Goal: Task Accomplishment & Management: Manage account settings

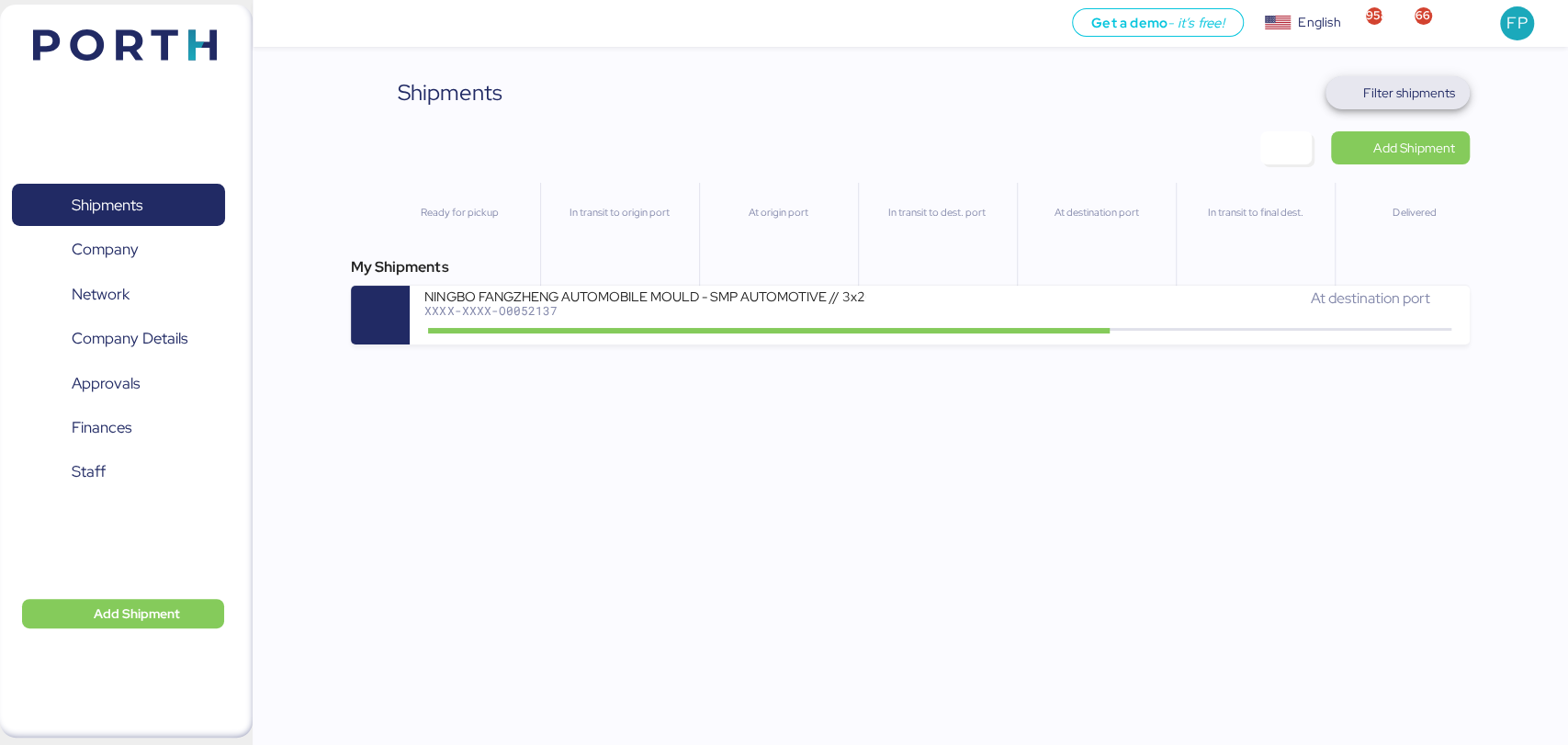
click at [1373, 97] on span "Filter shipments" at bounding box center [1409, 93] width 92 height 22
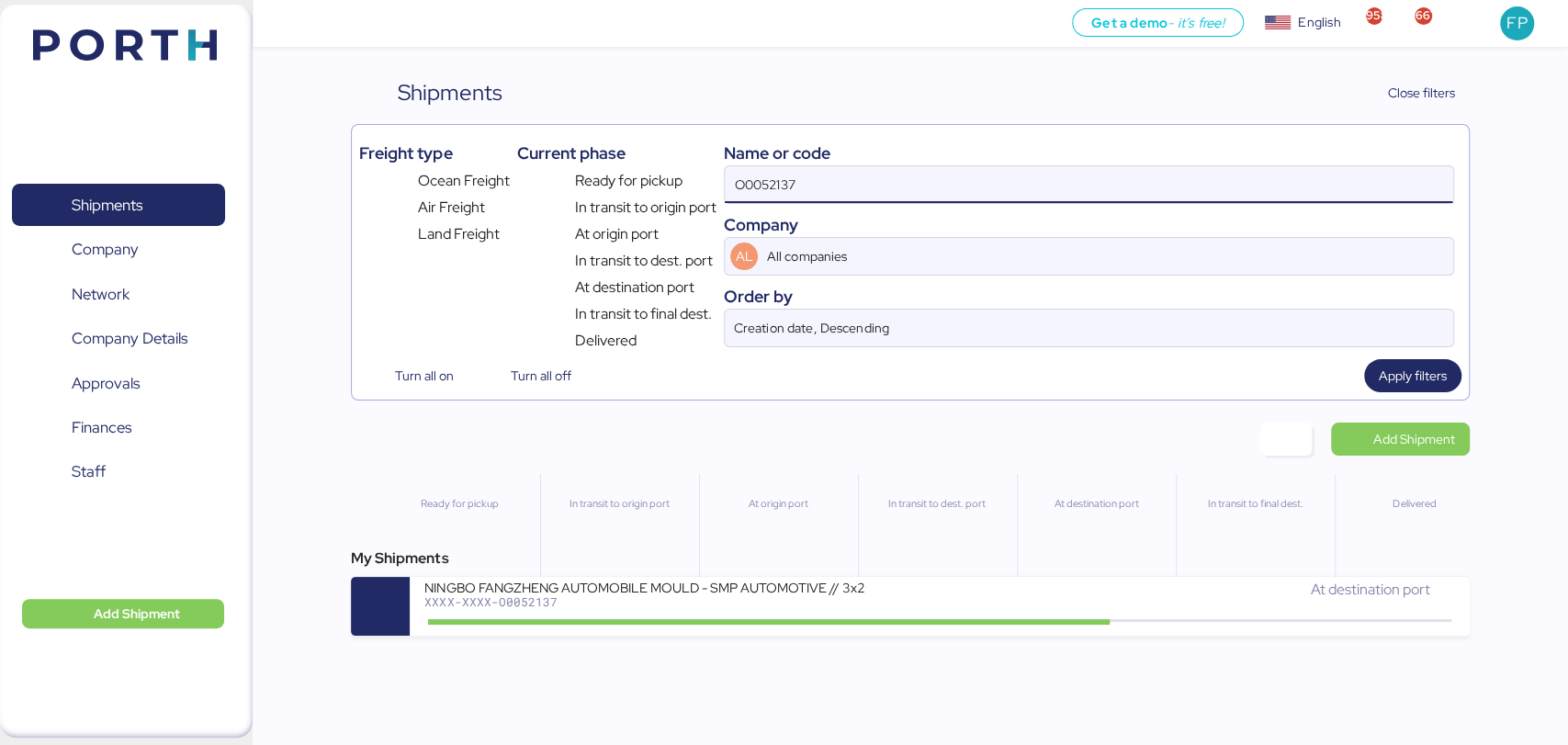
click at [743, 179] on input "O0052137" at bounding box center [1088, 184] width 727 height 37
paste input "1264"
type input "O0051264"
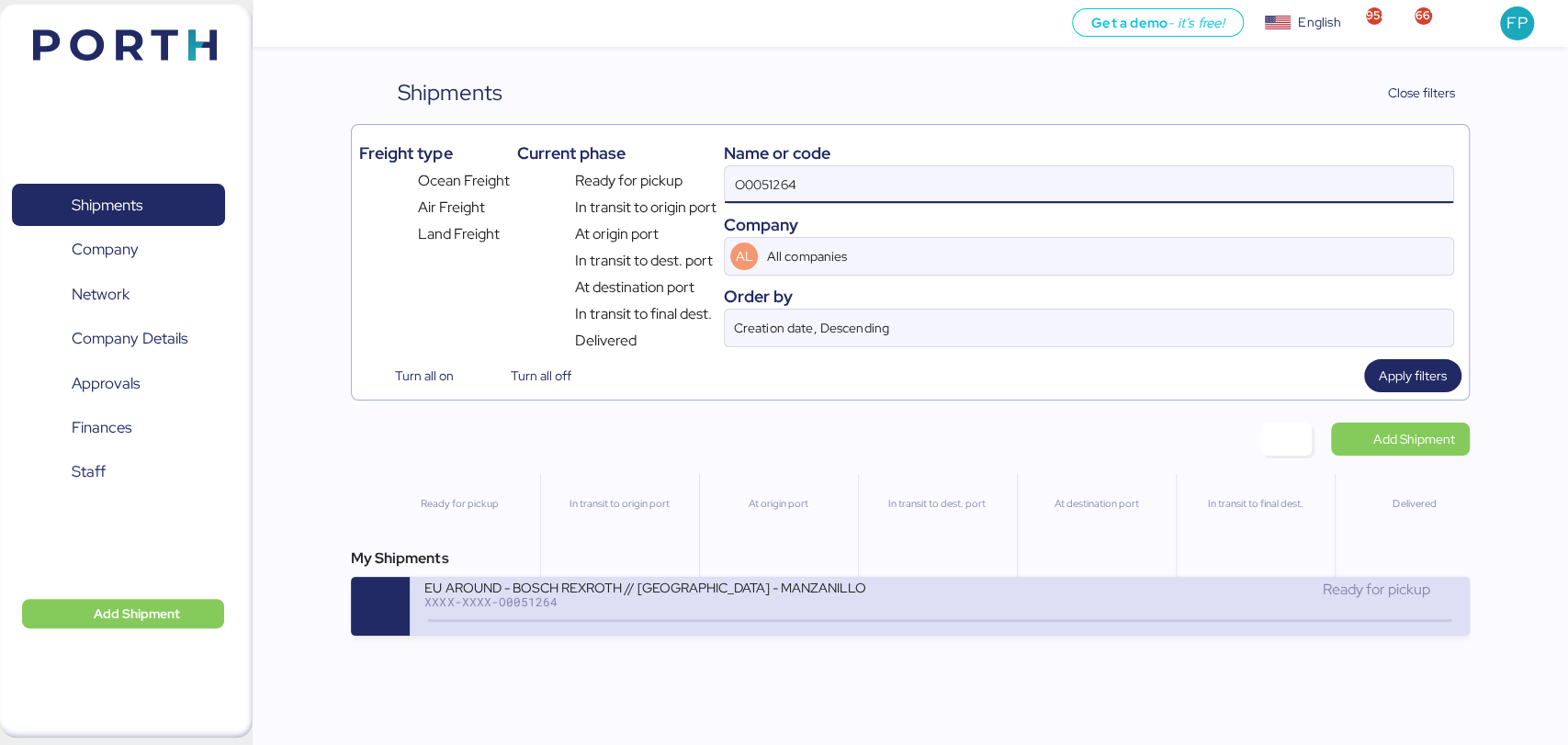
click at [617, 636] on div "EU AROUND - BOSCH REXROTH // SHANGHAI - MANZANILLO // MBL: SNKO020250504304 HBL…" at bounding box center [939, 606] width 1059 height 59
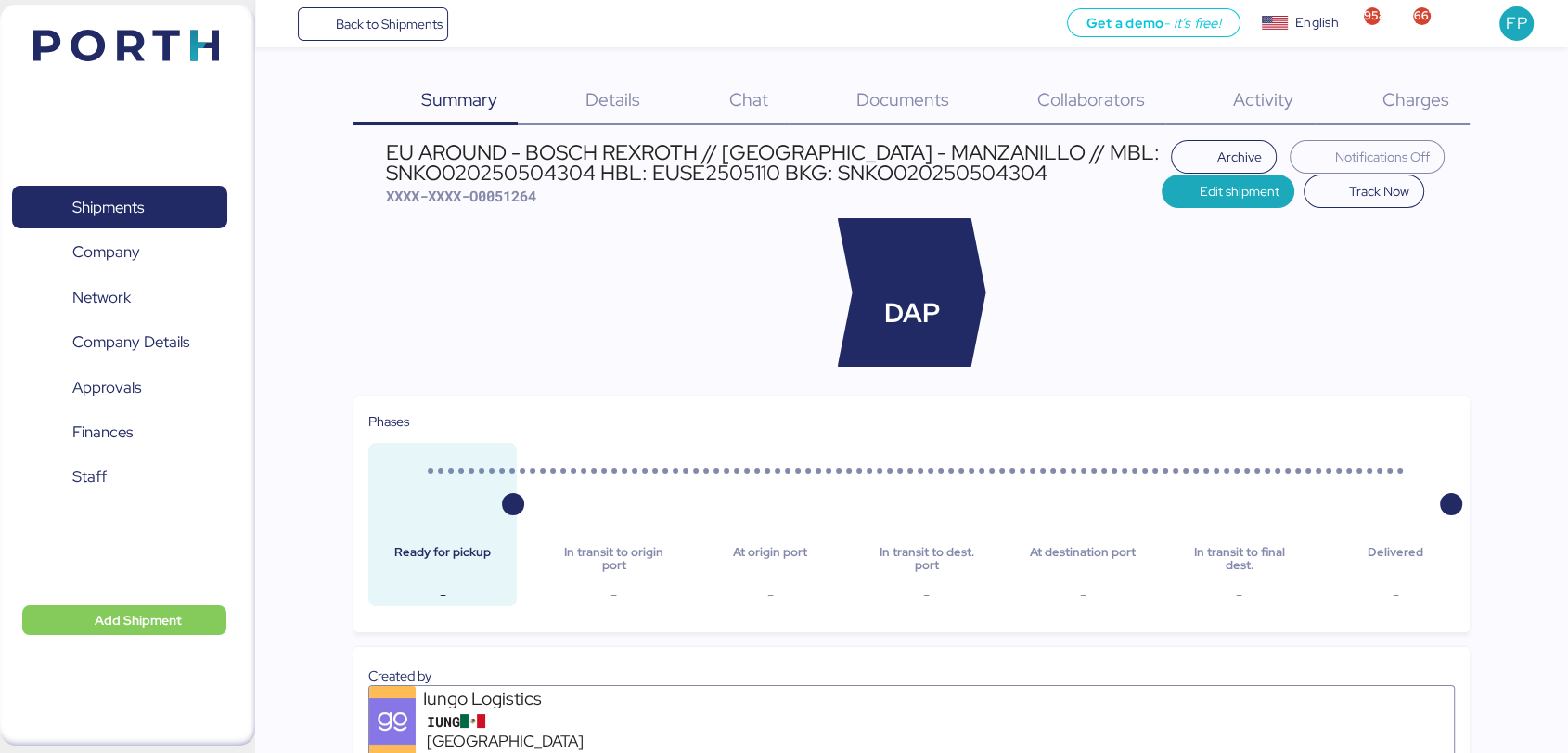
click at [1418, 103] on span "Charges" at bounding box center [1415, 100] width 67 height 24
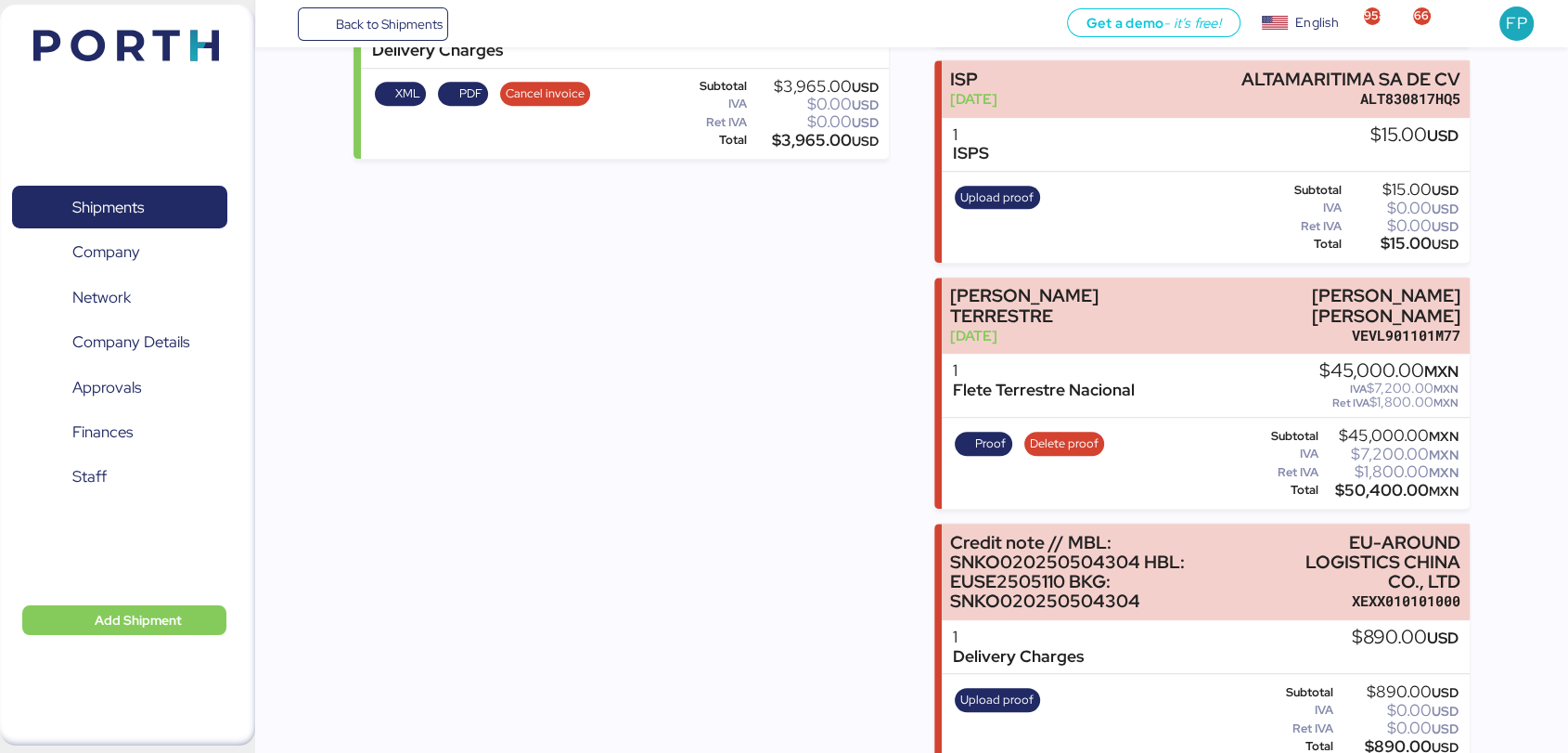
scroll to position [899, 0]
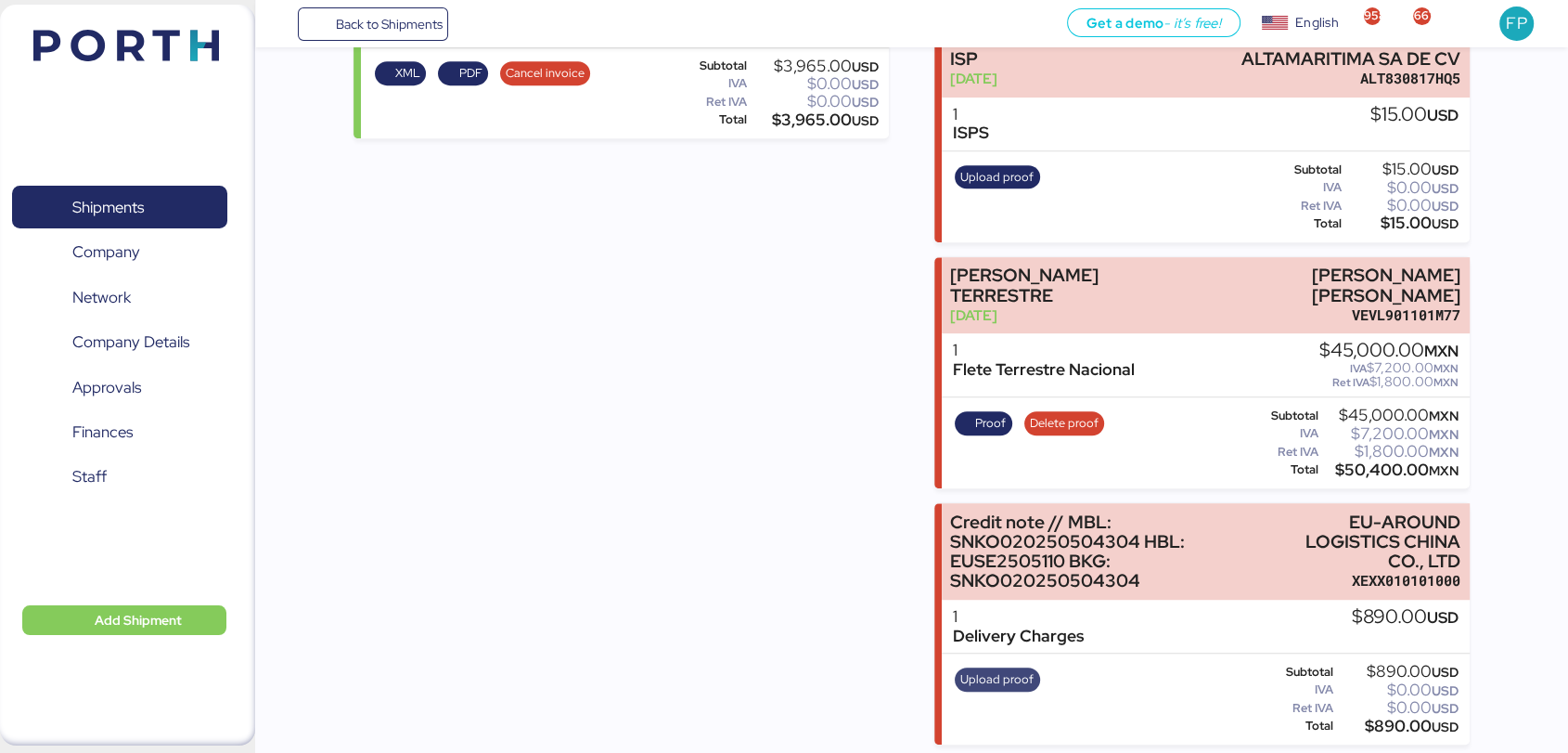
click at [1019, 669] on span "Upload proof" at bounding box center [997, 679] width 73 height 21
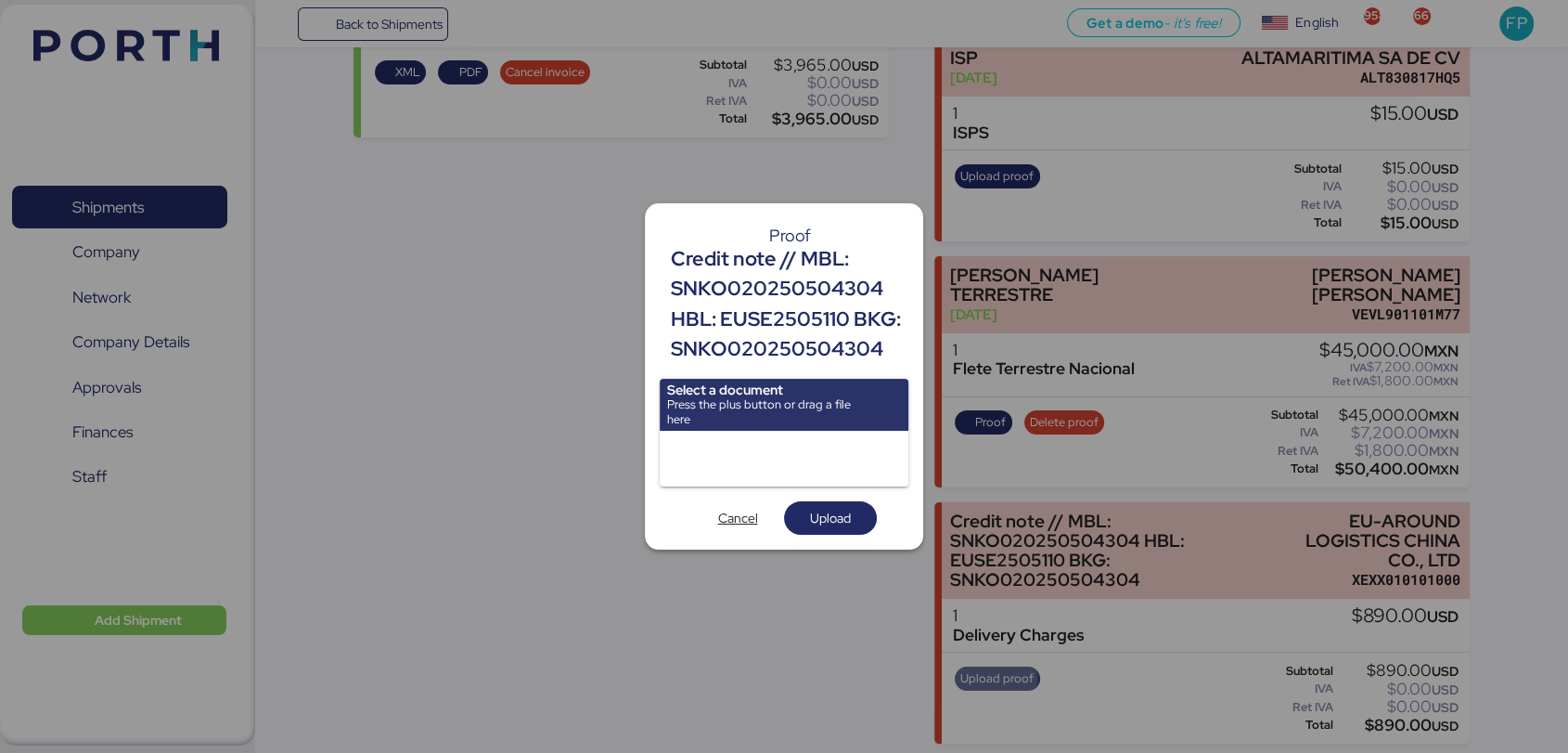
scroll to position [0, 0]
click at [751, 408] on input "file" at bounding box center [784, 404] width 248 height 52
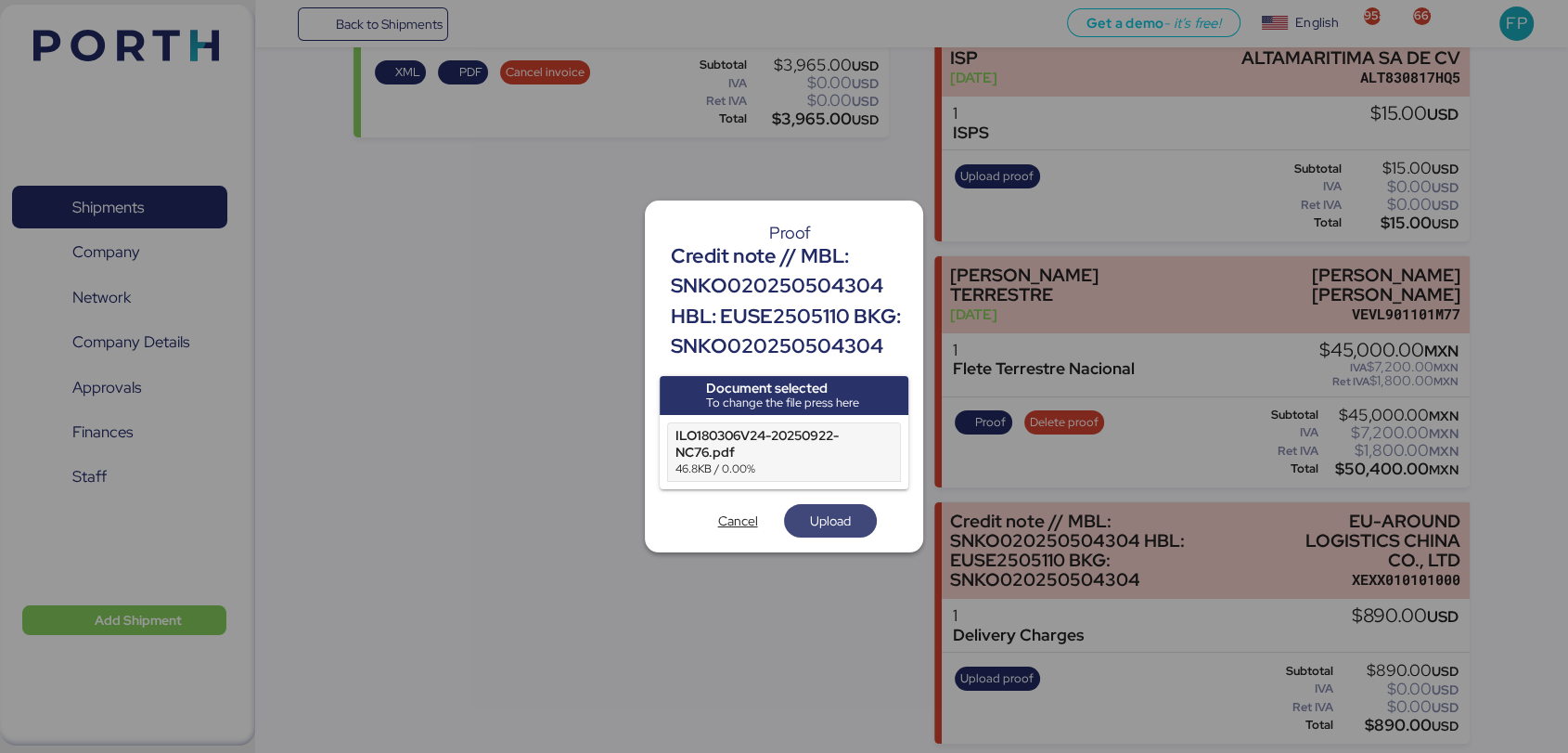
click at [836, 515] on span "Upload" at bounding box center [830, 520] width 40 height 23
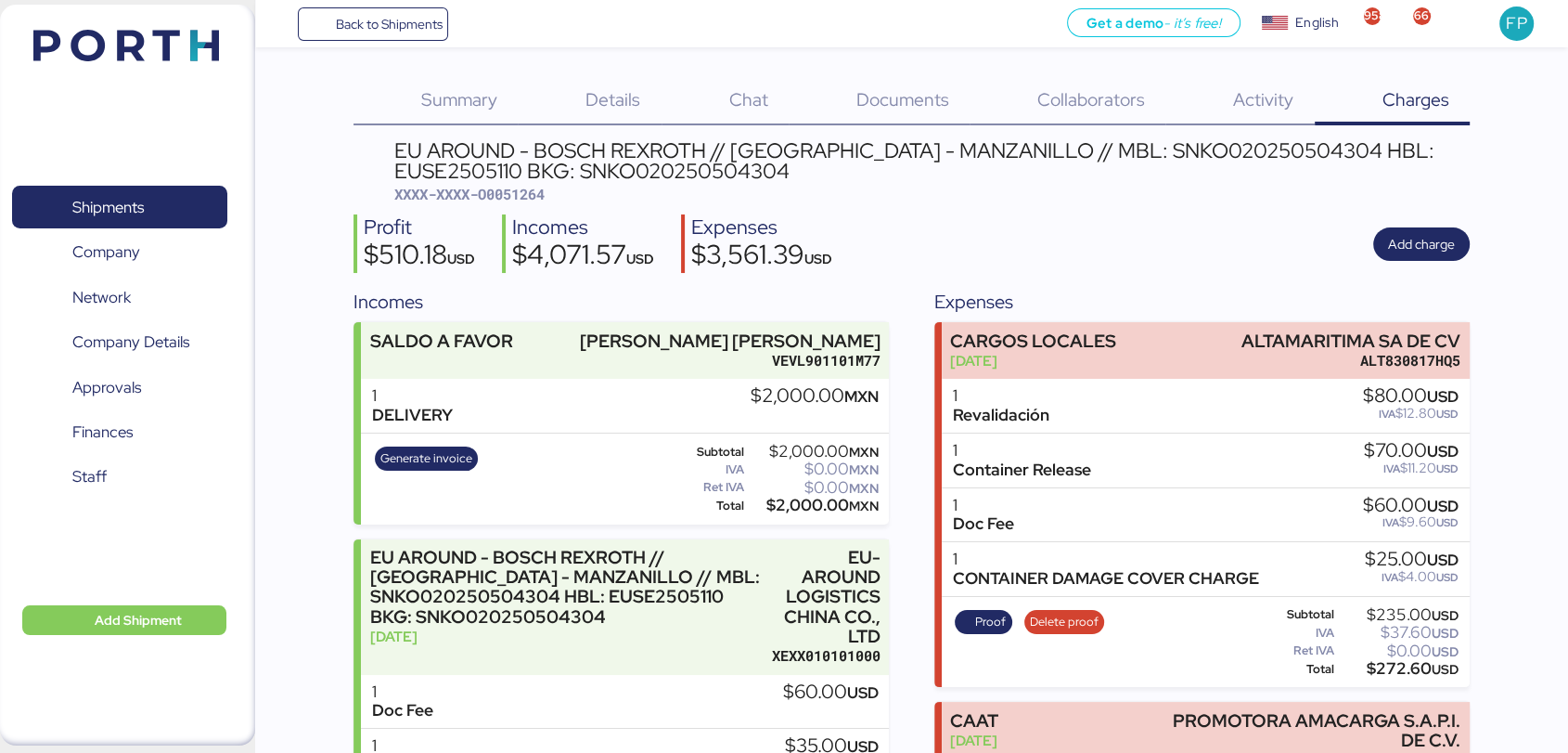
click at [519, 195] on span "XXXX-XXXX-O0051264" at bounding box center [469, 193] width 151 height 19
copy span "O0051264"
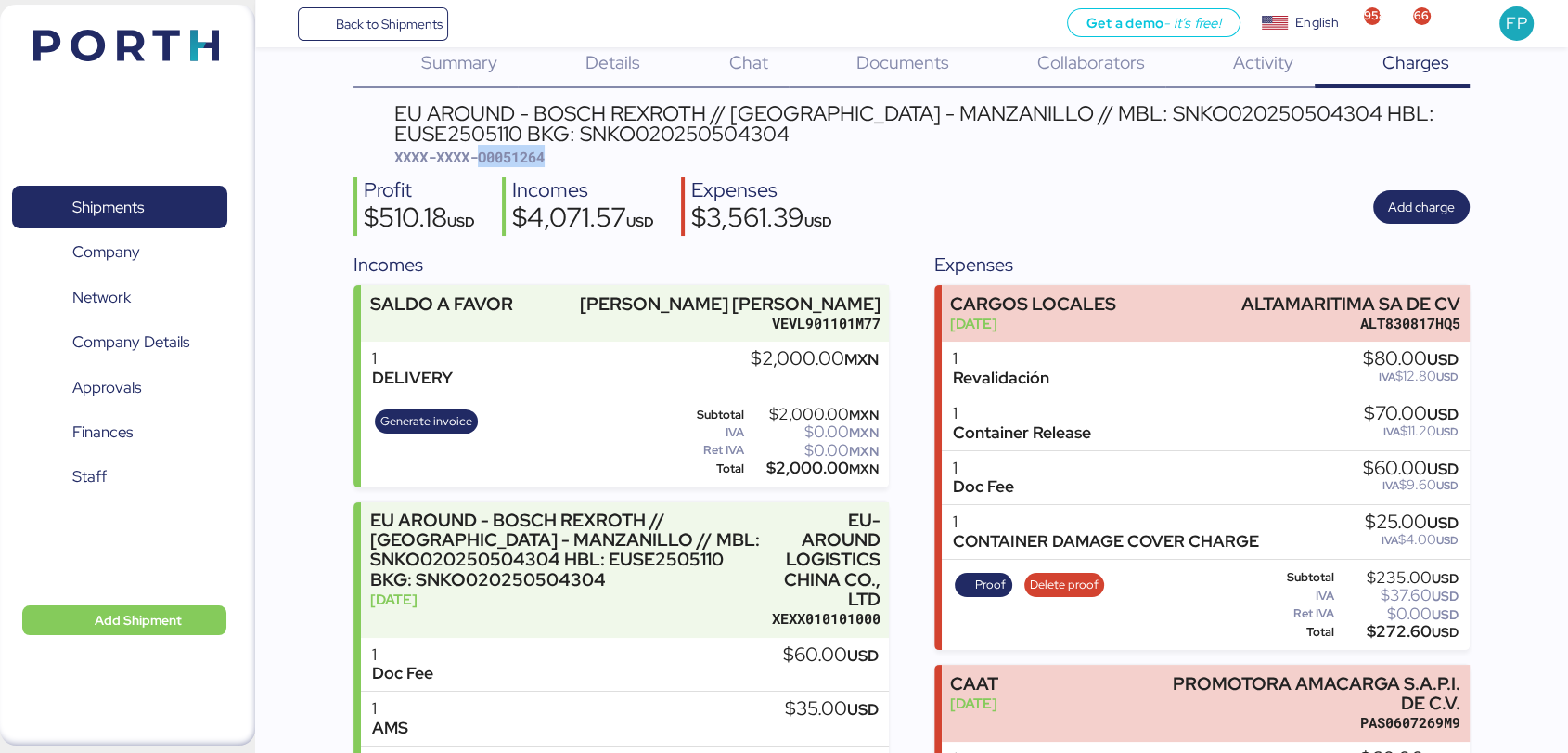
scroll to position [8, 0]
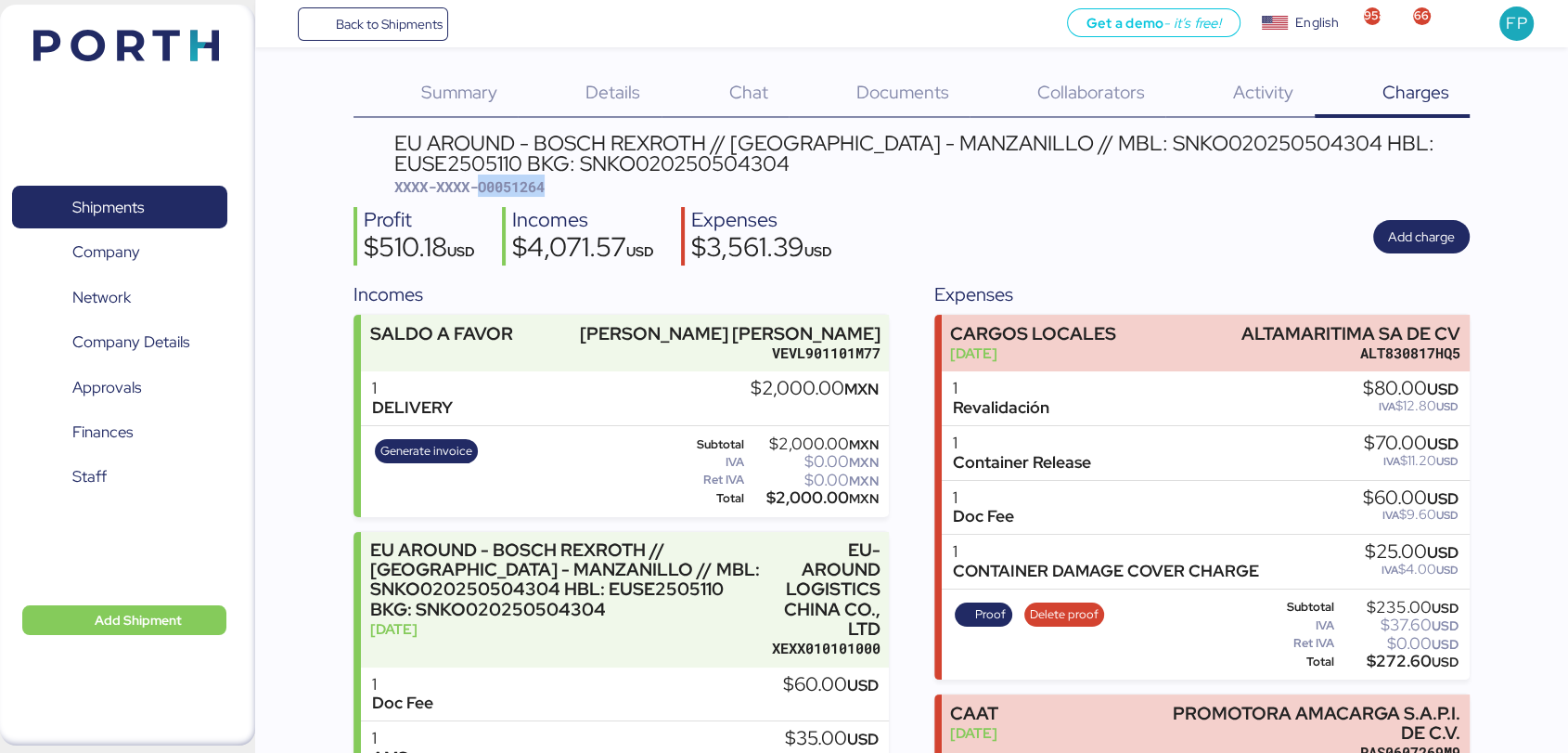
copy span "O0051264"
click at [1188, 133] on div "EU AROUND - BOSCH REXROTH // [GEOGRAPHIC_DATA] - MANZANILLO // MBL: SNKO0202505…" at bounding box center [931, 154] width 1075 height 41
copy div "SNKO020250504304"
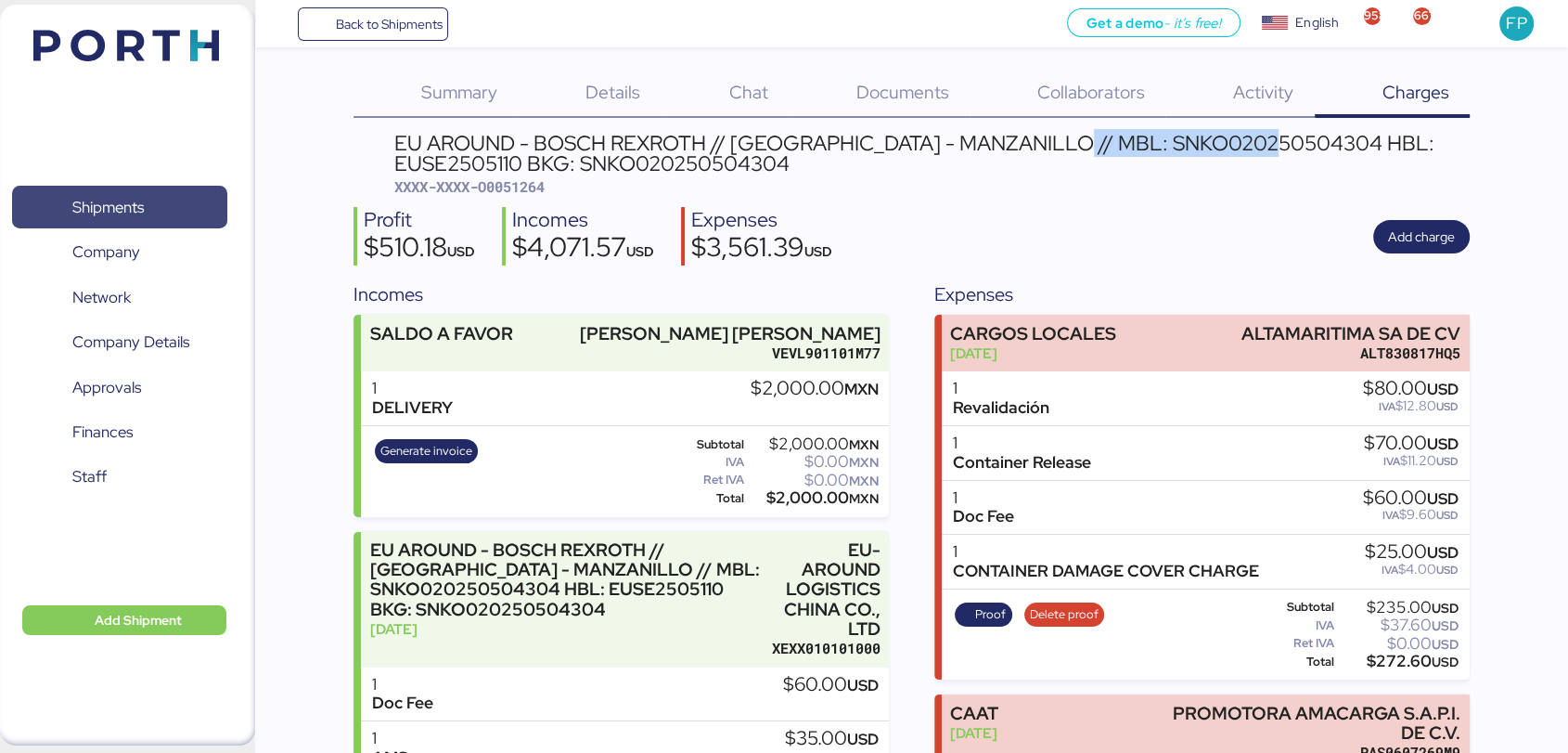
click at [180, 221] on span "Shipments" at bounding box center [119, 207] width 199 height 27
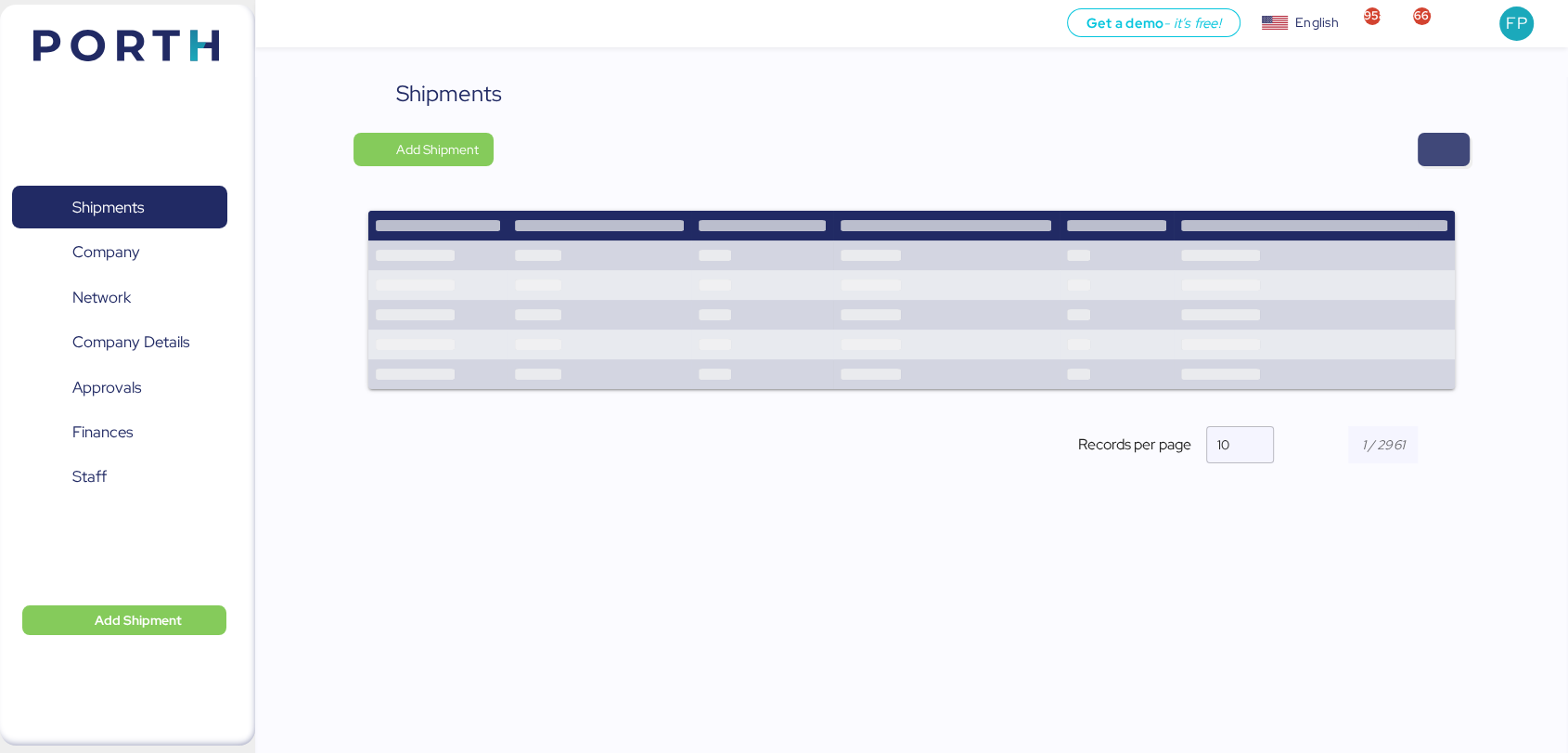
click at [1449, 158] on span "button" at bounding box center [1444, 149] width 23 height 26
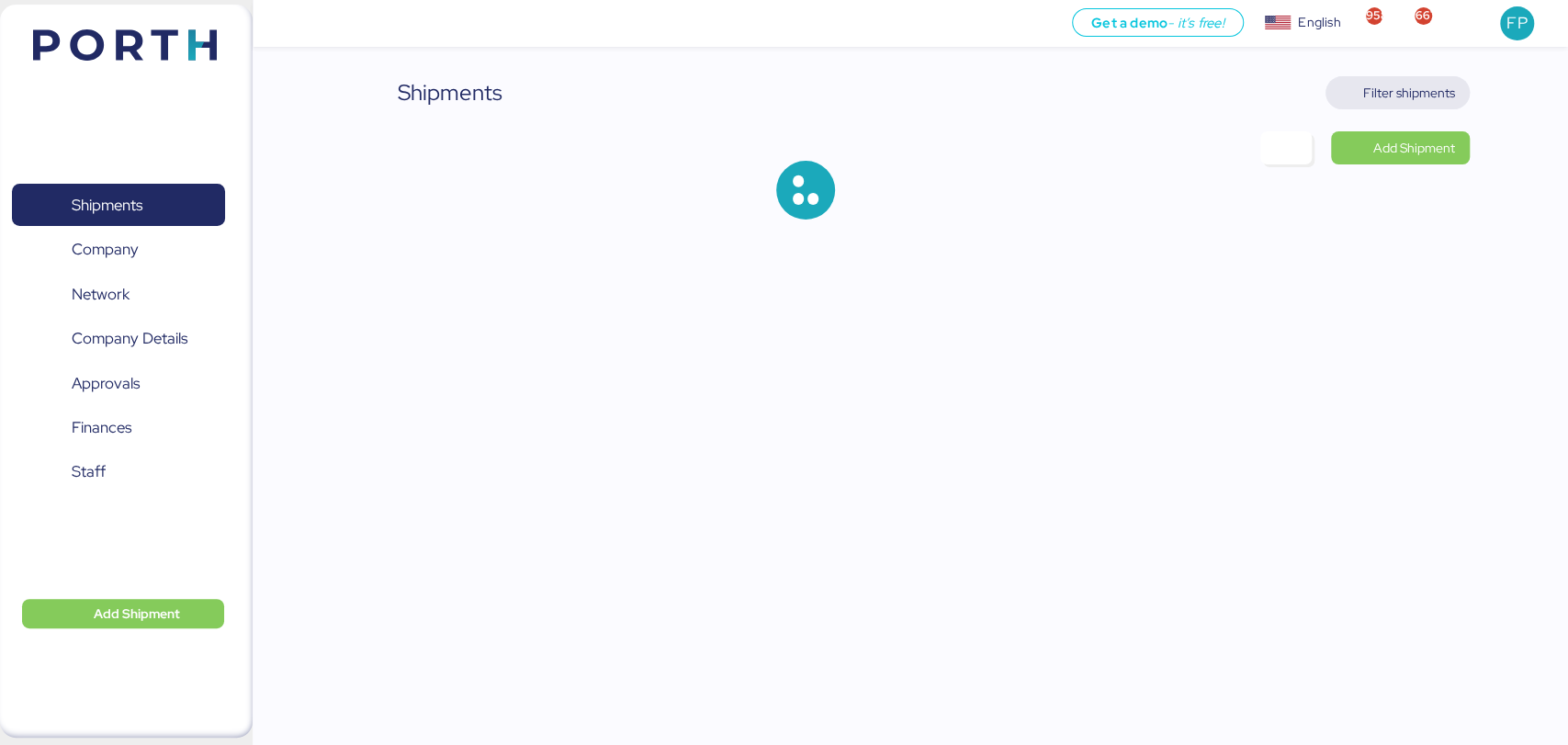
click at [1408, 102] on span "Filter shipments" at bounding box center [1409, 93] width 92 height 22
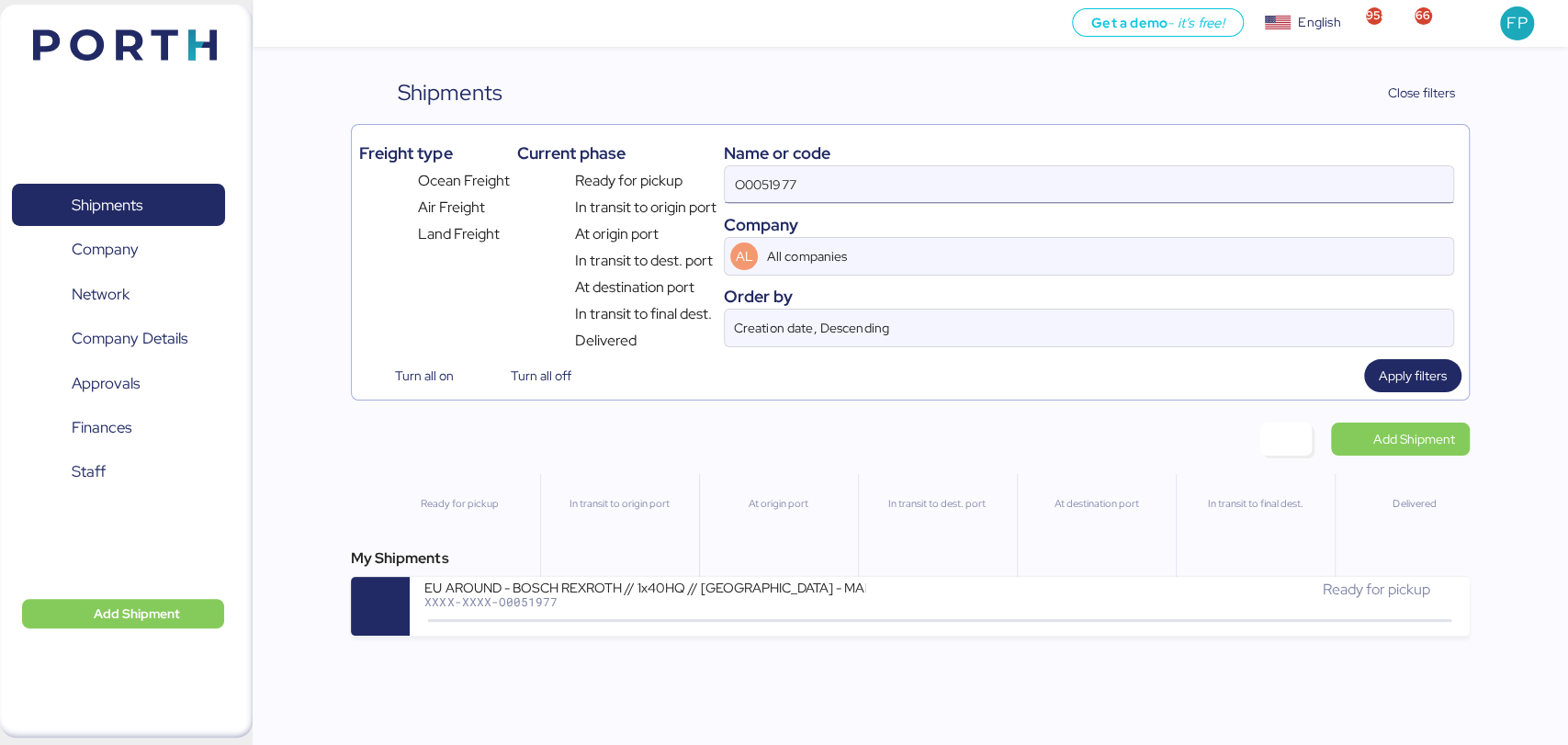
click at [786, 175] on input "O0051977" at bounding box center [1088, 184] width 727 height 37
paste input "2066"
type input "O0052066"
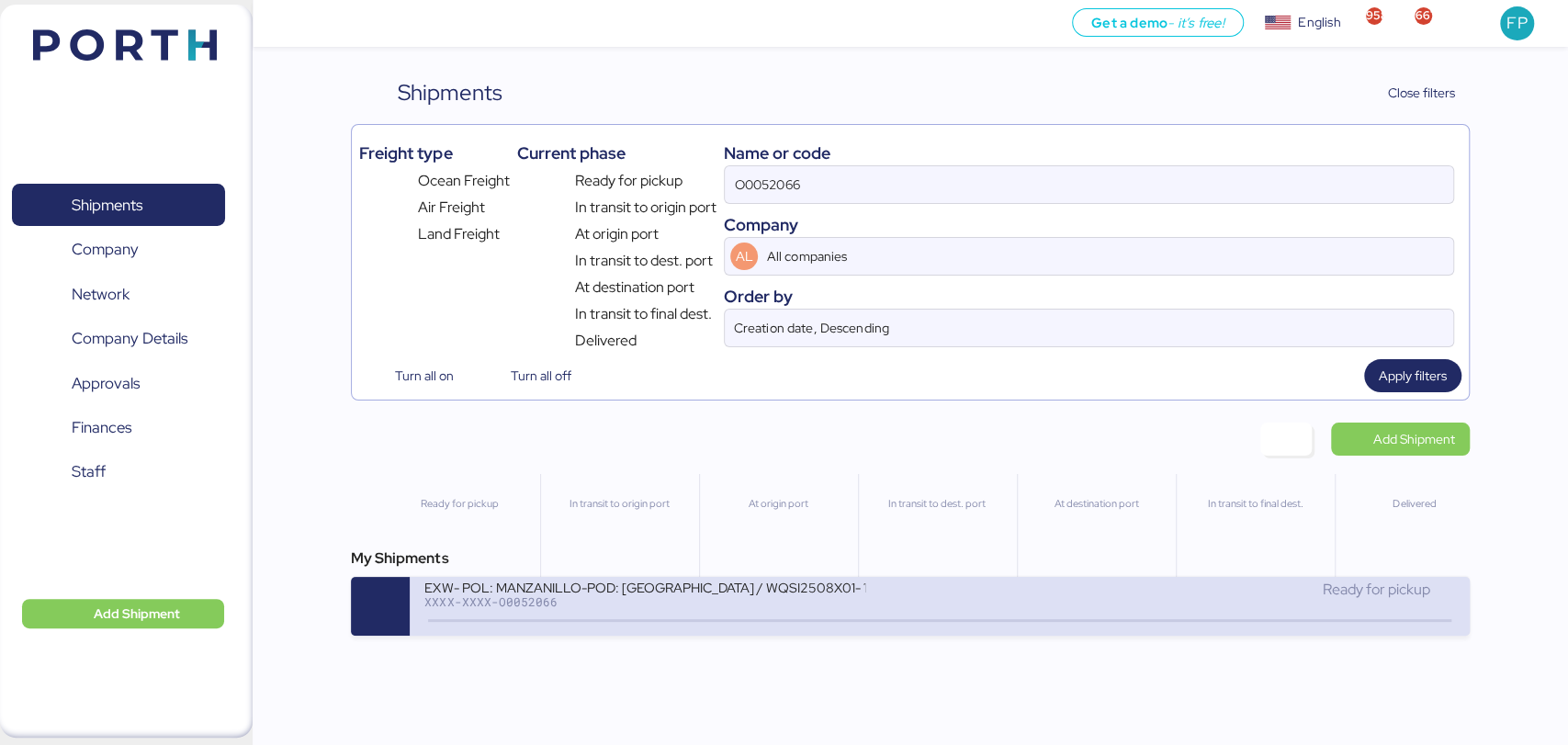
click at [786, 589] on div "EXW- POL: MANZANILLO-POD: Hong Kong / WQSI2508X01- 1*40HC / 1*20DR" at bounding box center [645, 586] width 441 height 16
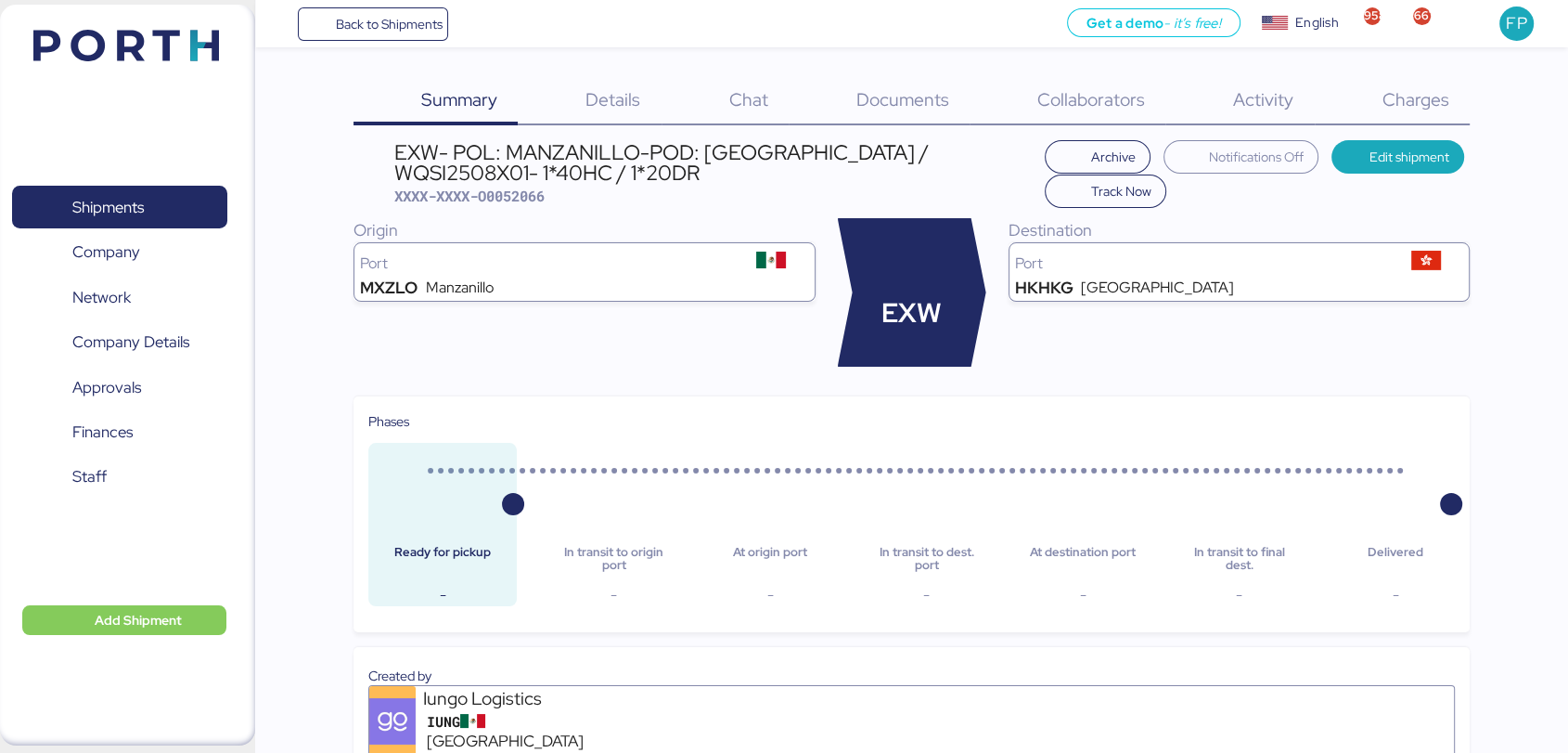
click at [1418, 106] on span "Charges" at bounding box center [1415, 100] width 67 height 24
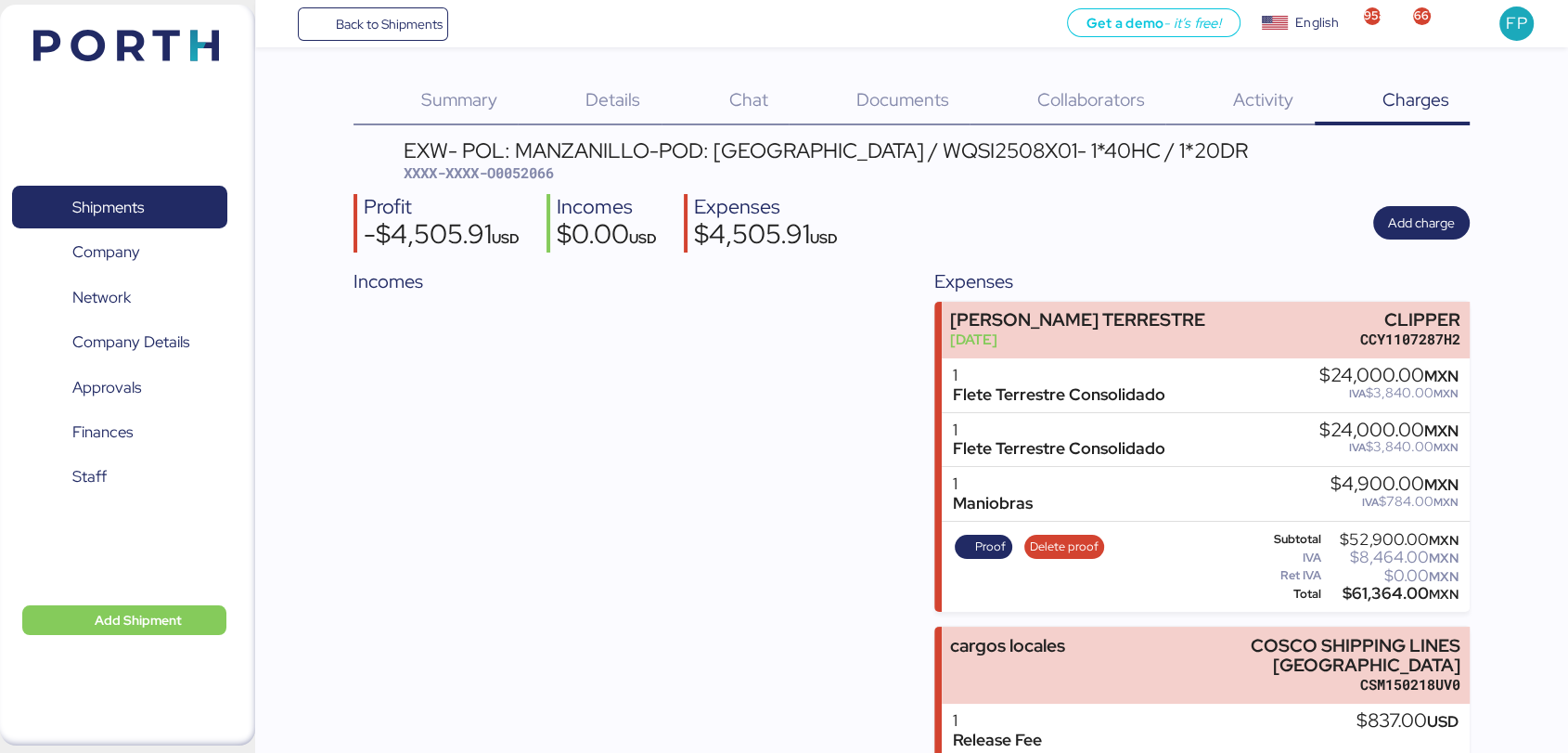
scroll to position [315, 0]
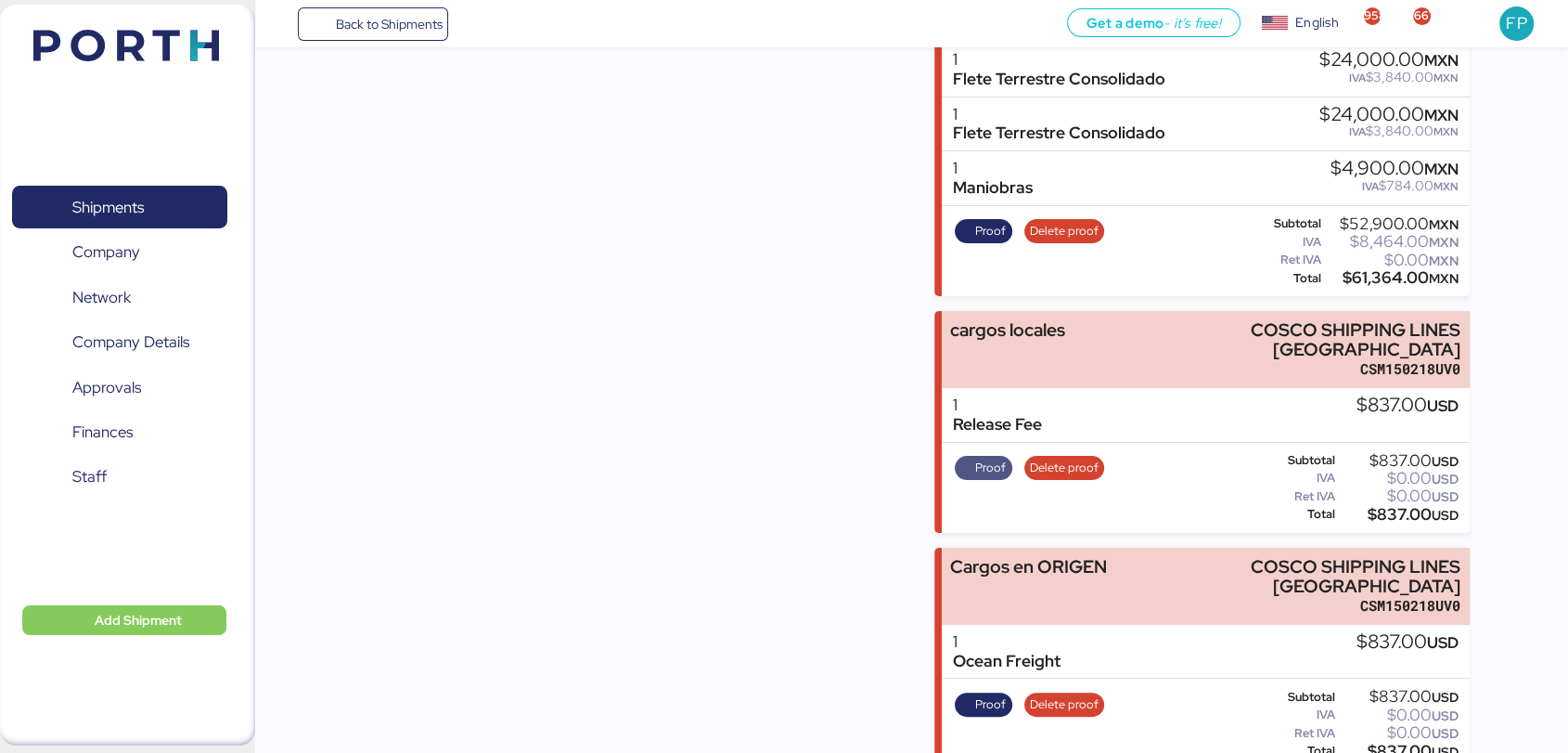
click at [972, 457] on span "Proof" at bounding box center [984, 467] width 45 height 21
click at [990, 694] on span "Proof" at bounding box center [990, 704] width 31 height 21
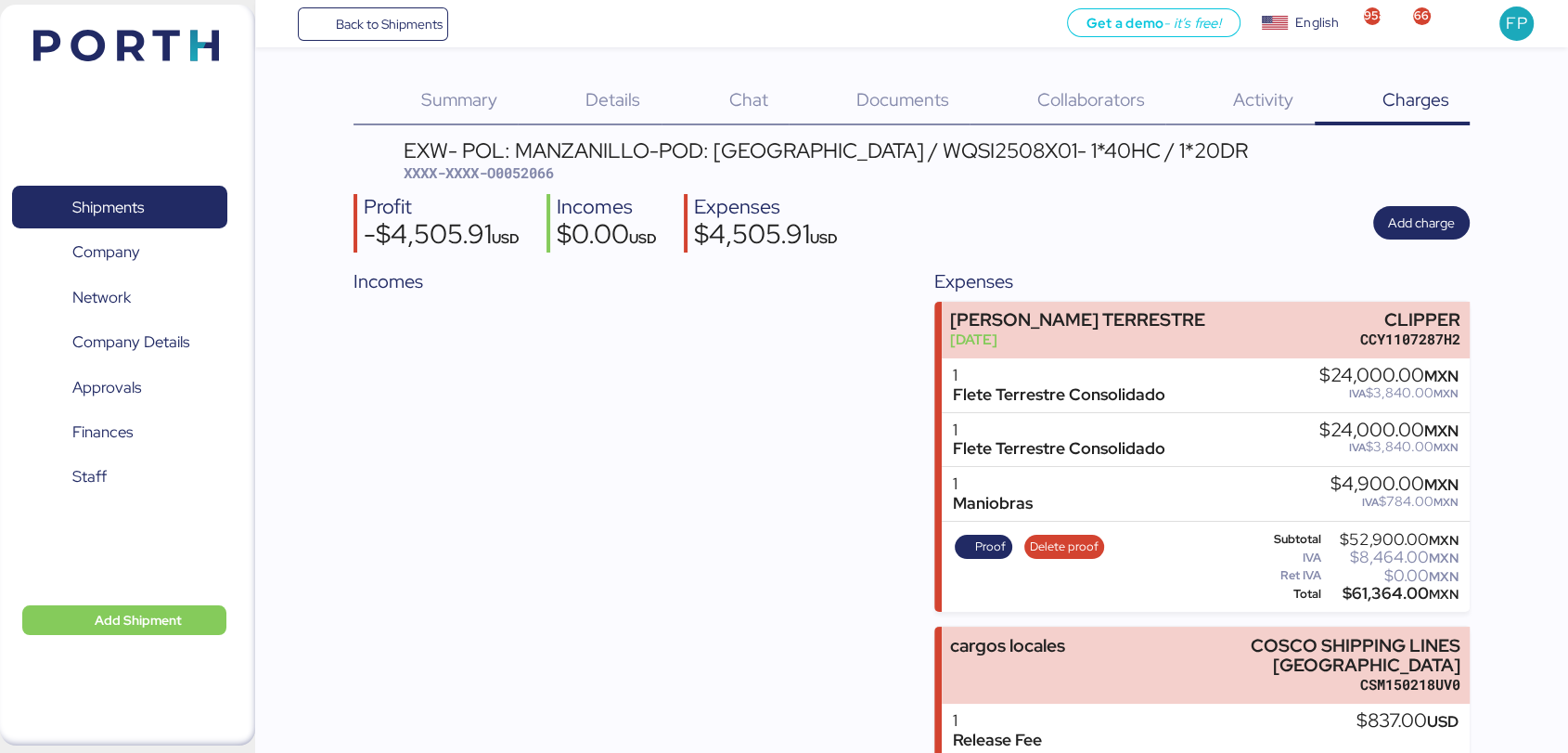
click at [895, 155] on div "EXW- POL: MANZANILLO-POD: Hong Kong / WQSI2508X01- 1*40HC / 1*20DR" at bounding box center [826, 150] width 845 height 21
copy div "WQSI2508X01"
click at [1408, 218] on span "Add charge" at bounding box center [1422, 223] width 67 height 23
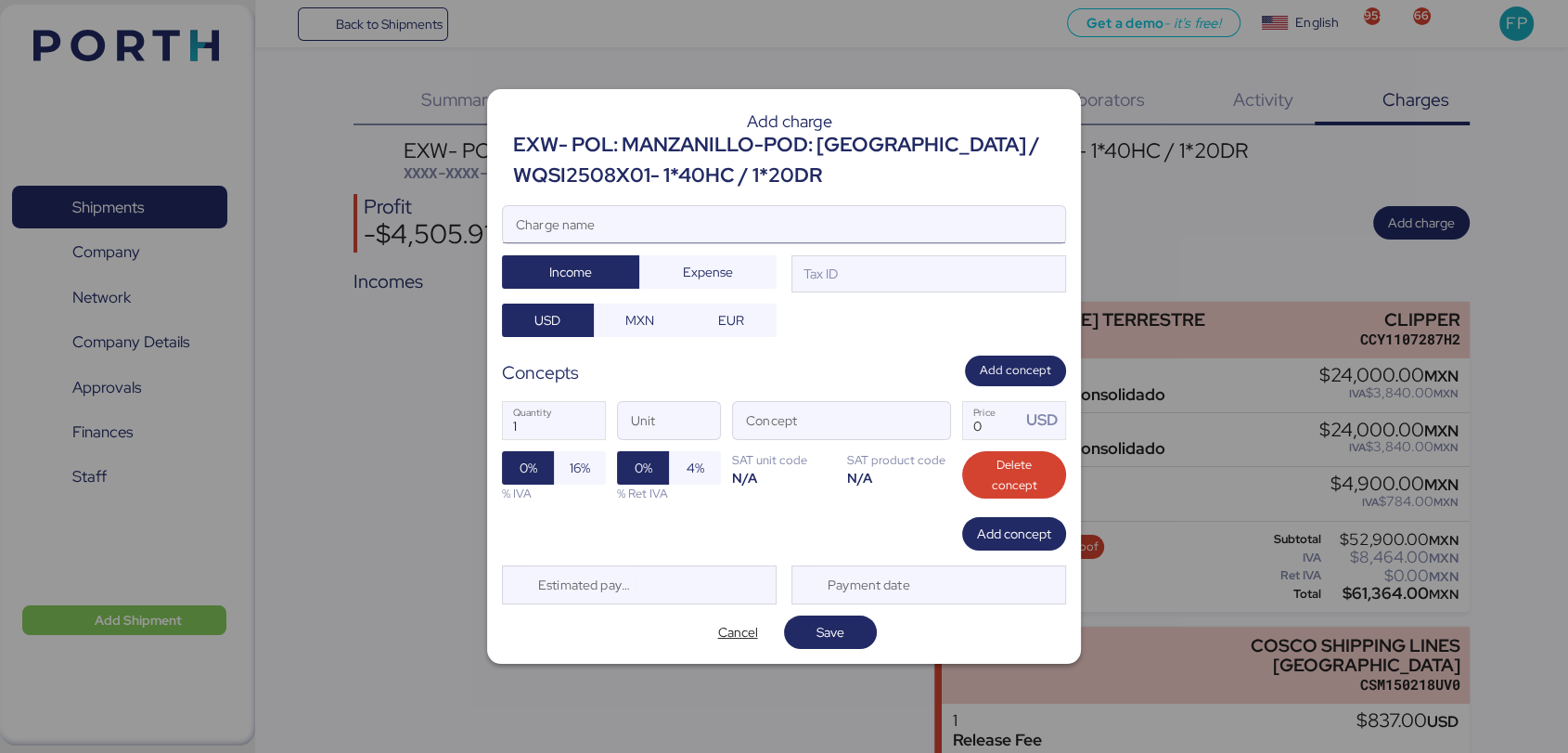
click at [731, 220] on input "Charge name" at bounding box center [784, 225] width 563 height 37
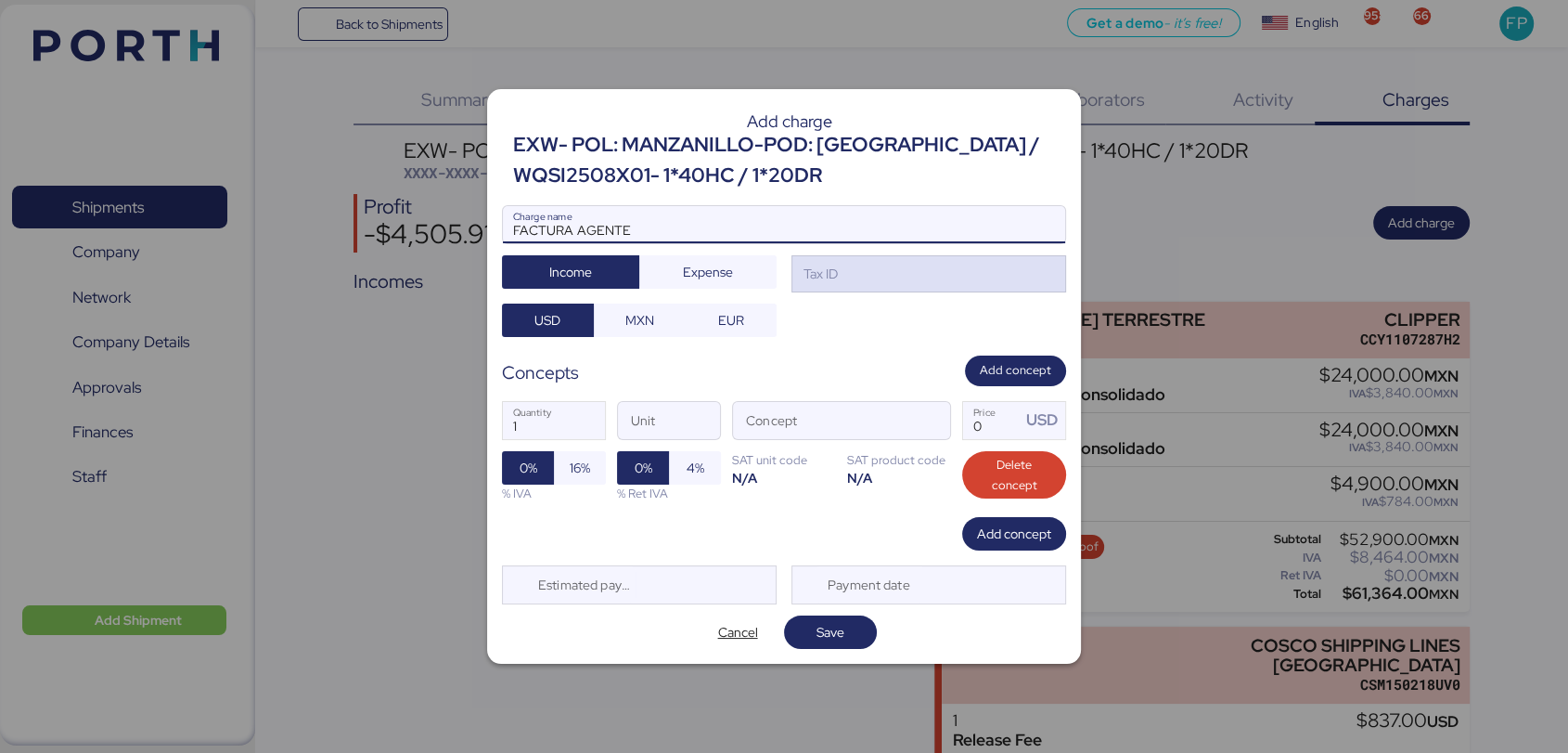
type input "FACTURA AGENTE"
click at [844, 281] on div "Tax ID" at bounding box center [928, 274] width 275 height 37
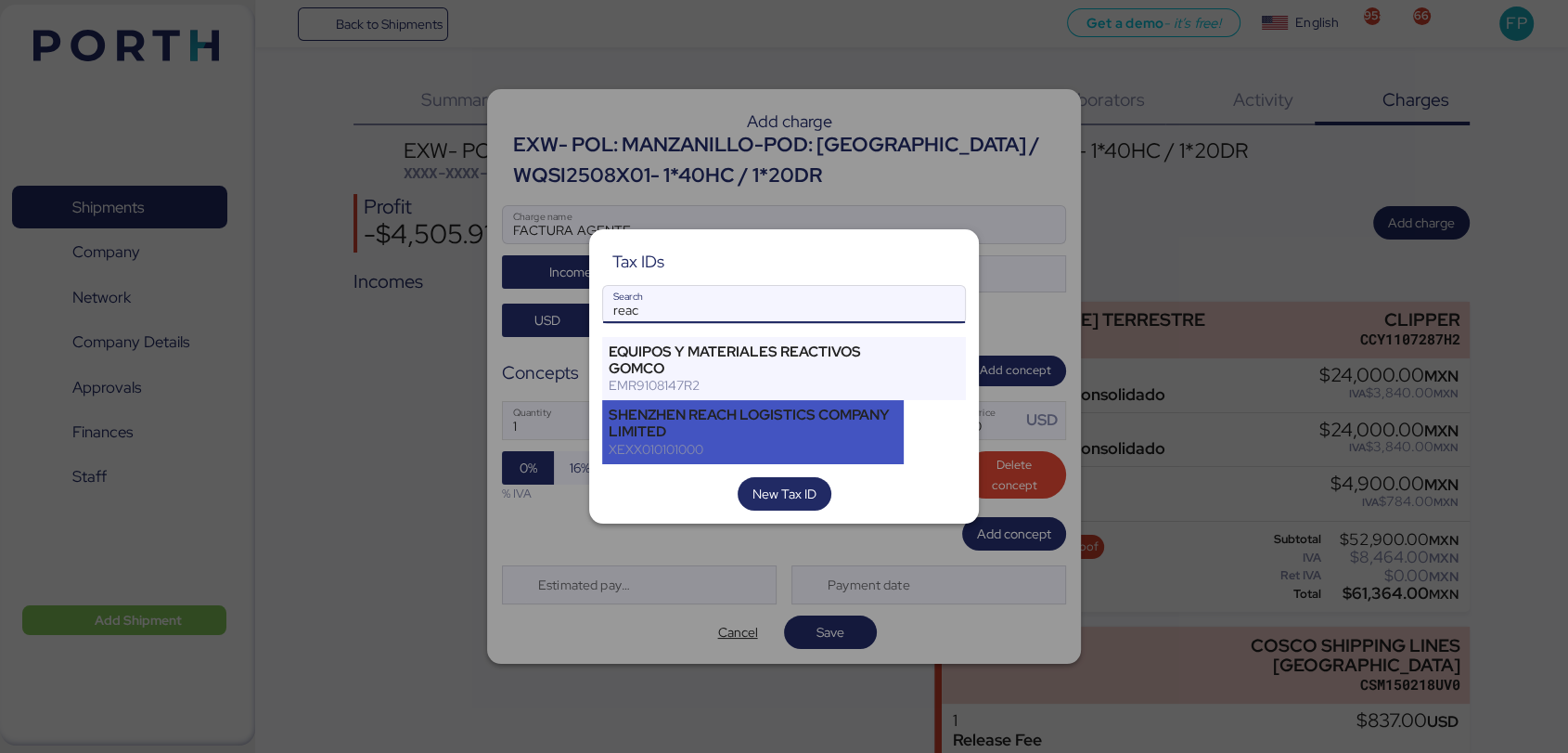
type input "reac"
click at [733, 425] on div "SHENZHEN REACH LOGISTICS COMPANY LIMITED" at bounding box center [753, 423] width 289 height 34
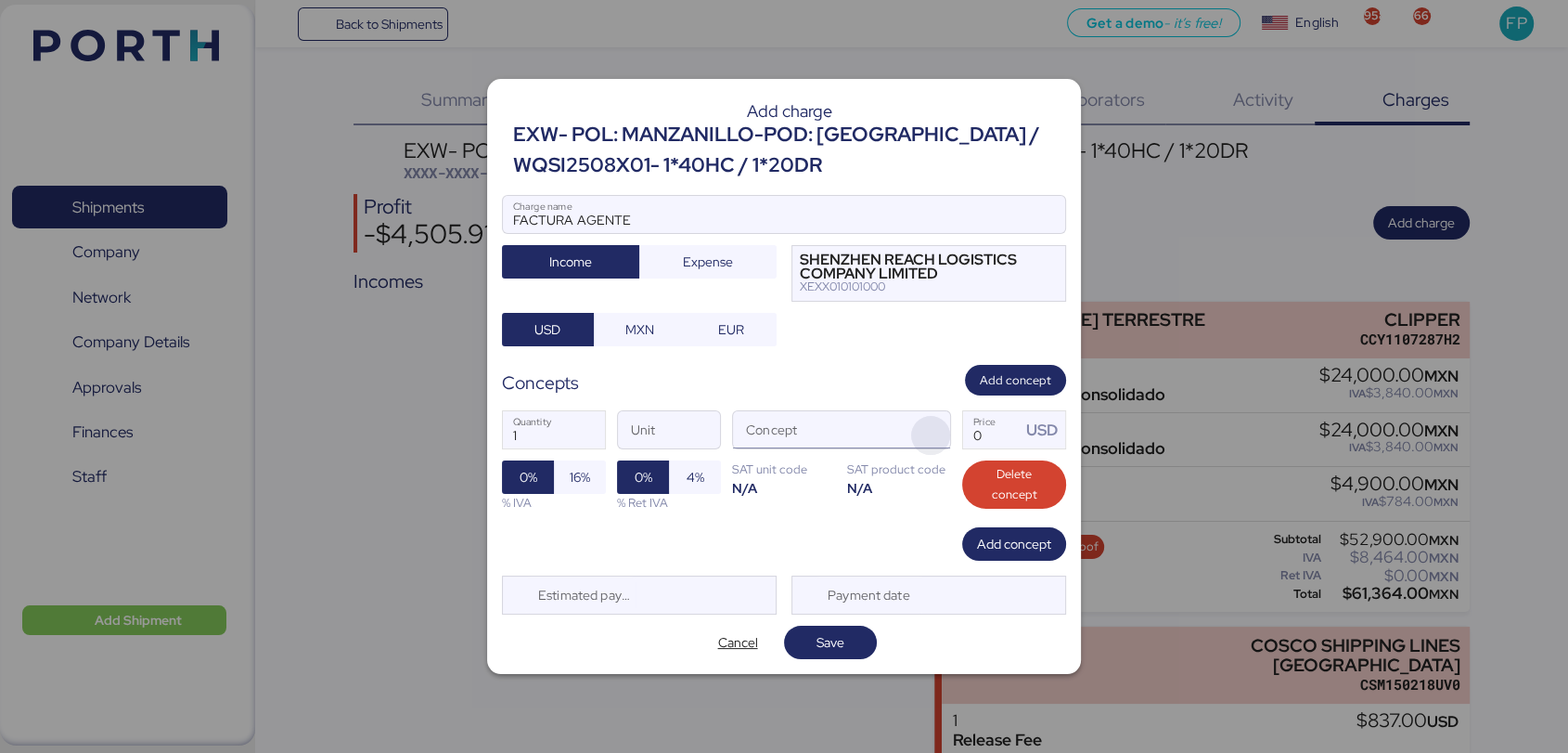
click at [928, 424] on span "button" at bounding box center [931, 436] width 39 height 39
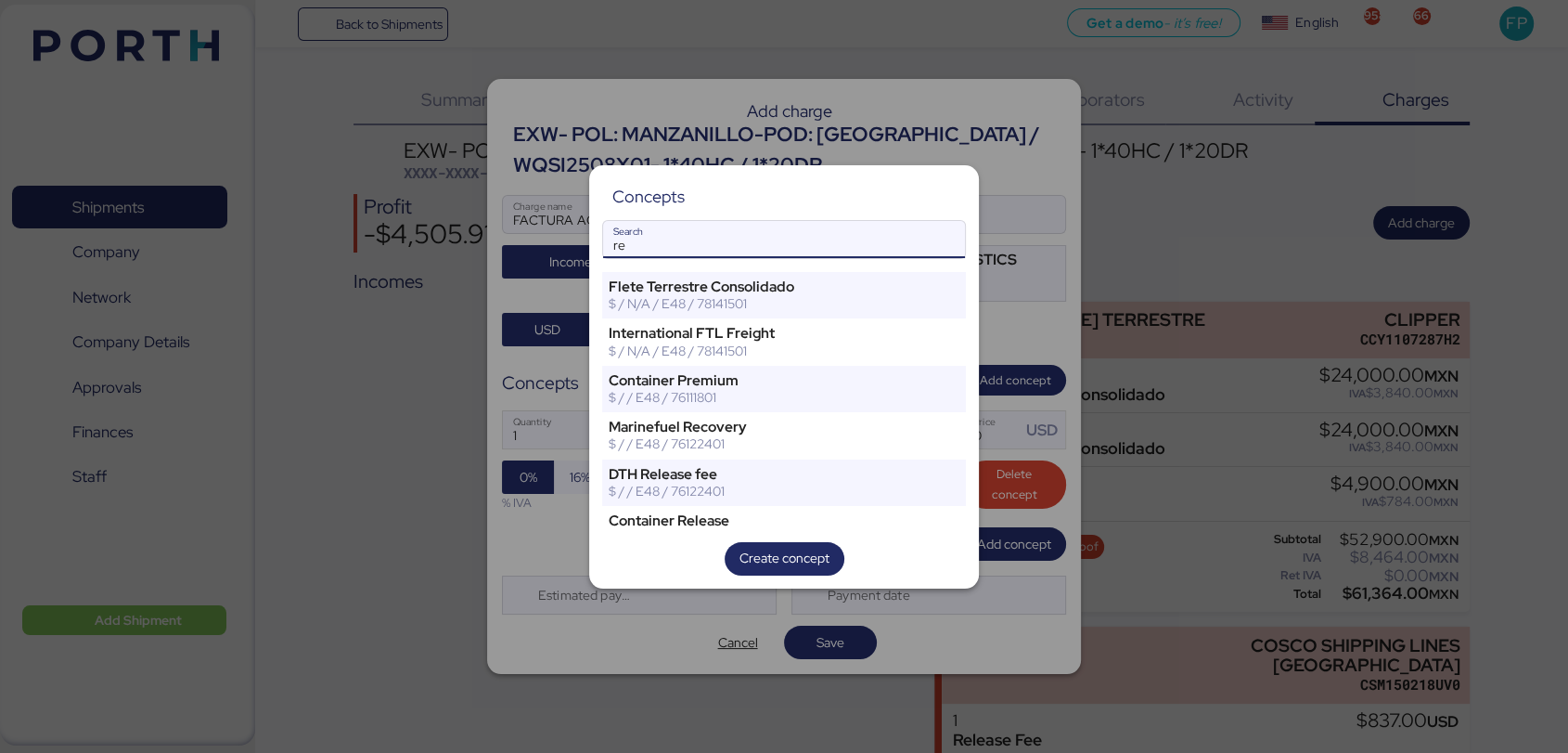
type input "r"
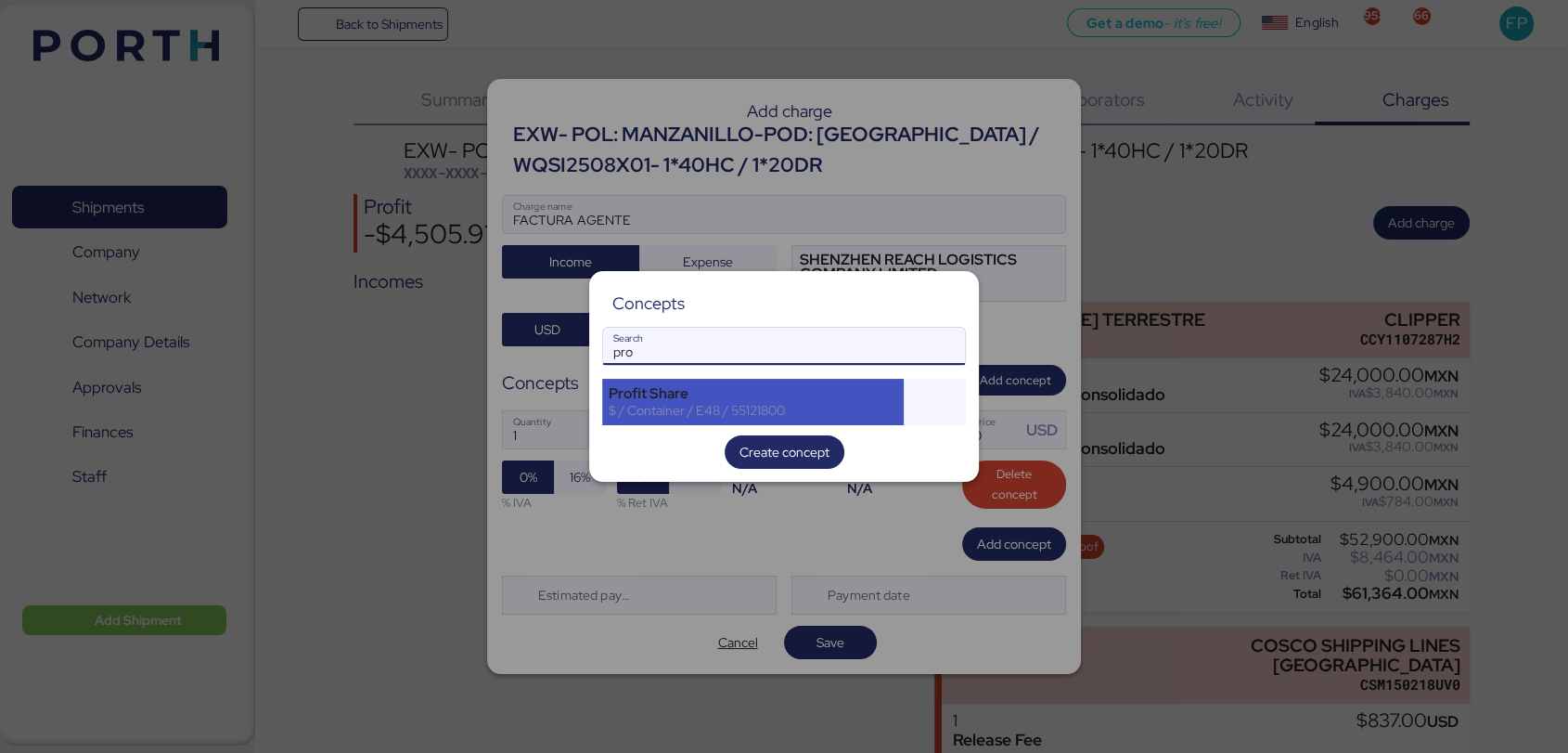
type input "pro"
click at [668, 385] on div "Profit Share" at bounding box center [753, 393] width 289 height 17
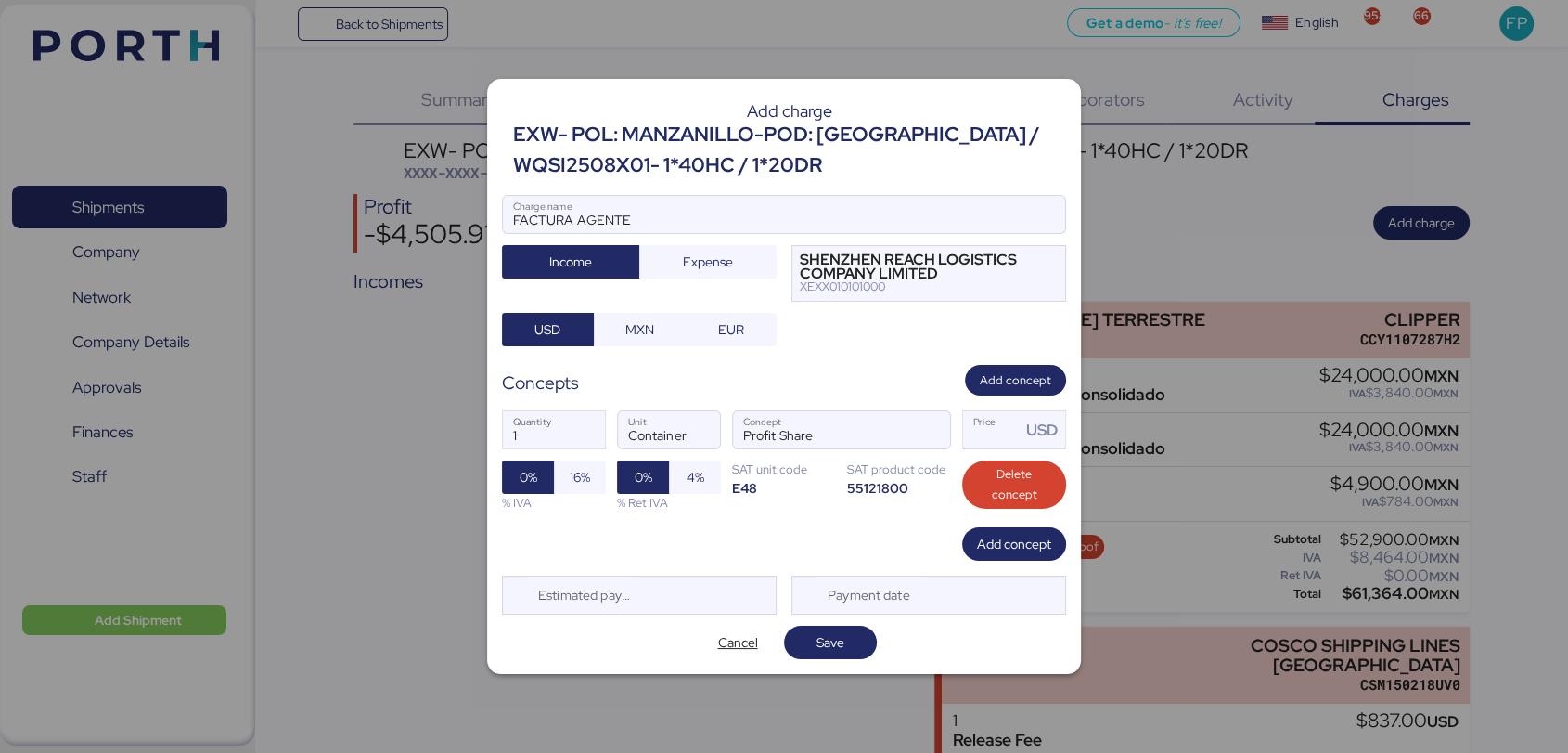
click at [1002, 422] on input "Price USD" at bounding box center [991, 430] width 57 height 37
type input "50"
click at [579, 419] on input "1" at bounding box center [554, 430] width 102 height 37
click at [992, 533] on span "Add concept" at bounding box center [1014, 544] width 74 height 23
type input "2"
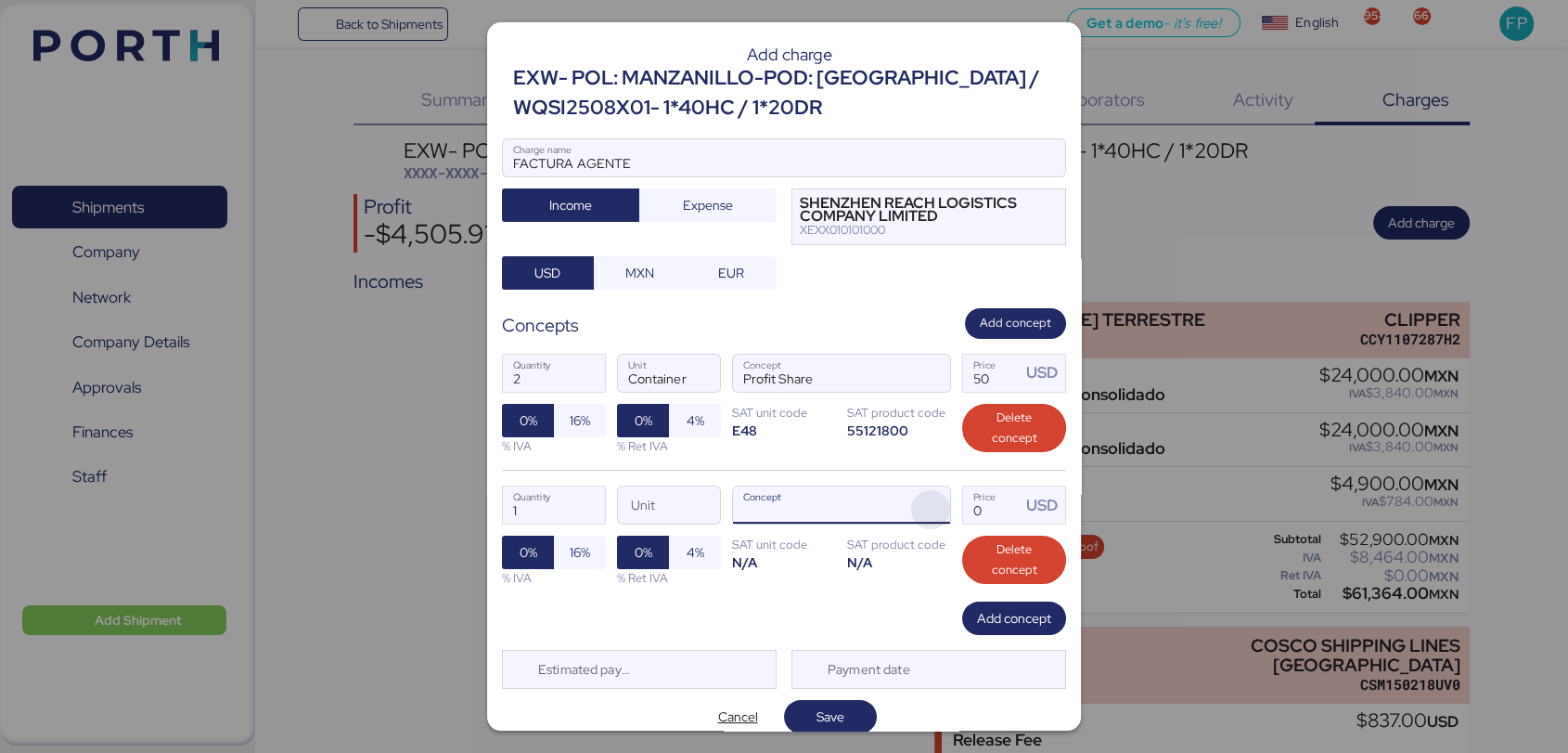
click at [925, 508] on span "button" at bounding box center [931, 510] width 39 height 39
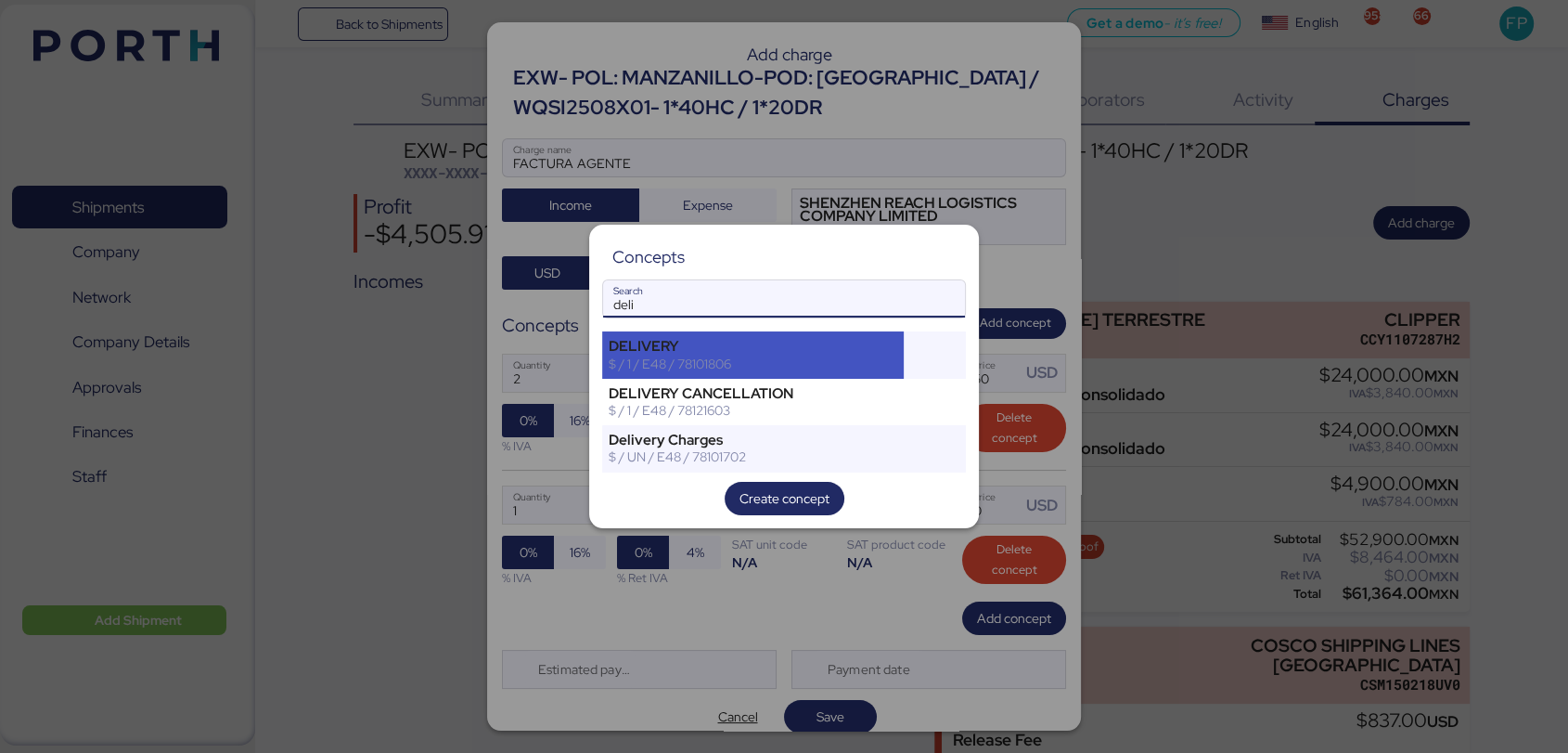
type input "deli"
click at [743, 366] on div "$ / 1 / E48 / 78101806" at bounding box center [753, 364] width 289 height 17
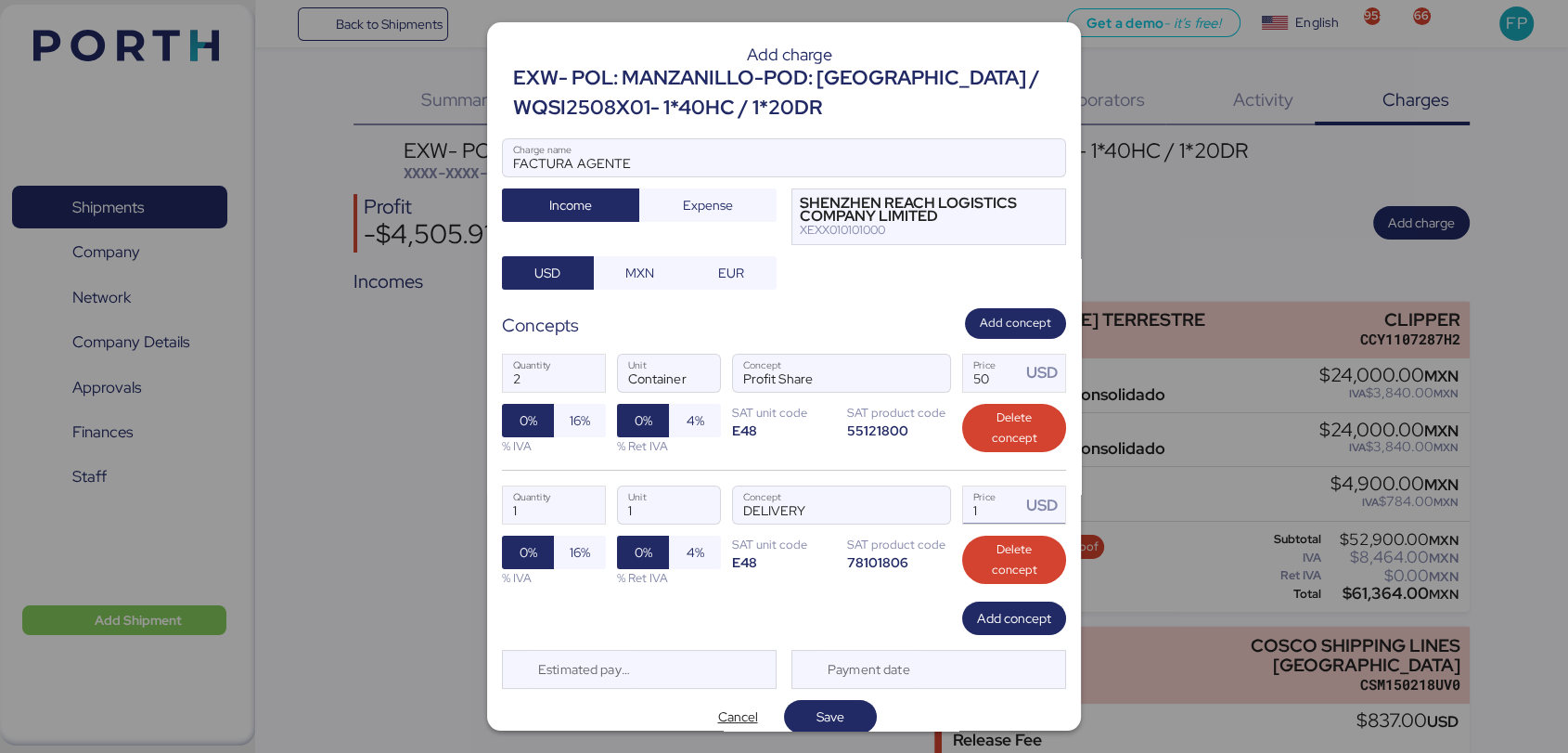
click at [978, 513] on input "1" at bounding box center [991, 505] width 57 height 37
type input "2770"
click at [1010, 611] on span "Add concept" at bounding box center [1014, 618] width 74 height 23
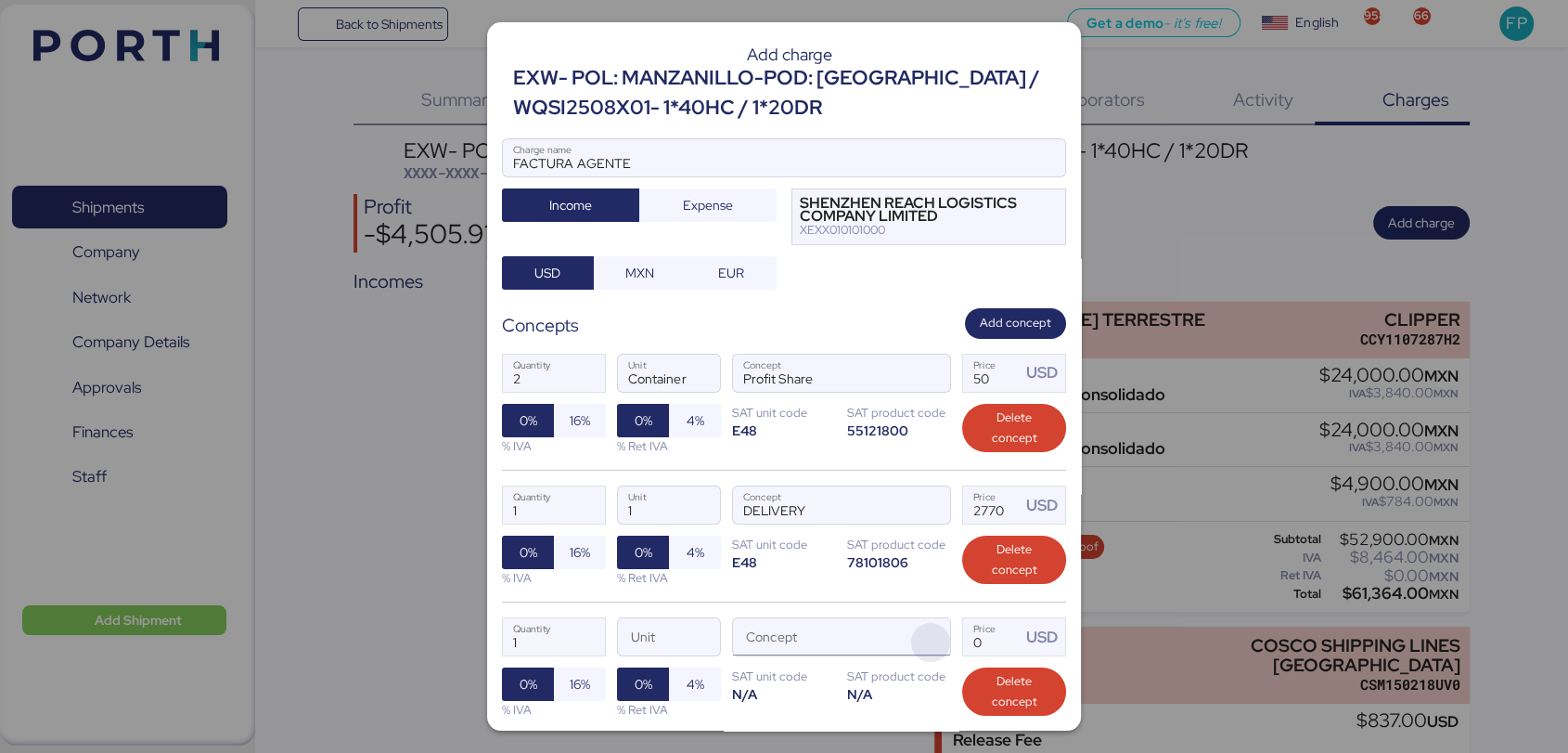
click at [928, 648] on span "button" at bounding box center [931, 643] width 39 height 39
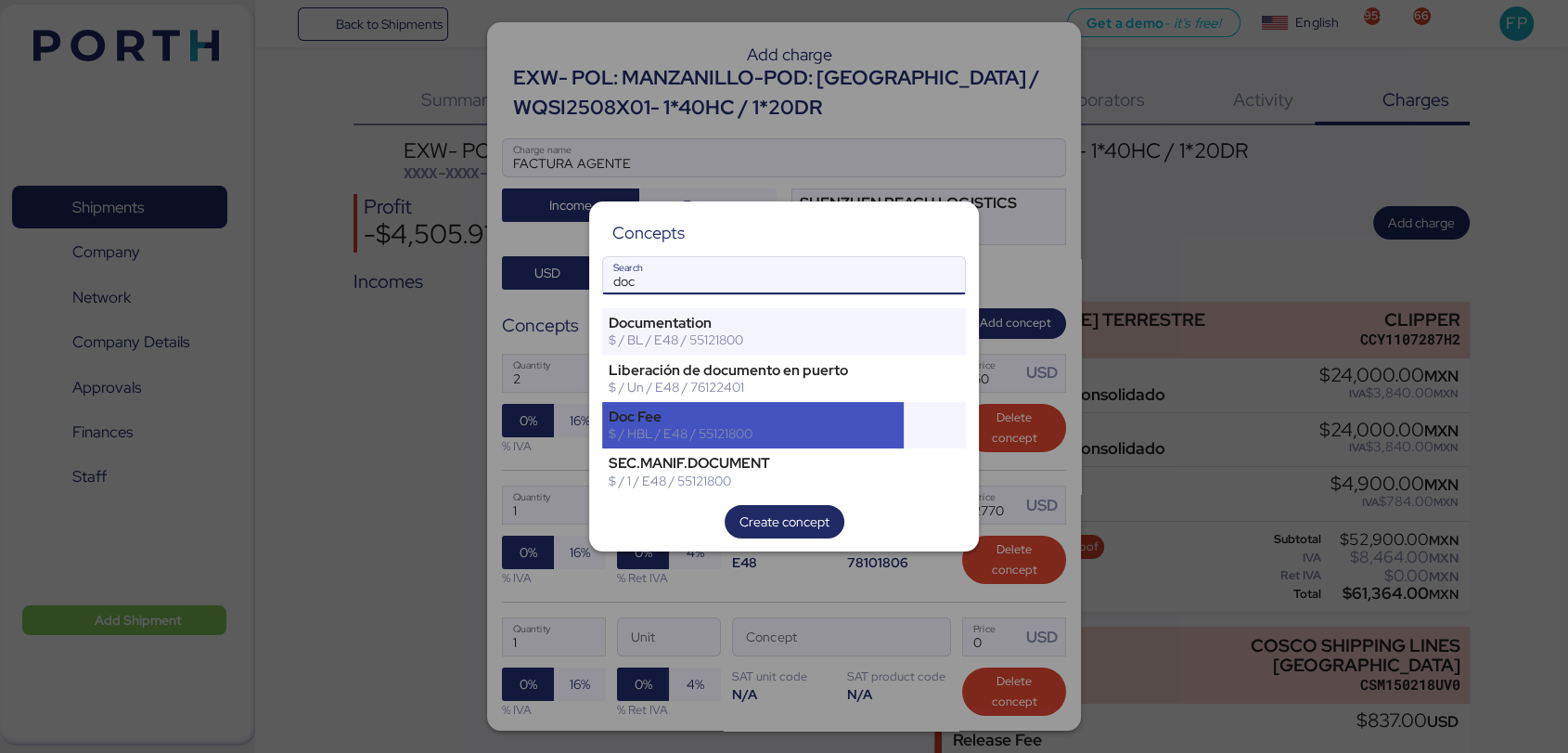
type input "doc"
click at [768, 426] on div "$ / HBL / E48 / 55121800" at bounding box center [753, 433] width 289 height 17
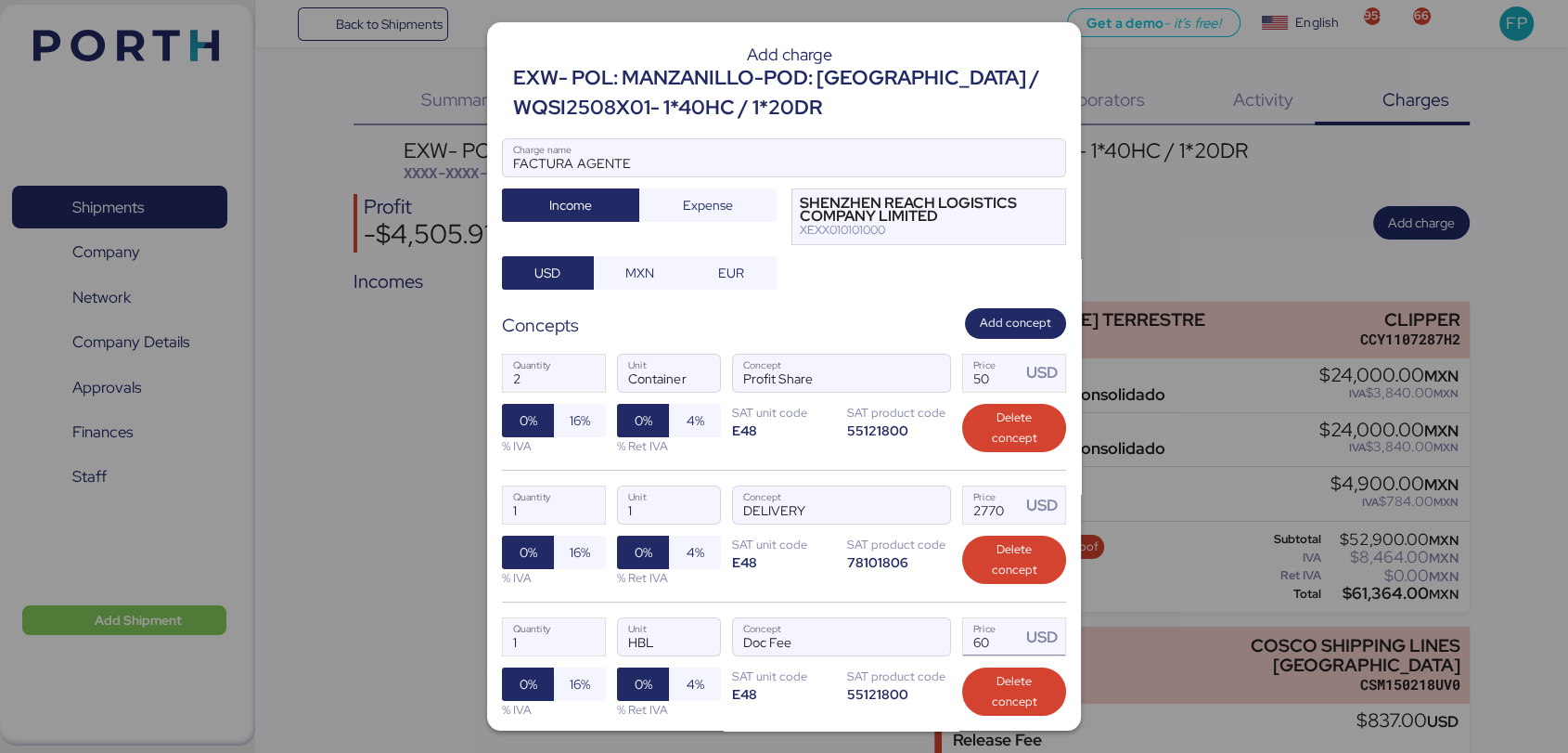
click at [969, 635] on input "60" at bounding box center [991, 637] width 57 height 37
type input "6"
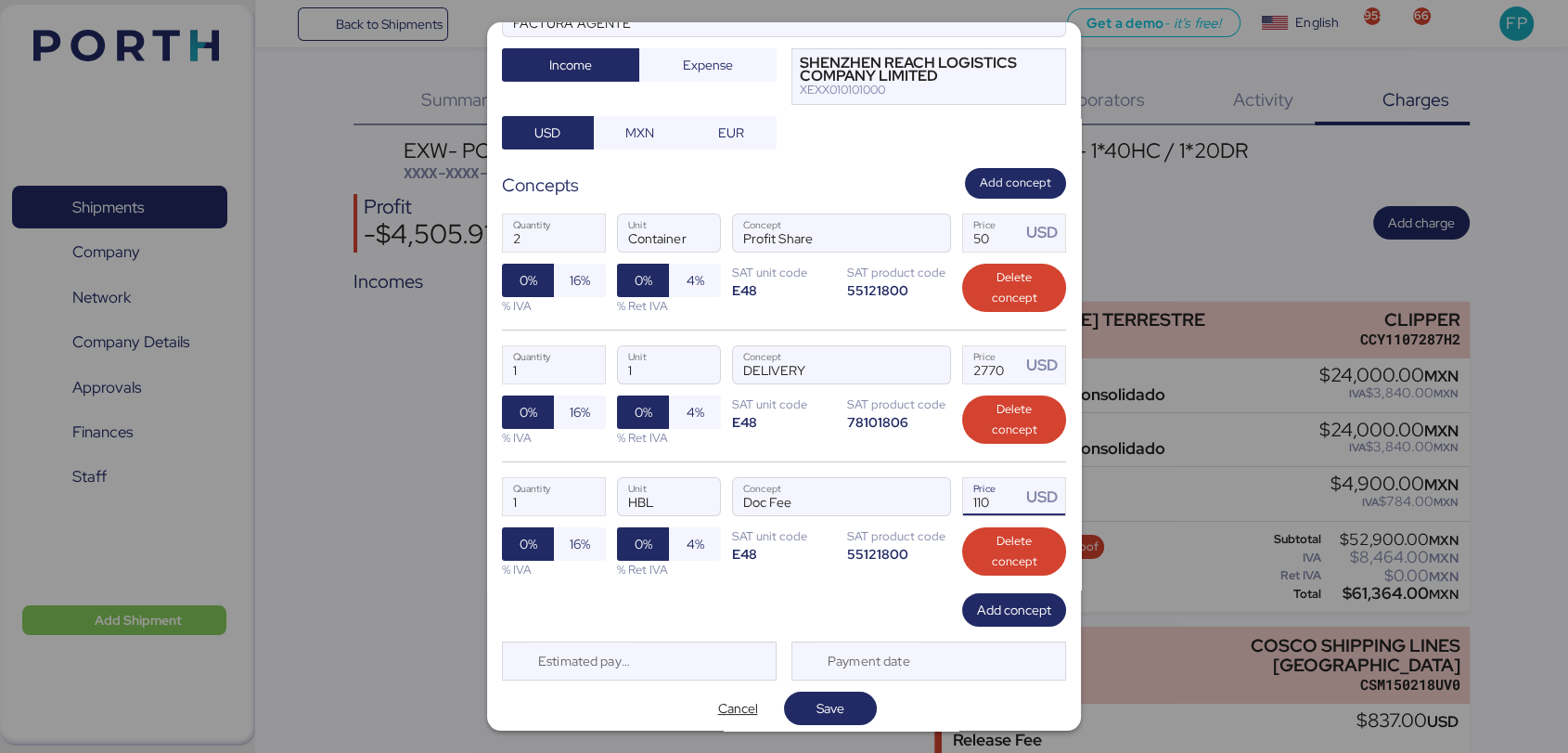
scroll to position [149, 0]
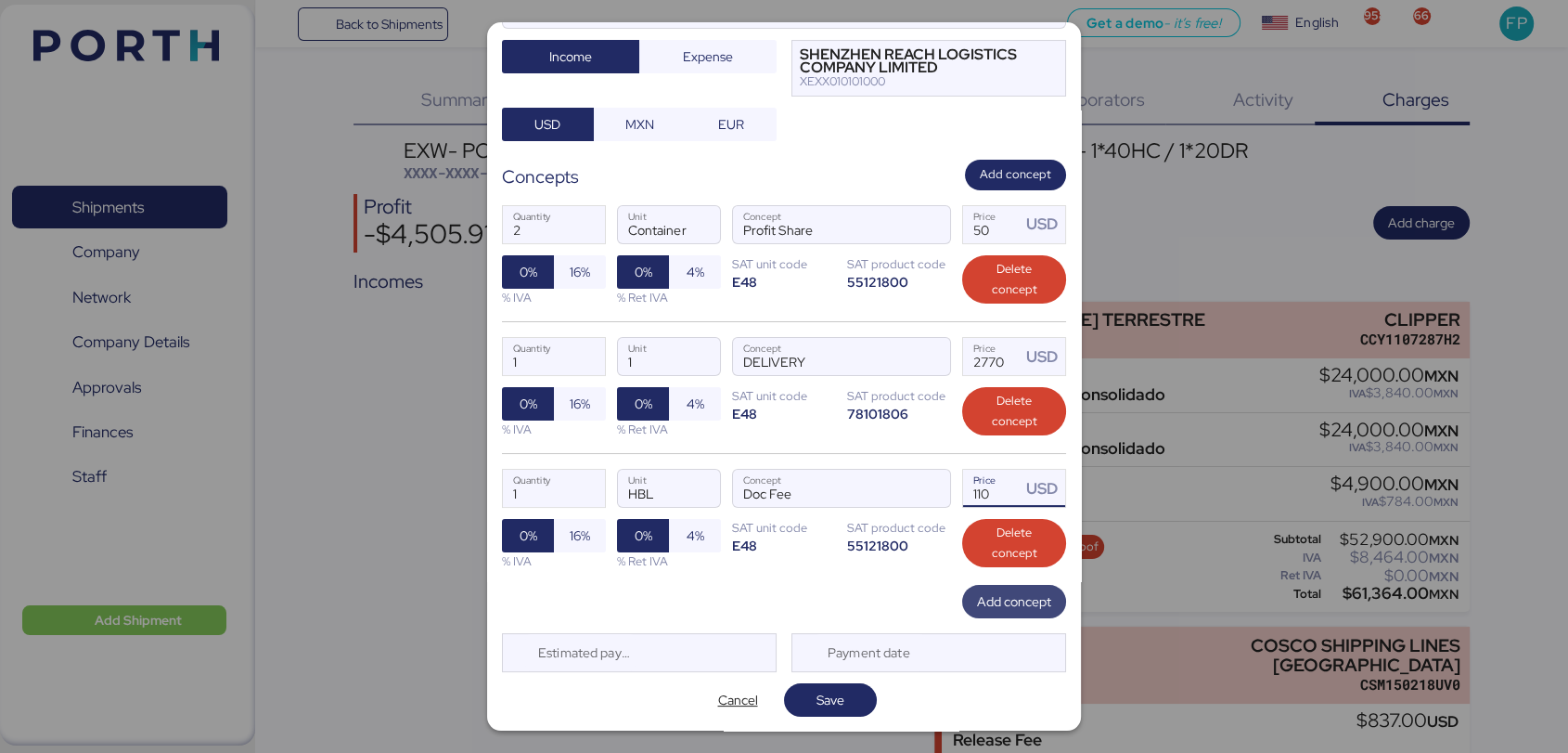
type input "110"
click at [978, 607] on span "Add concept" at bounding box center [1014, 601] width 74 height 23
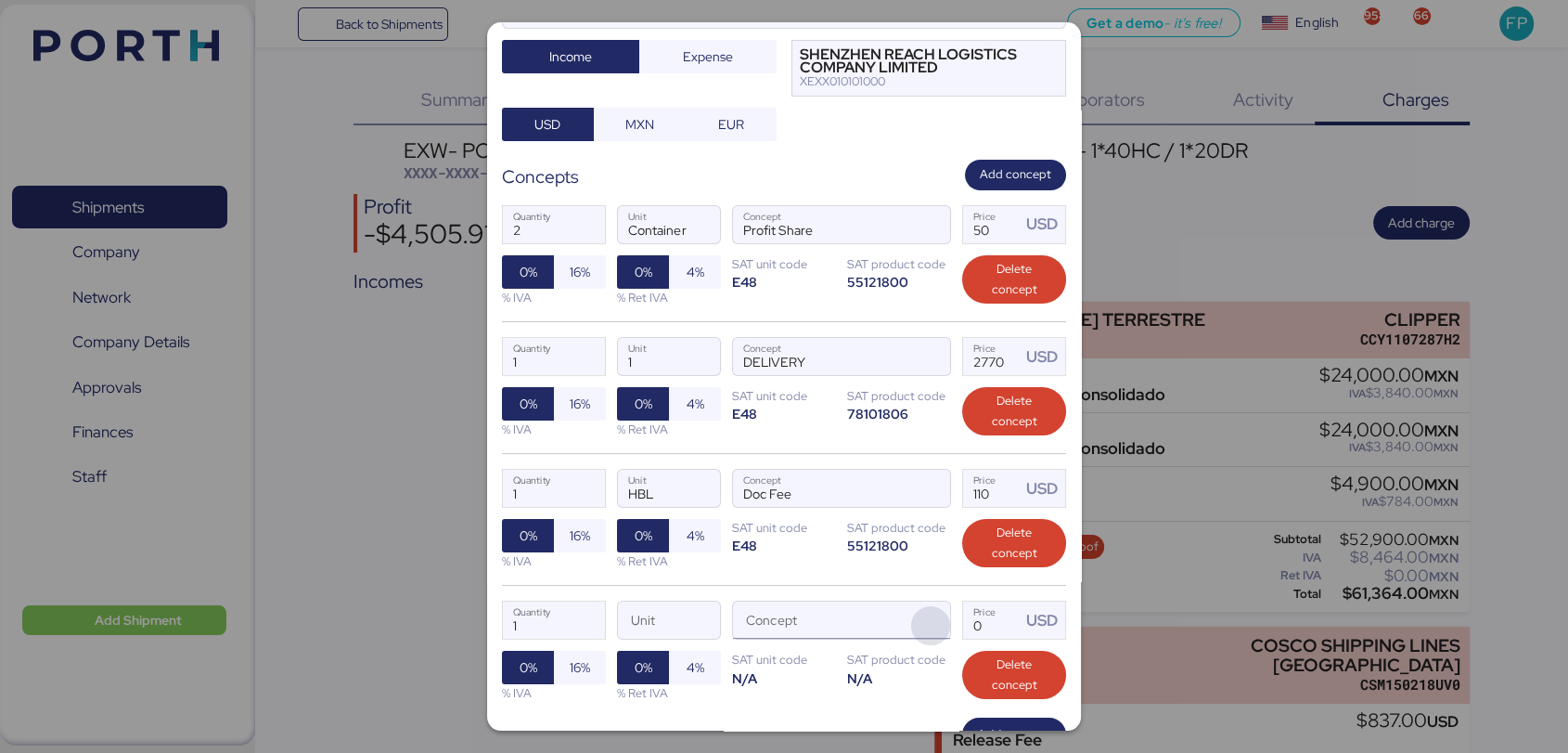
click at [927, 619] on span "button" at bounding box center [931, 626] width 39 height 39
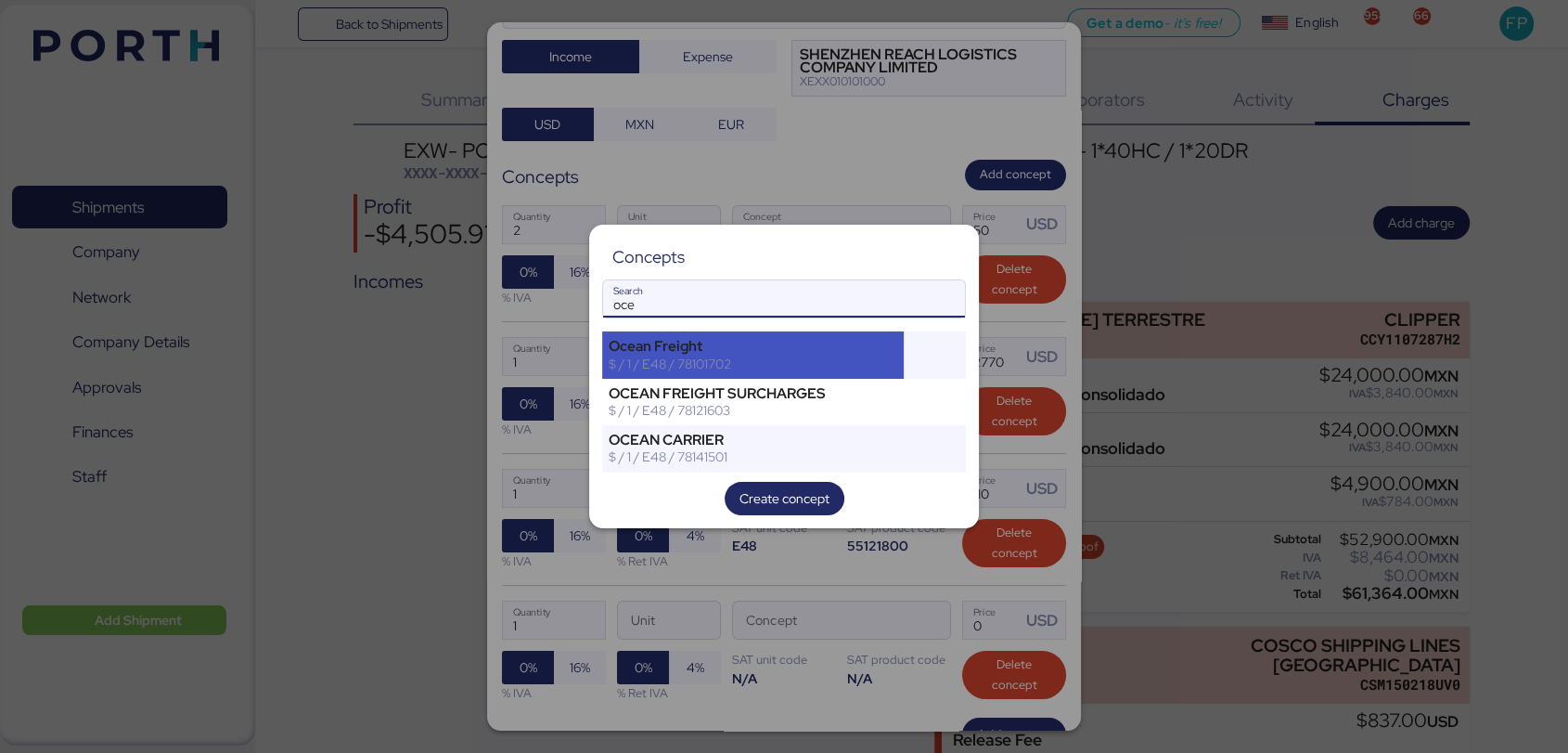
type input "oce"
click at [743, 368] on div "$ / 1 / E48 / 78101702" at bounding box center [753, 364] width 289 height 17
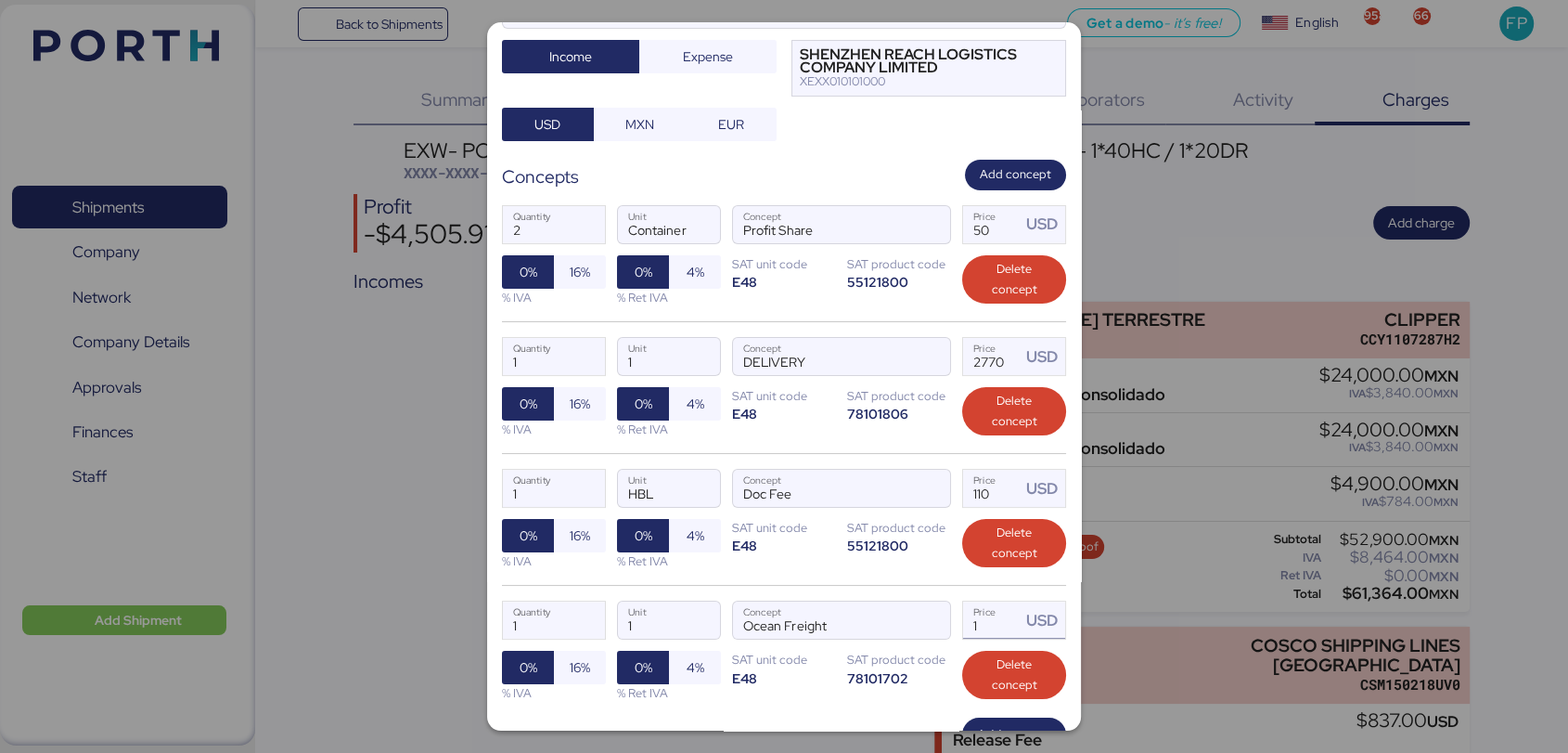
click at [996, 614] on input "1" at bounding box center [991, 620] width 57 height 37
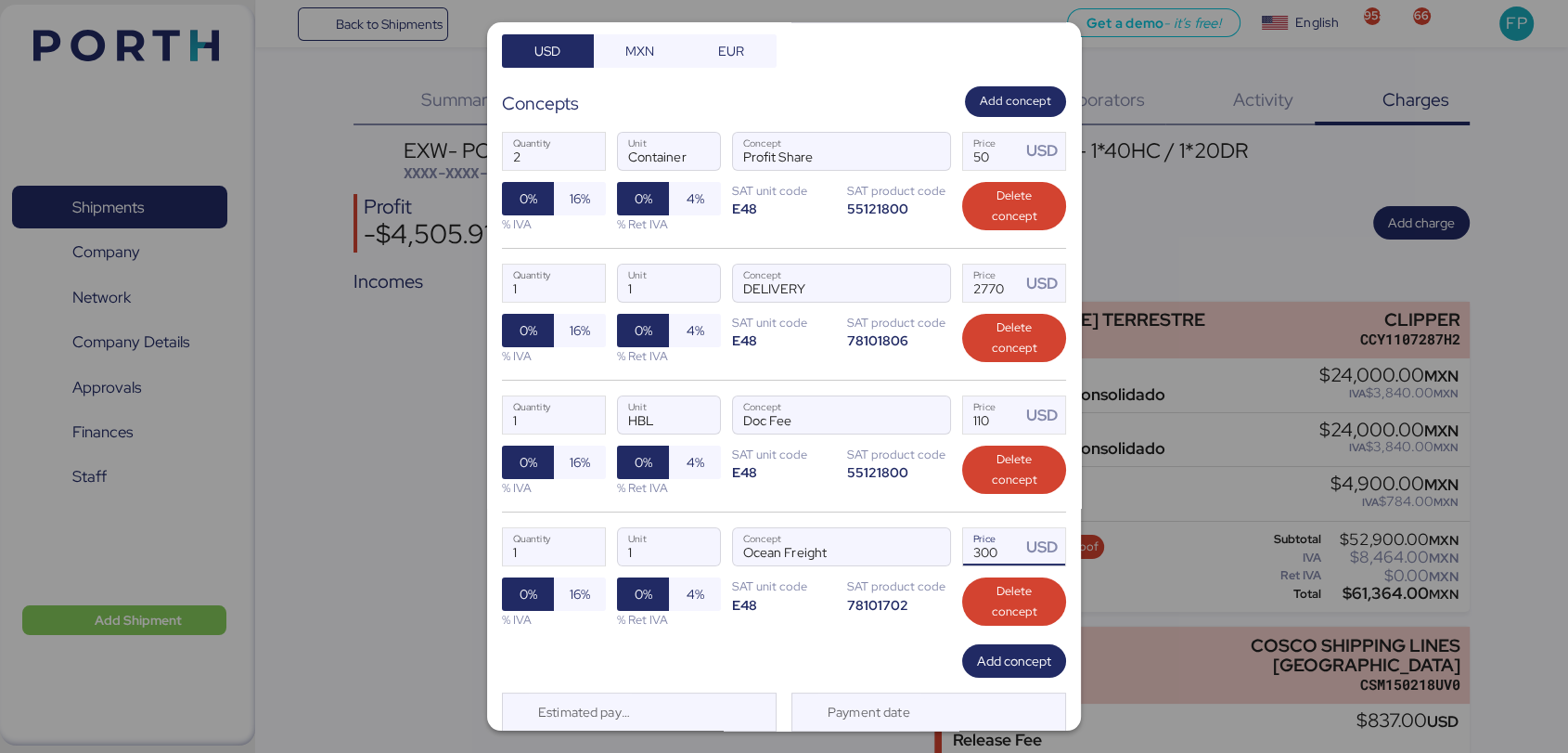
scroll to position [230, 0]
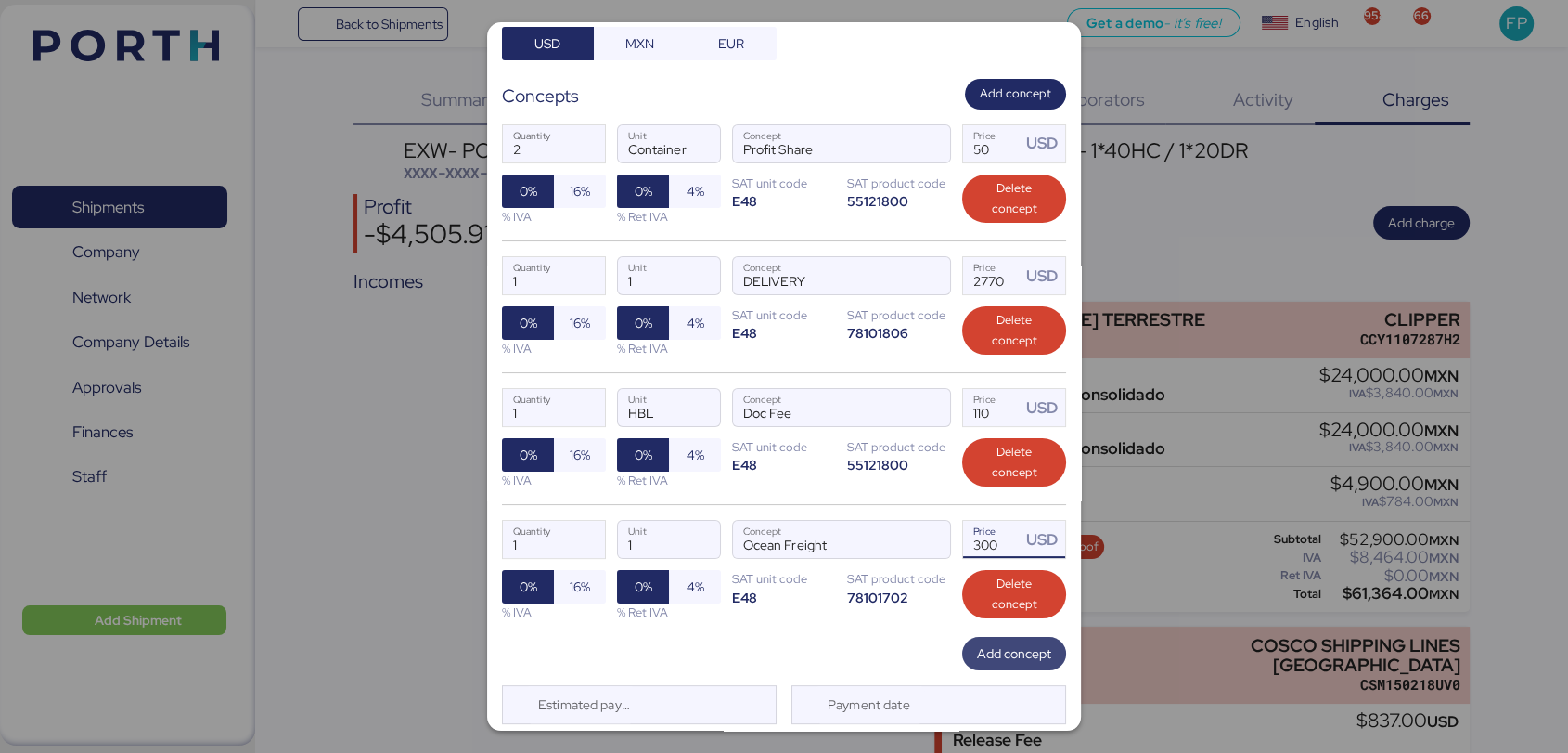
type input "300"
click at [1026, 659] on span "Add concept" at bounding box center [1014, 653] width 74 height 23
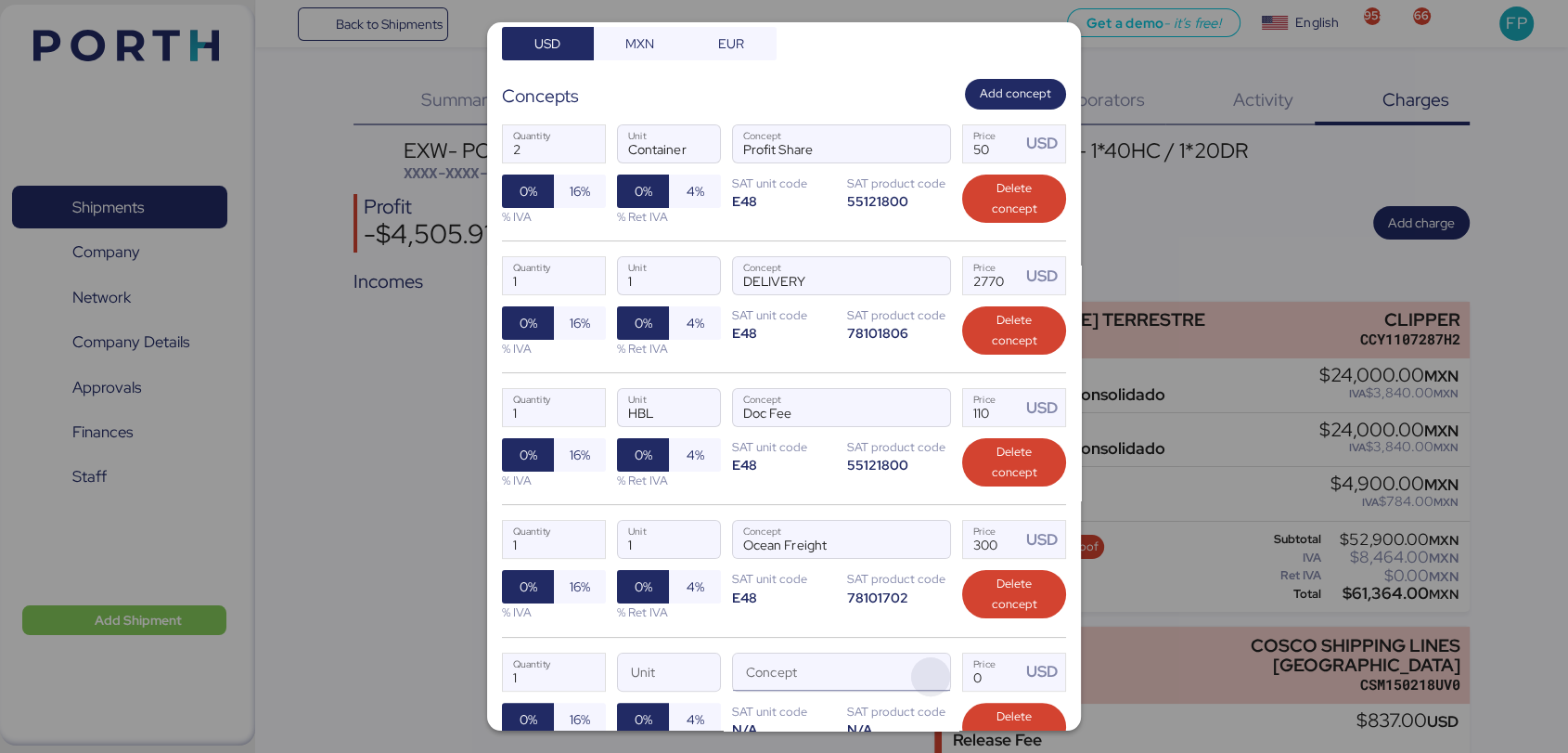
click at [926, 661] on span "button" at bounding box center [931, 677] width 39 height 39
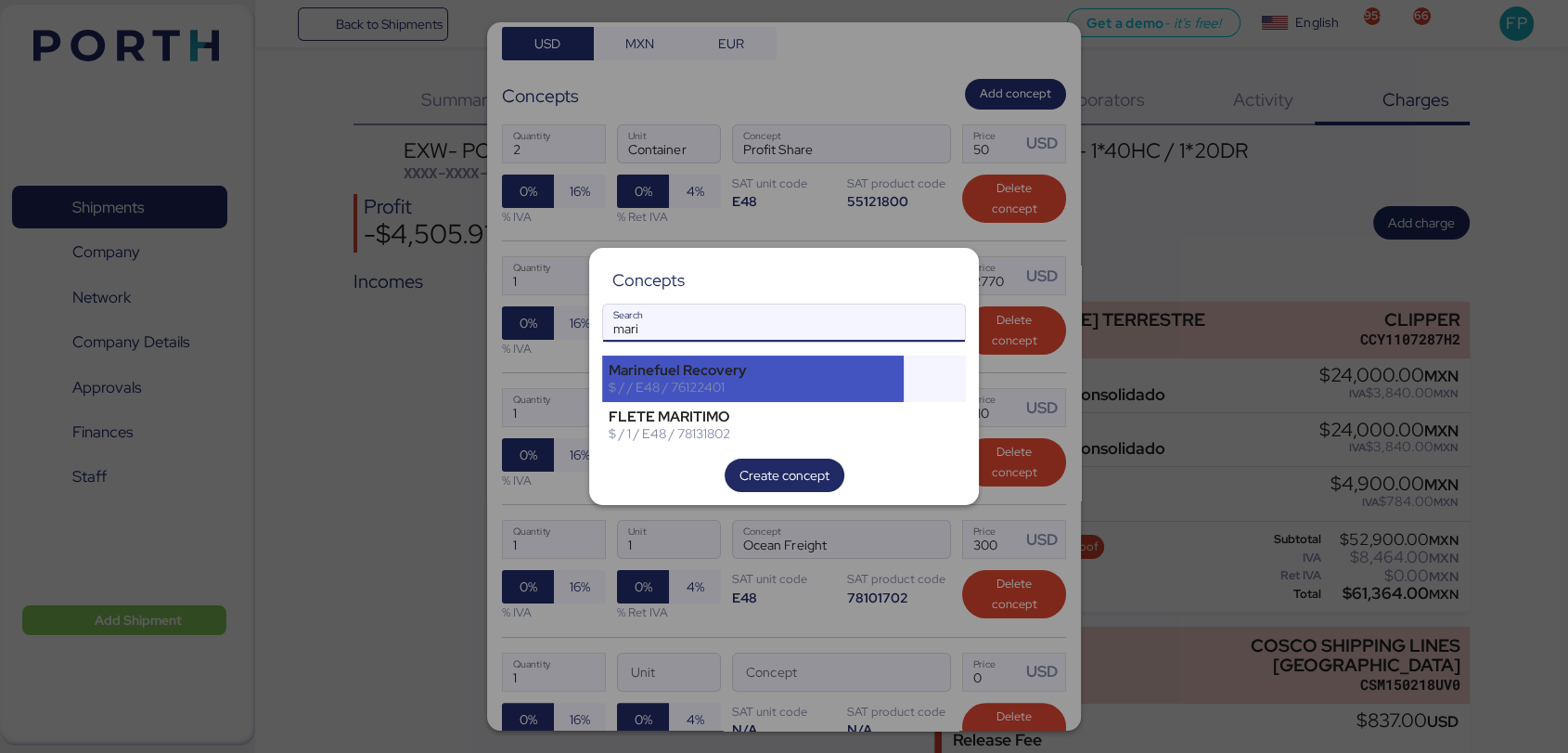
type input "mari"
click at [681, 376] on div "Marinefuel Recovery" at bounding box center [753, 370] width 289 height 17
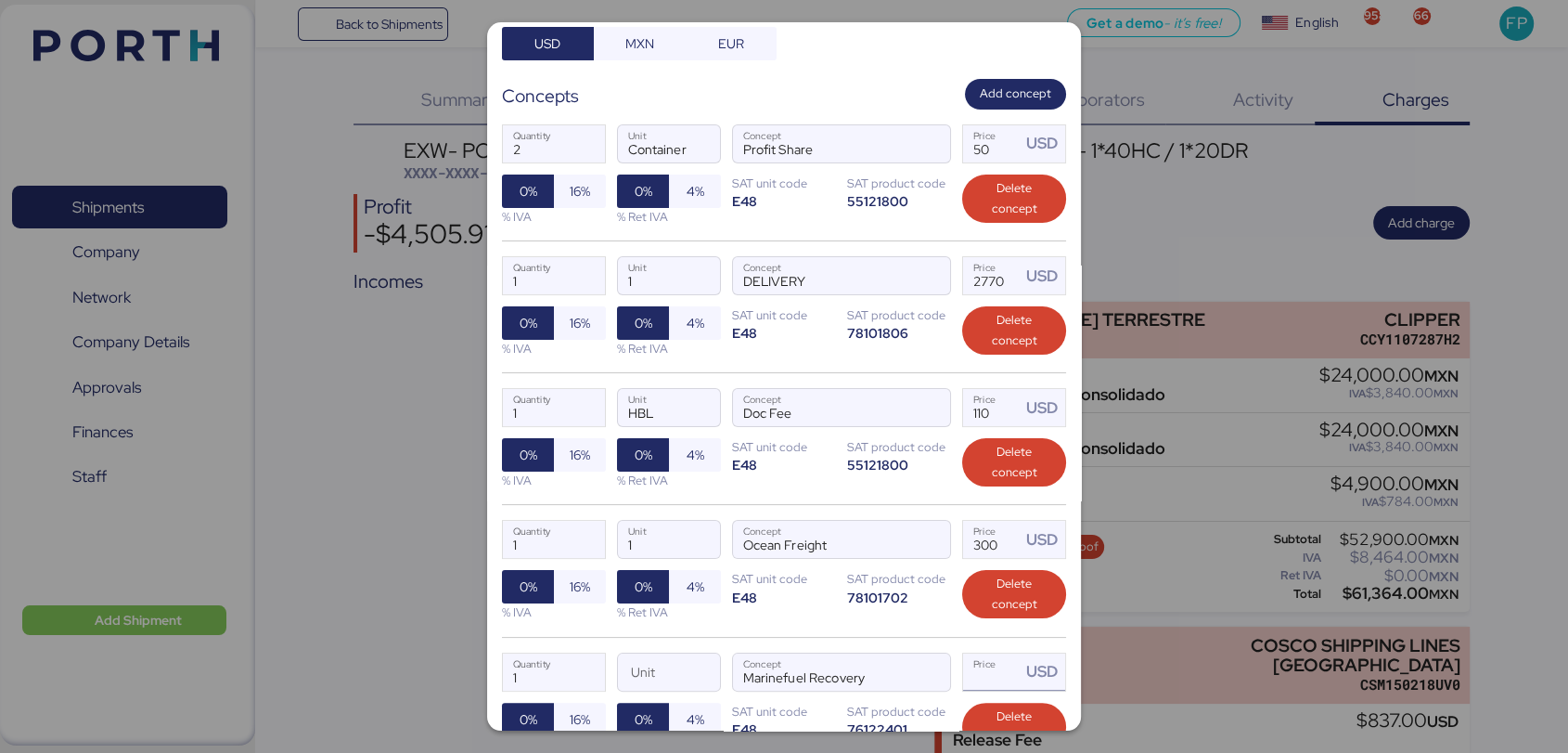
click at [982, 670] on input "Price USD" at bounding box center [991, 672] width 57 height 37
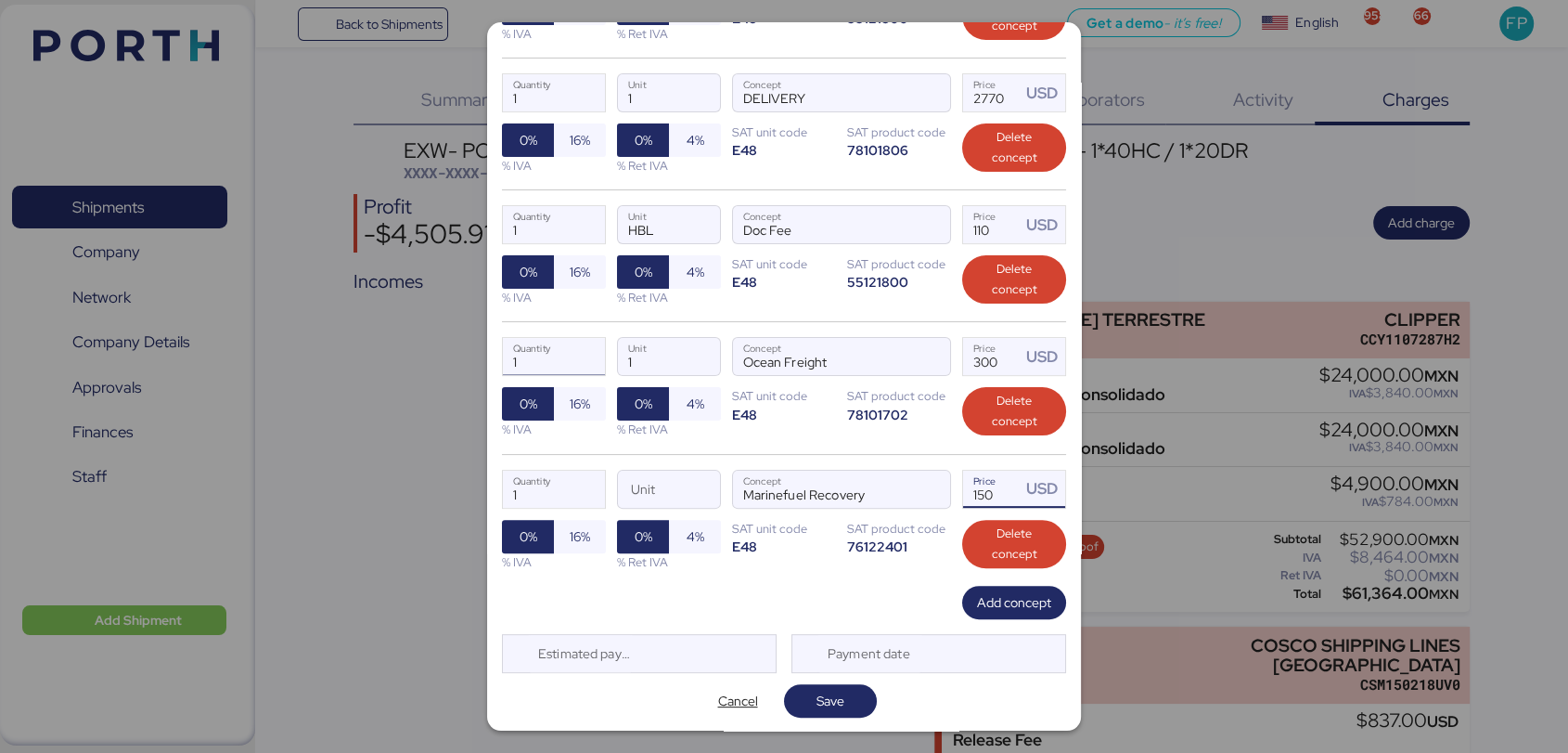
type input "150"
click at [574, 367] on input "1" at bounding box center [554, 357] width 102 height 37
type input "1"
click at [604, 501] on div "1 Quantity Unit Marinefuel Recovery Concept 150 Price USD 0% 16% % IVA 0% 4% % …" at bounding box center [784, 519] width 565 height 132
click at [583, 497] on input "1" at bounding box center [554, 489] width 102 height 37
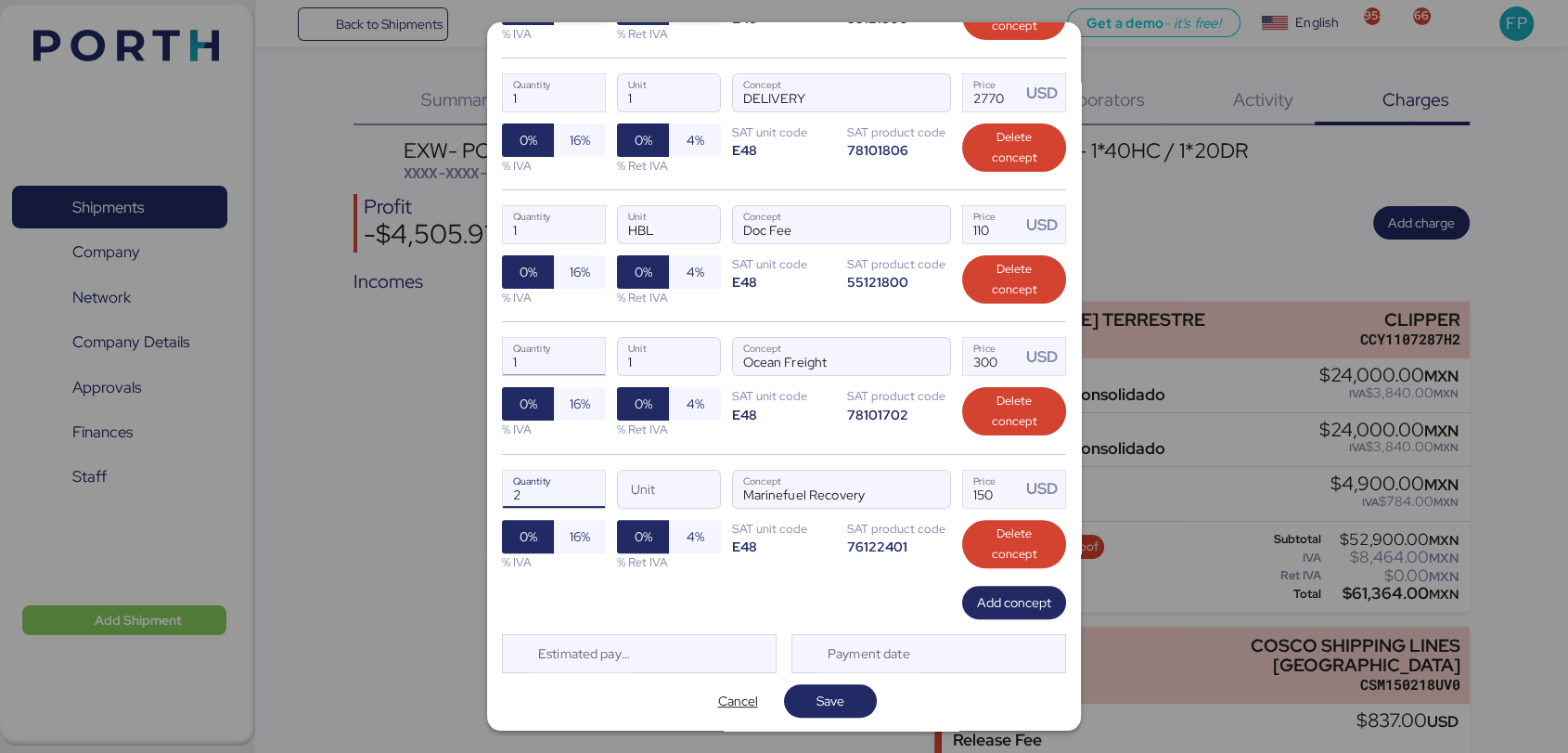
type input "1"
click at [546, 349] on input "1" at bounding box center [554, 357] width 102 height 37
click at [665, 485] on input "Unit" at bounding box center [669, 489] width 102 height 37
type input "2"
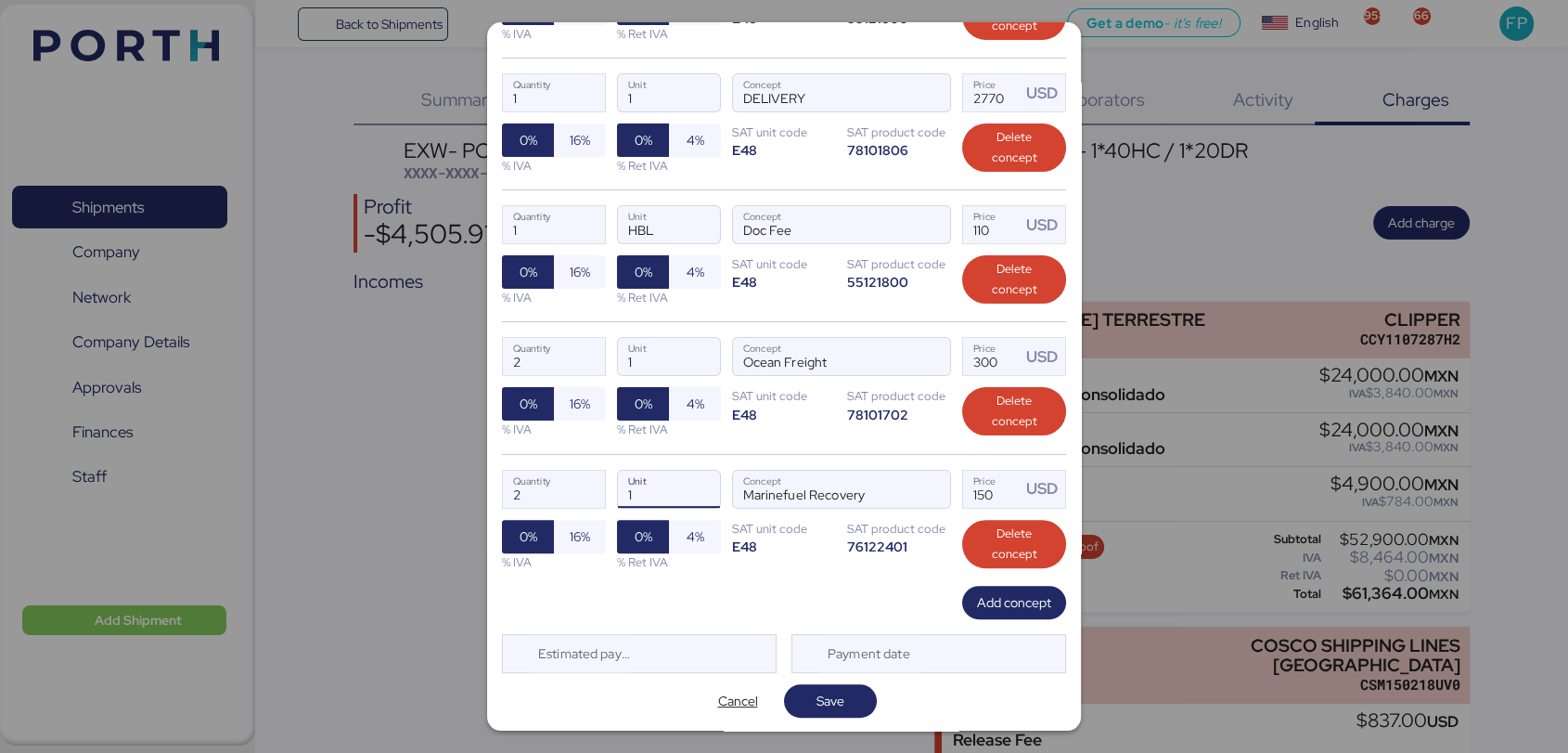
type input "1"
click at [772, 587] on div "Add concept" at bounding box center [784, 602] width 565 height 34
click at [826, 711] on span "Save" at bounding box center [831, 701] width 93 height 34
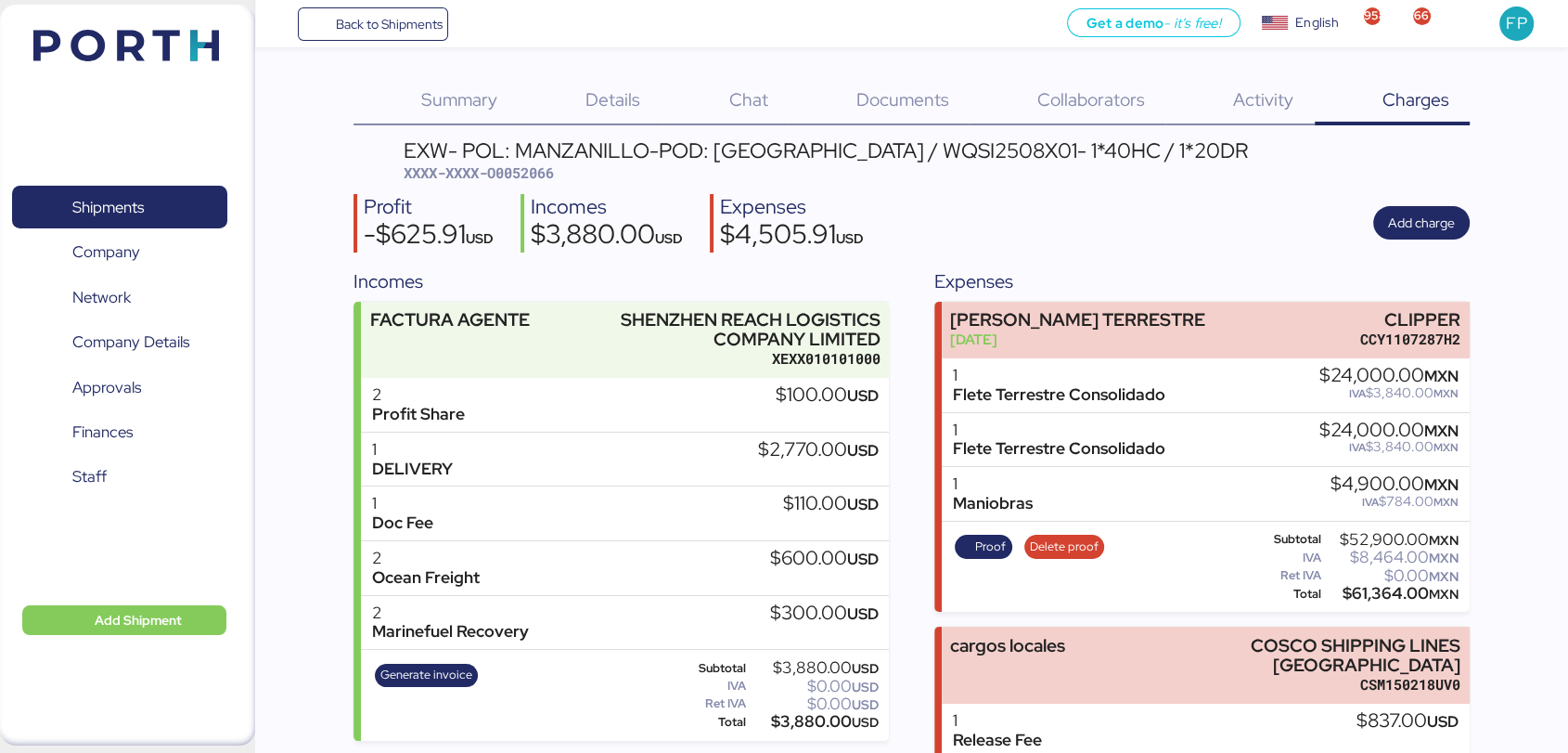
scroll to position [315, 0]
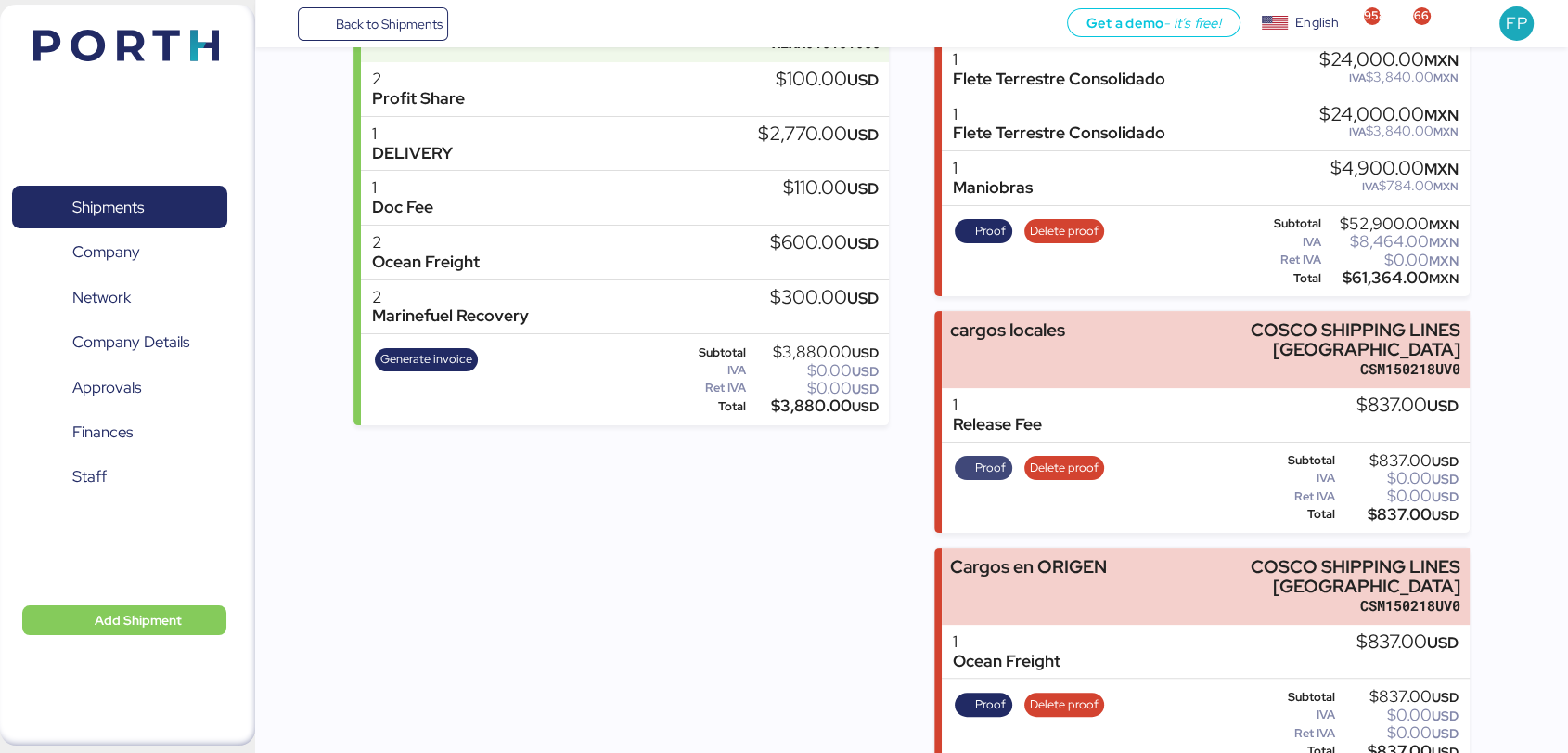
click at [1008, 455] on span "Proof" at bounding box center [984, 467] width 57 height 24
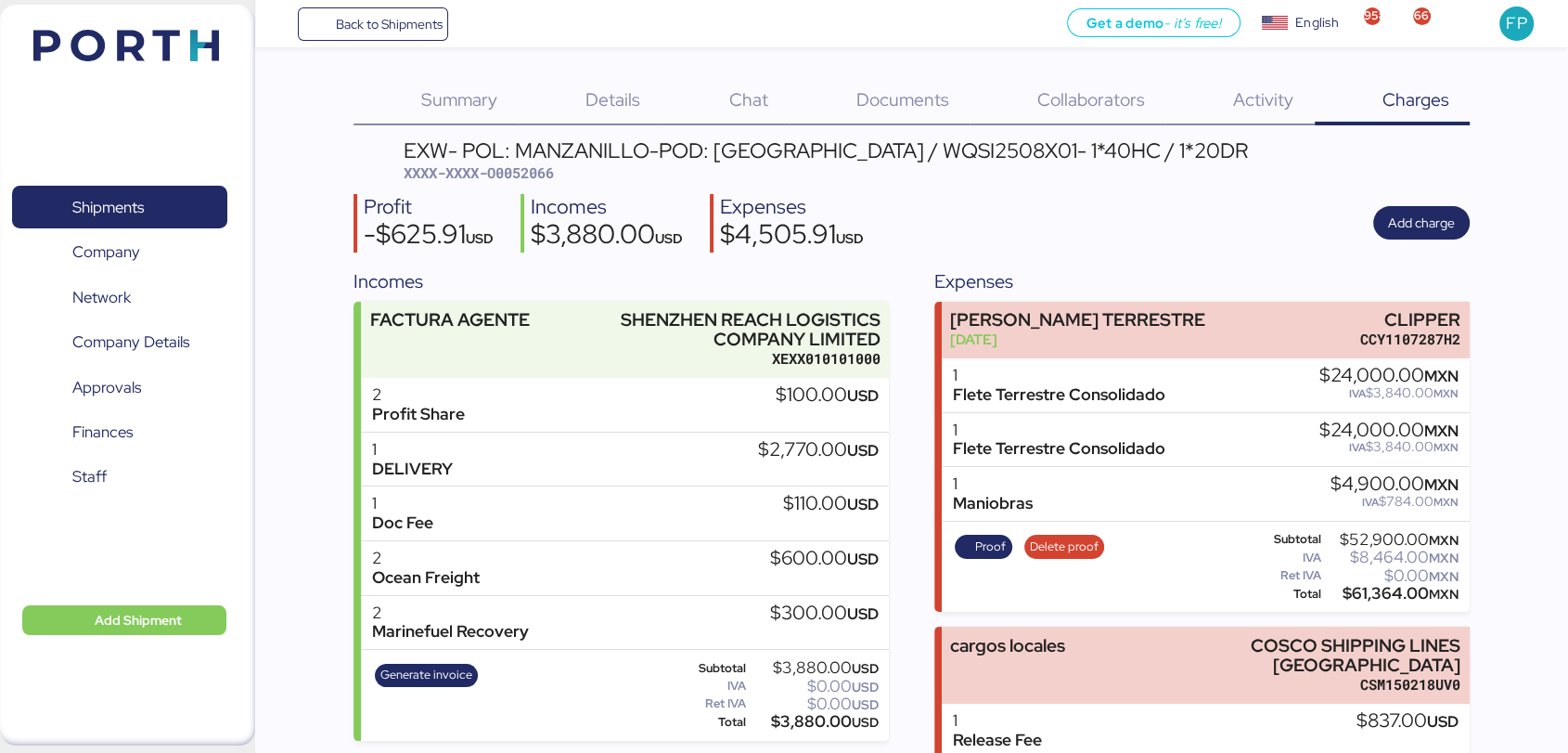
click at [520, 170] on span "XXXX-XXXX-O0052066" at bounding box center [479, 172] width 151 height 19
copy span "O0052066"
click at [915, 149] on div "EXW- POL: MANZANILLO-POD: Hong Kong / WQSI2508X01- 1*40HC / 1*20DR" at bounding box center [826, 150] width 845 height 21
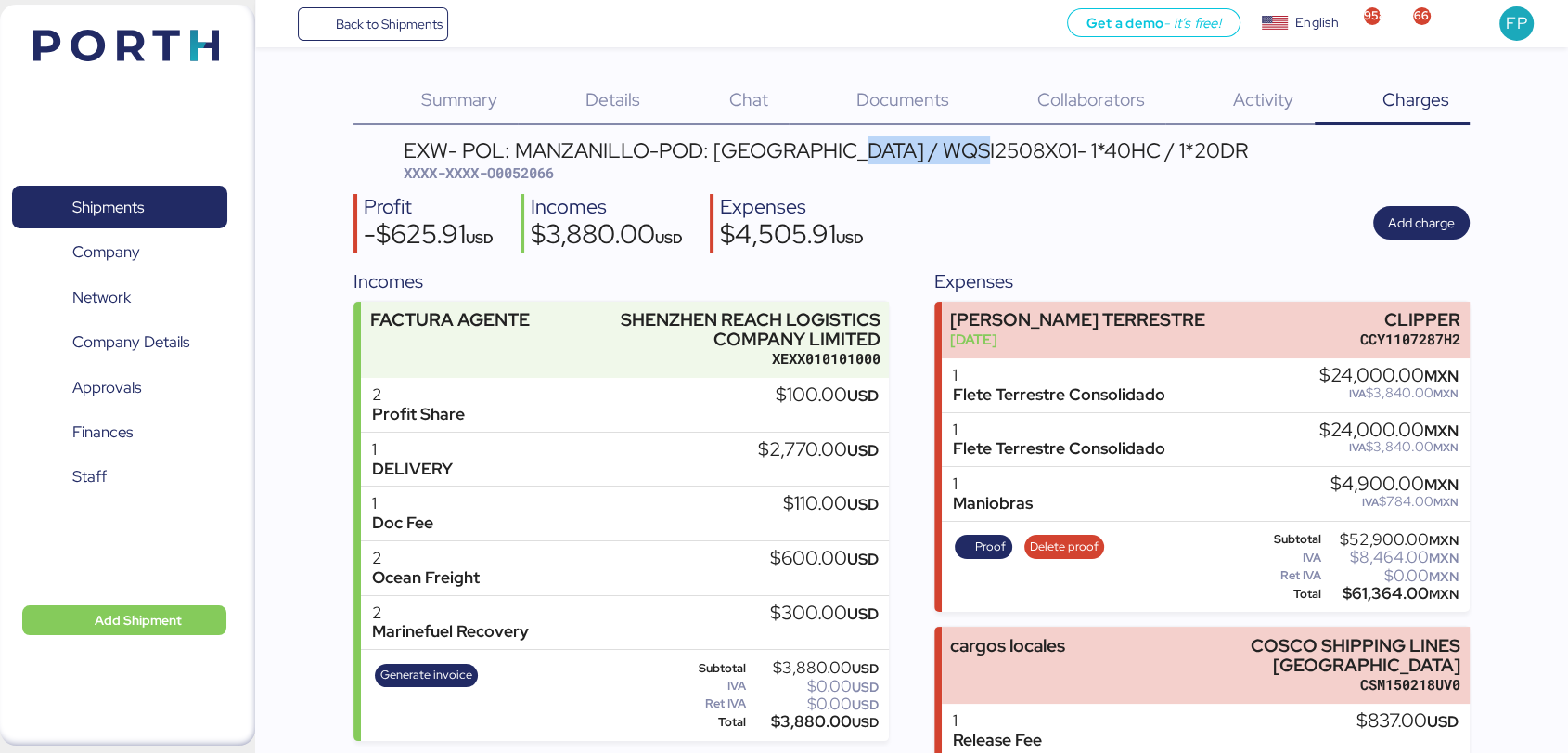
copy div "WQSI2508X01"
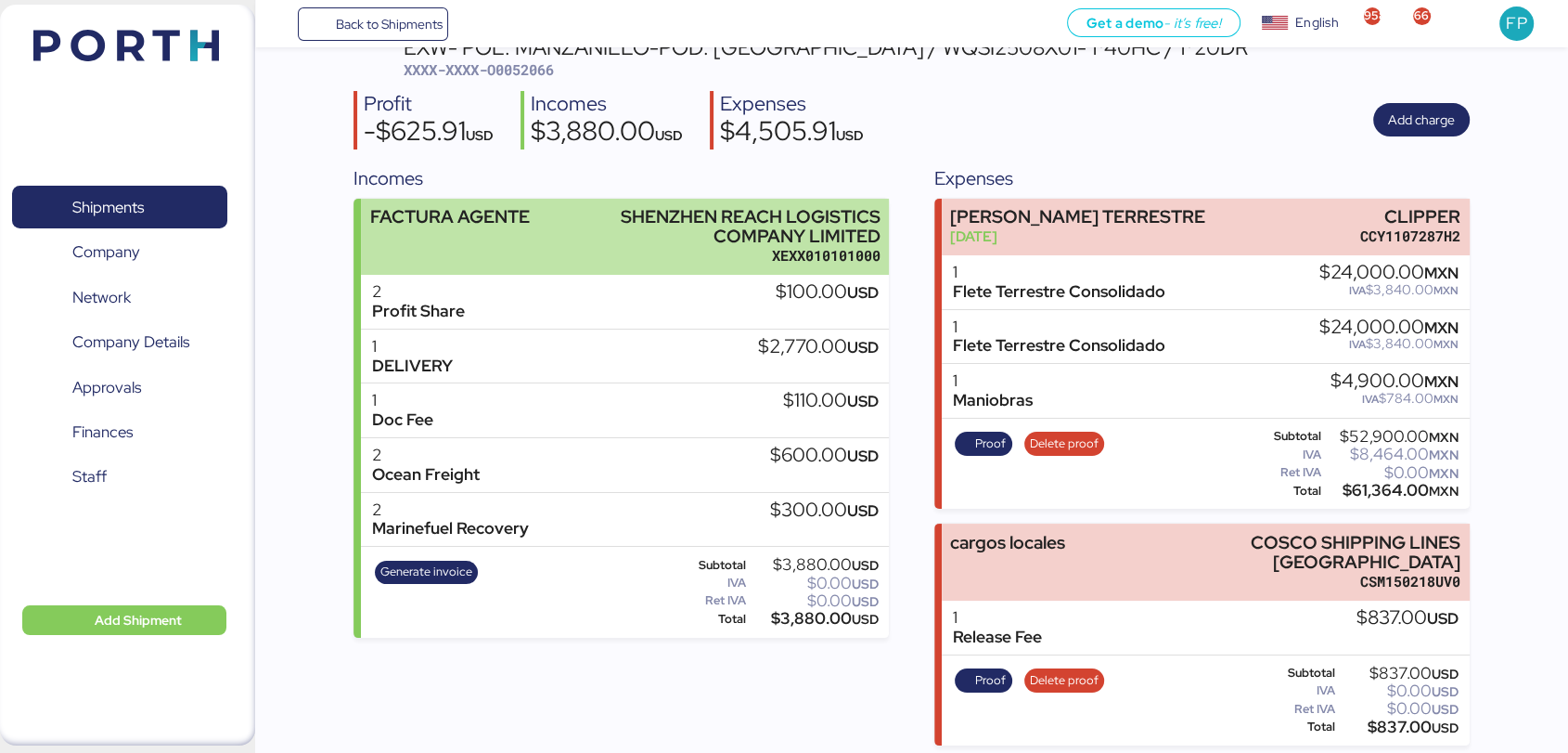
click at [642, 252] on div "XEXX010101000" at bounding box center [727, 256] width 307 height 20
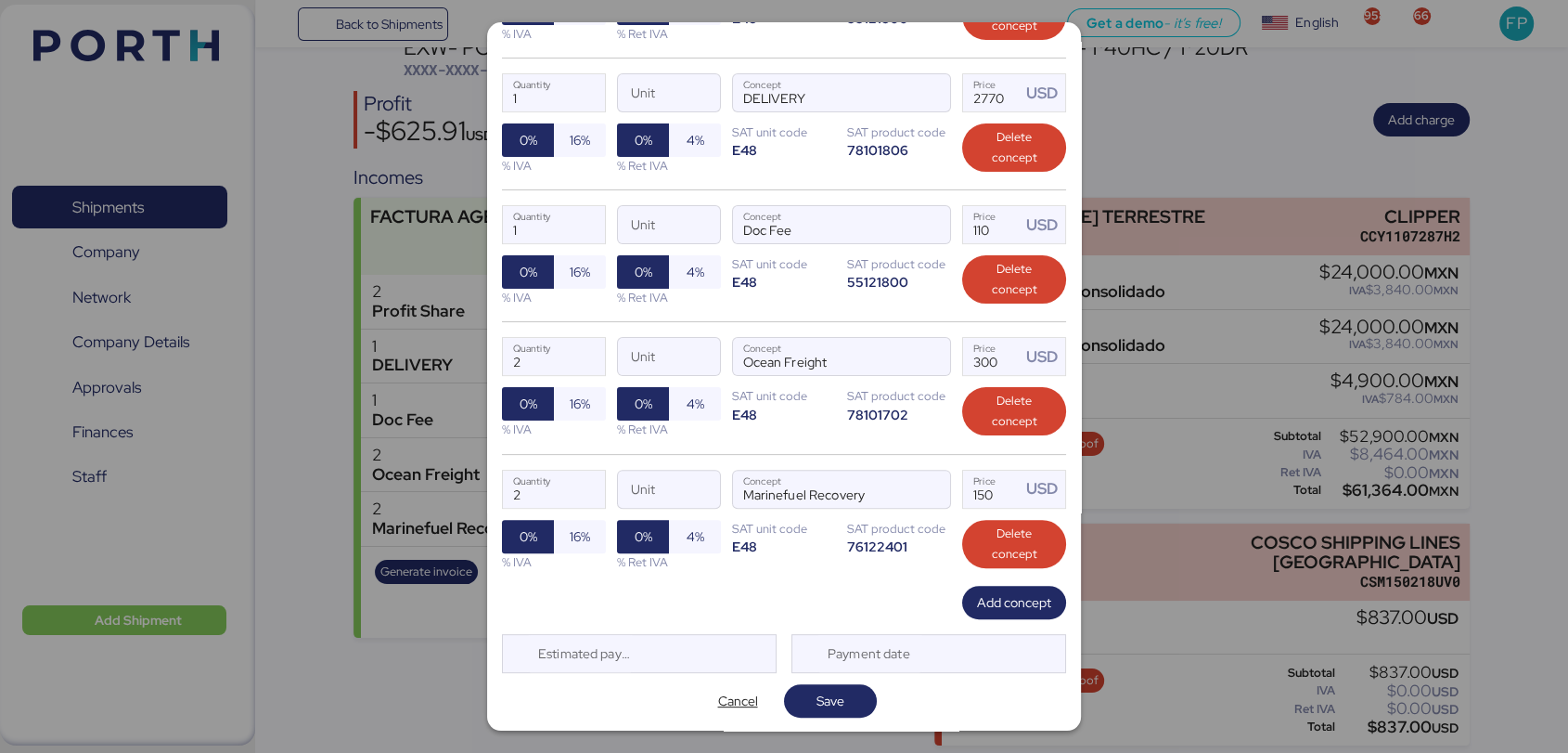
scroll to position [452, 0]
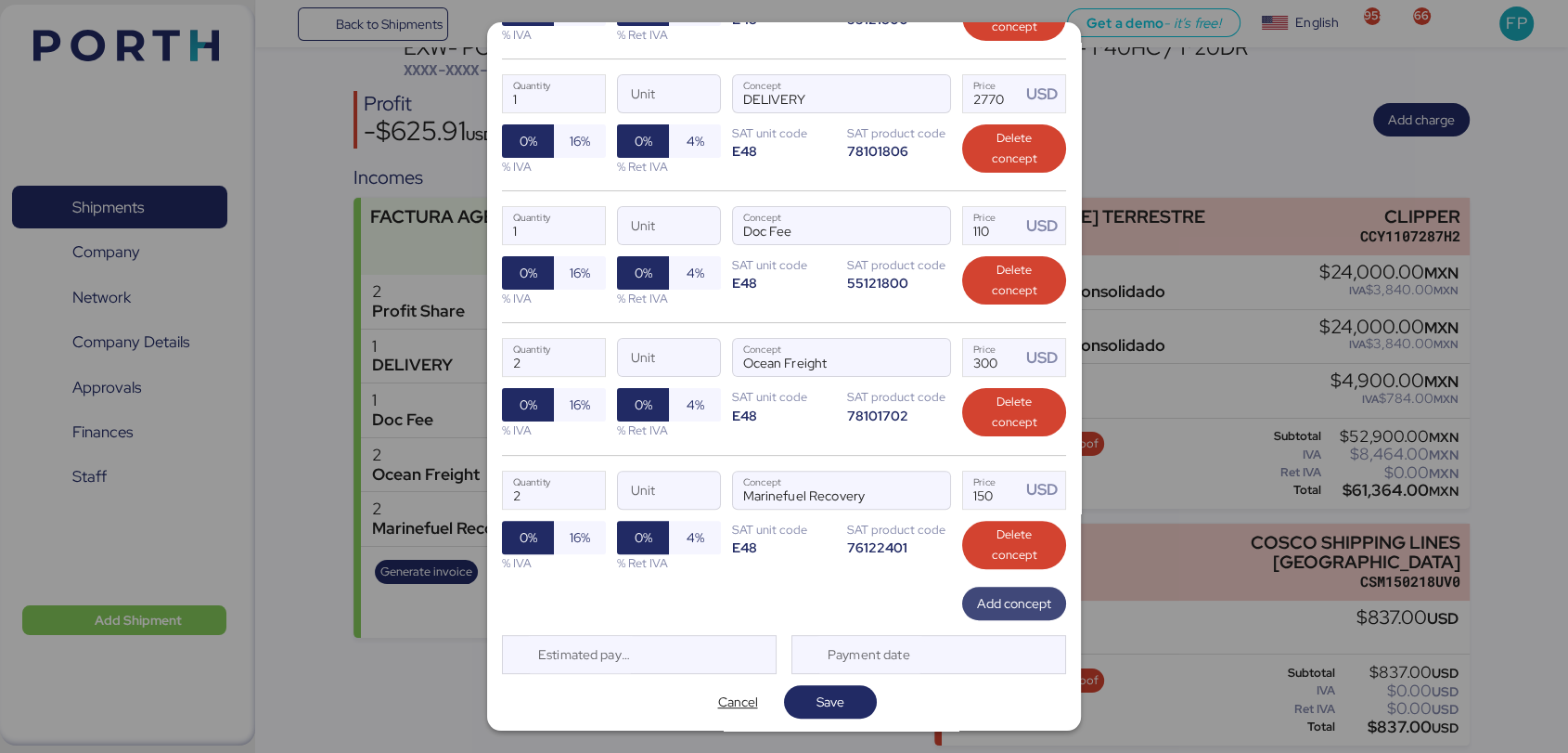
click at [995, 604] on span "Add concept" at bounding box center [1014, 603] width 74 height 23
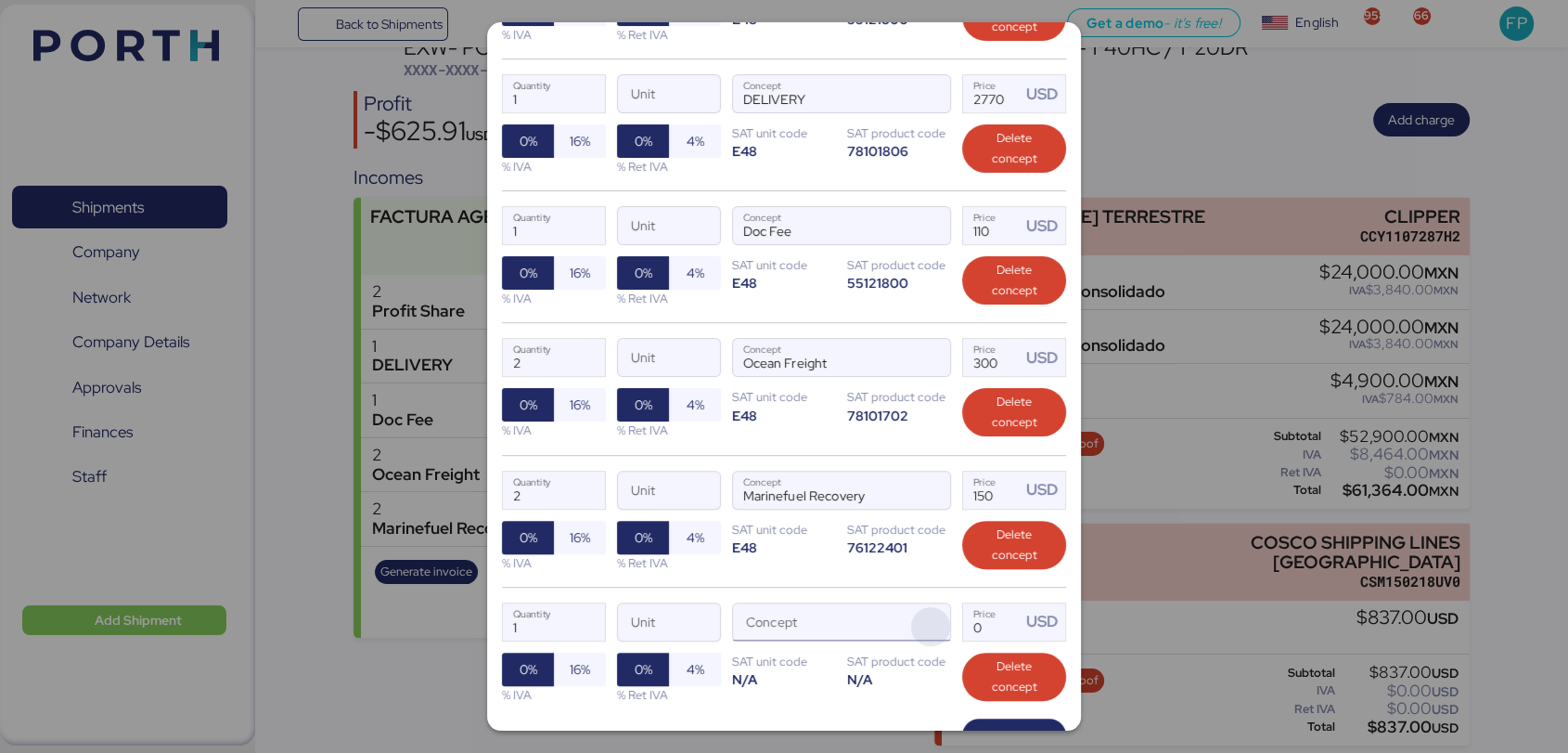
click at [917, 622] on span "button" at bounding box center [931, 627] width 39 height 39
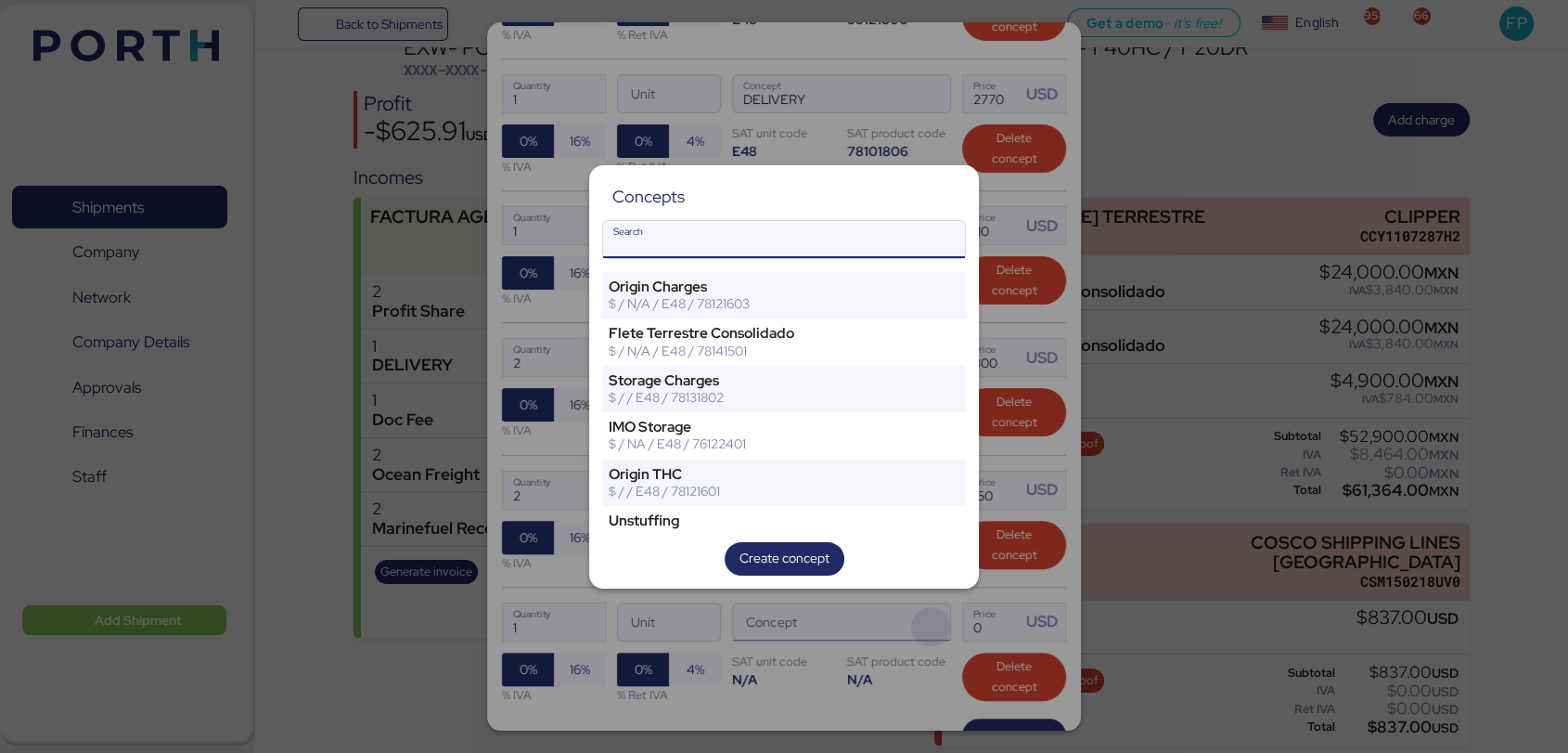
type input "m"
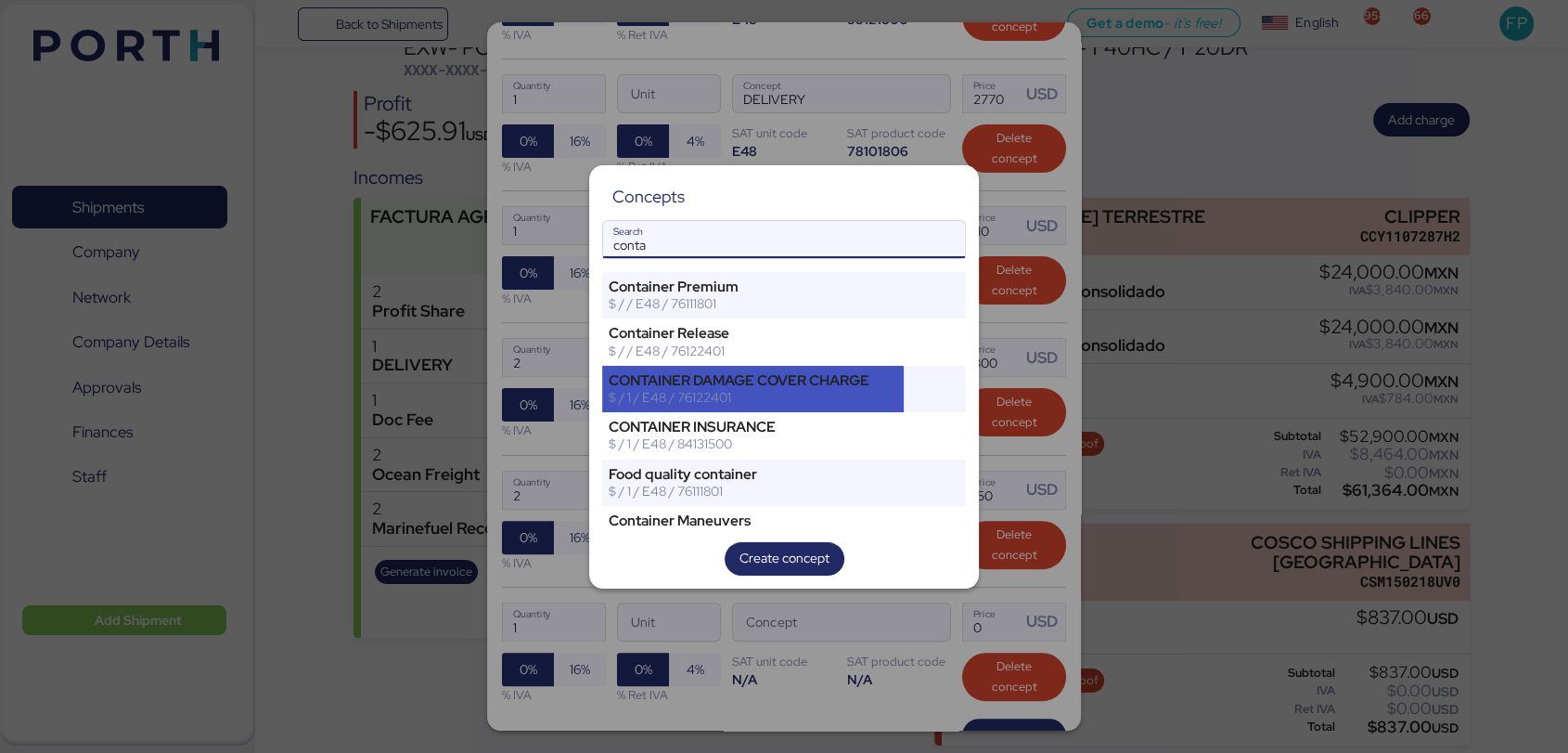
scroll to position [67, 0]
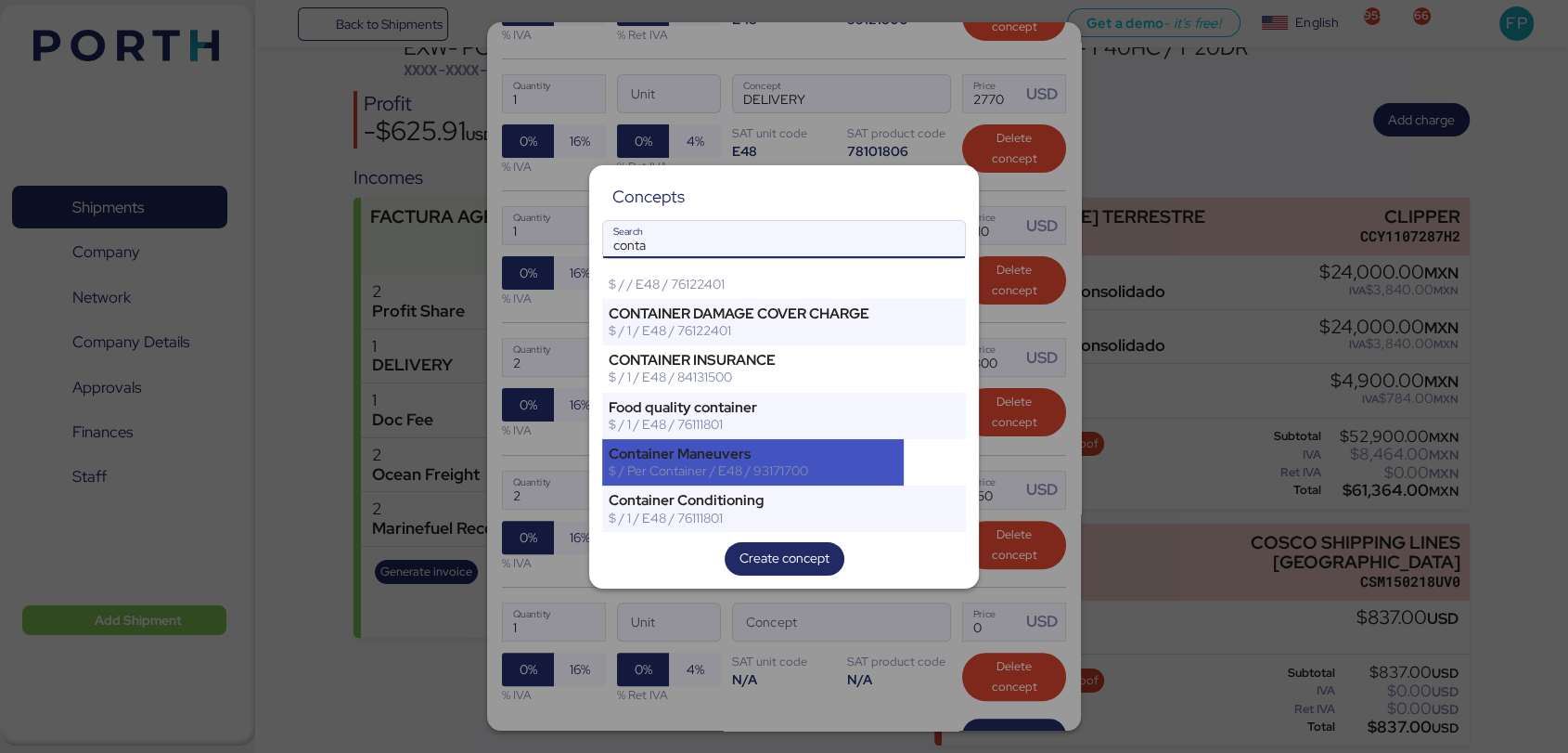
type input "conta"
click at [788, 446] on div "Container Maneuvers" at bounding box center [753, 453] width 289 height 17
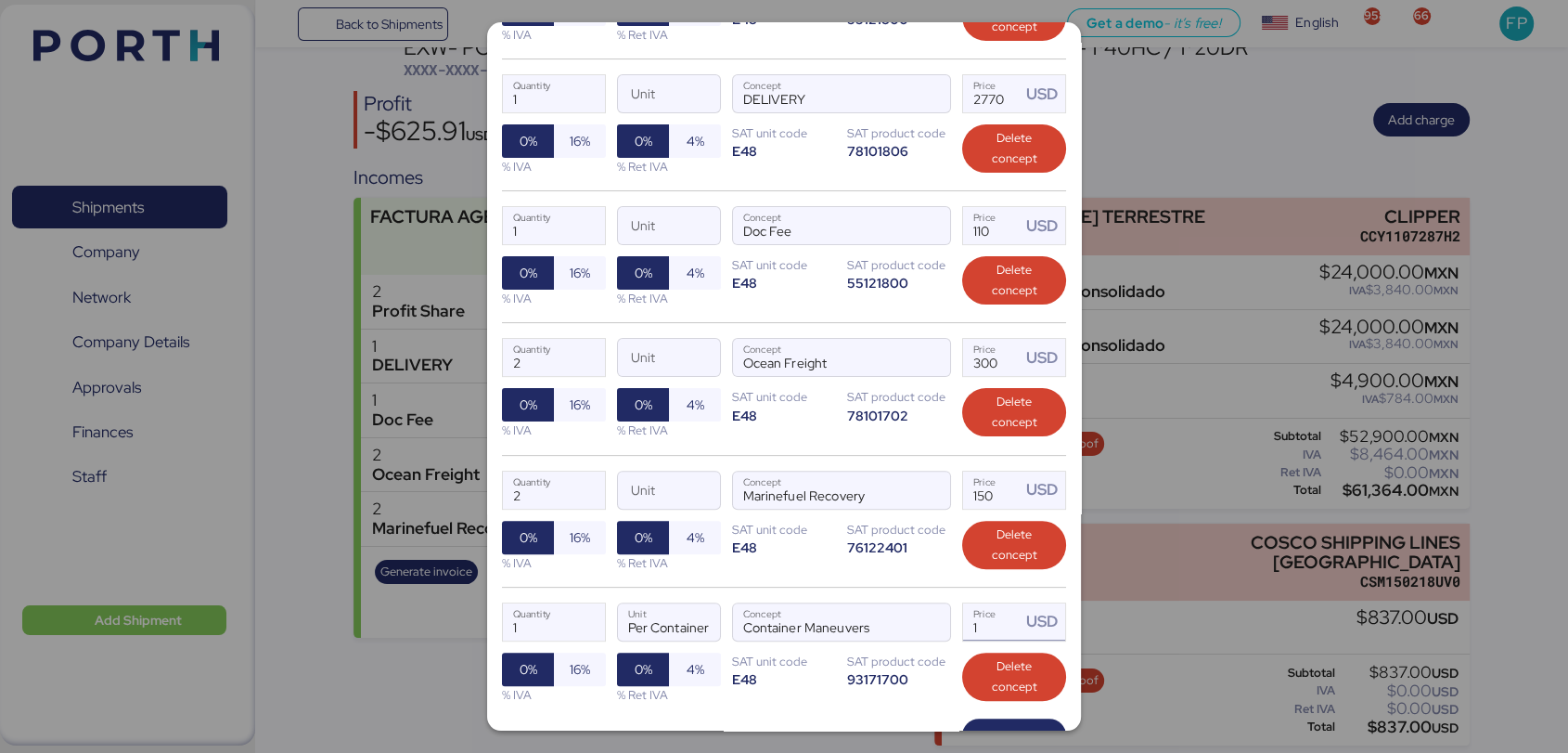
click at [991, 618] on input "1" at bounding box center [991, 622] width 57 height 37
type input "180"
click at [557, 626] on input "1" at bounding box center [554, 622] width 102 height 37
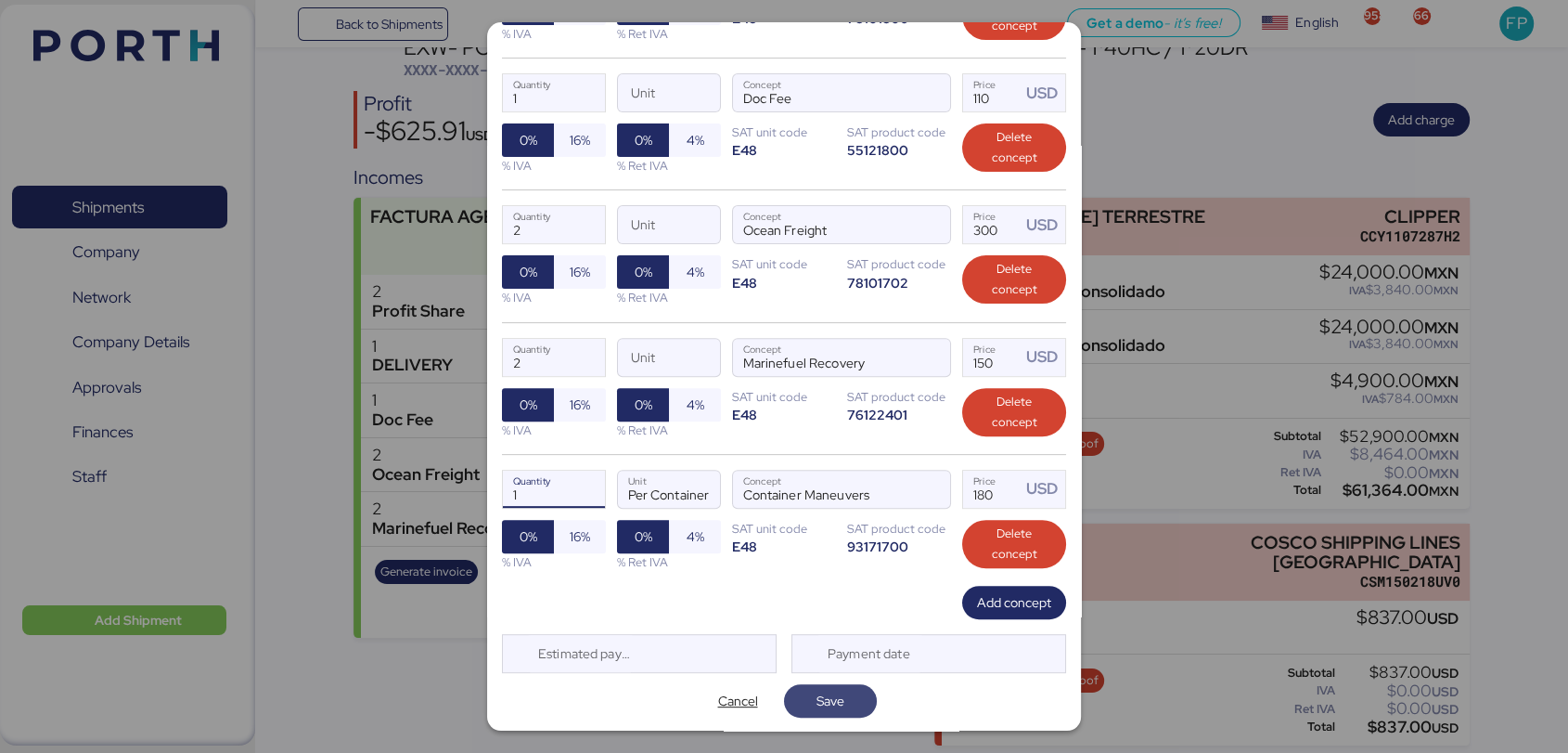
click at [845, 694] on span "Save" at bounding box center [831, 701] width 63 height 26
type input "2"
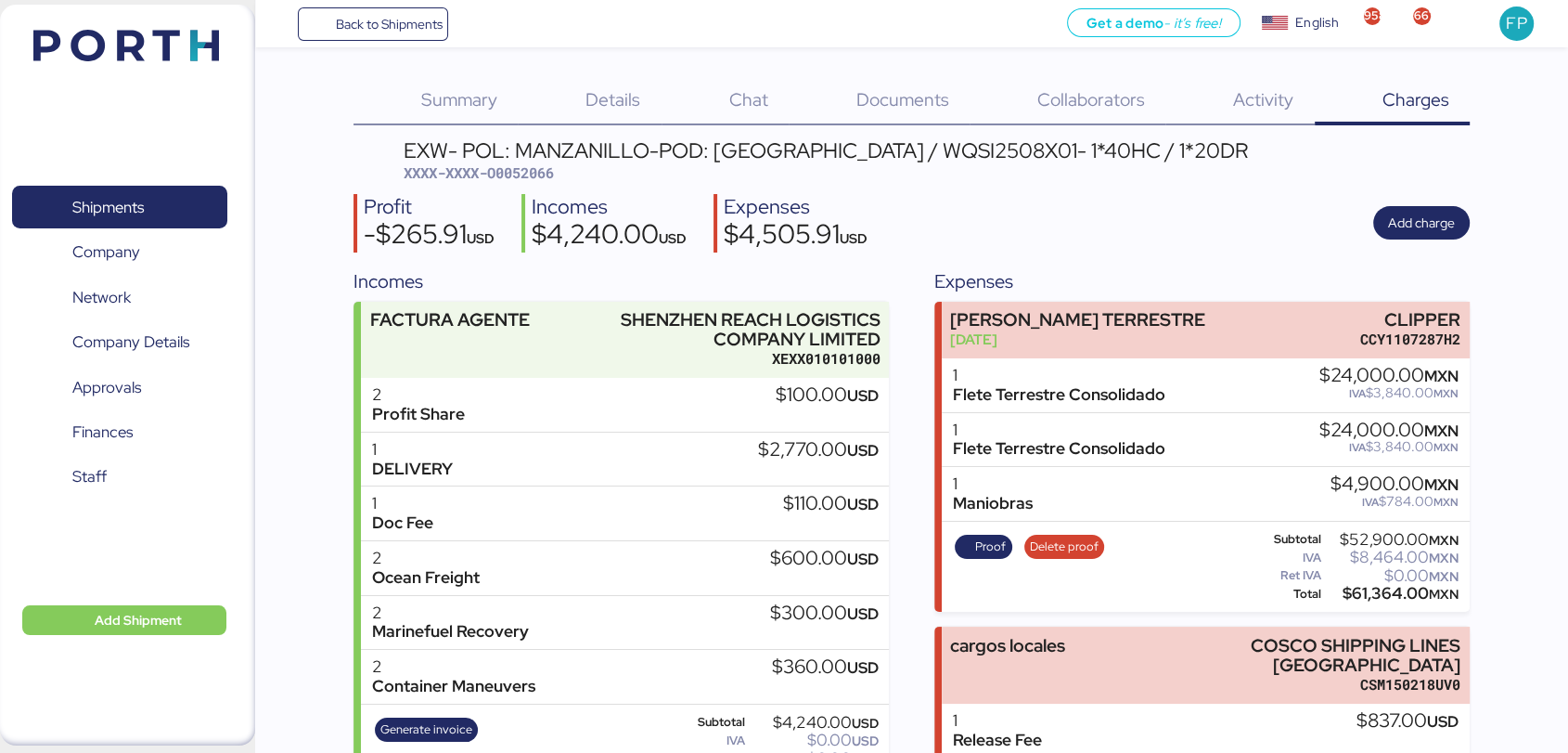
click at [542, 174] on span "XXXX-XXXX-O0052066" at bounding box center [479, 172] width 151 height 19
copy span "O0052066"
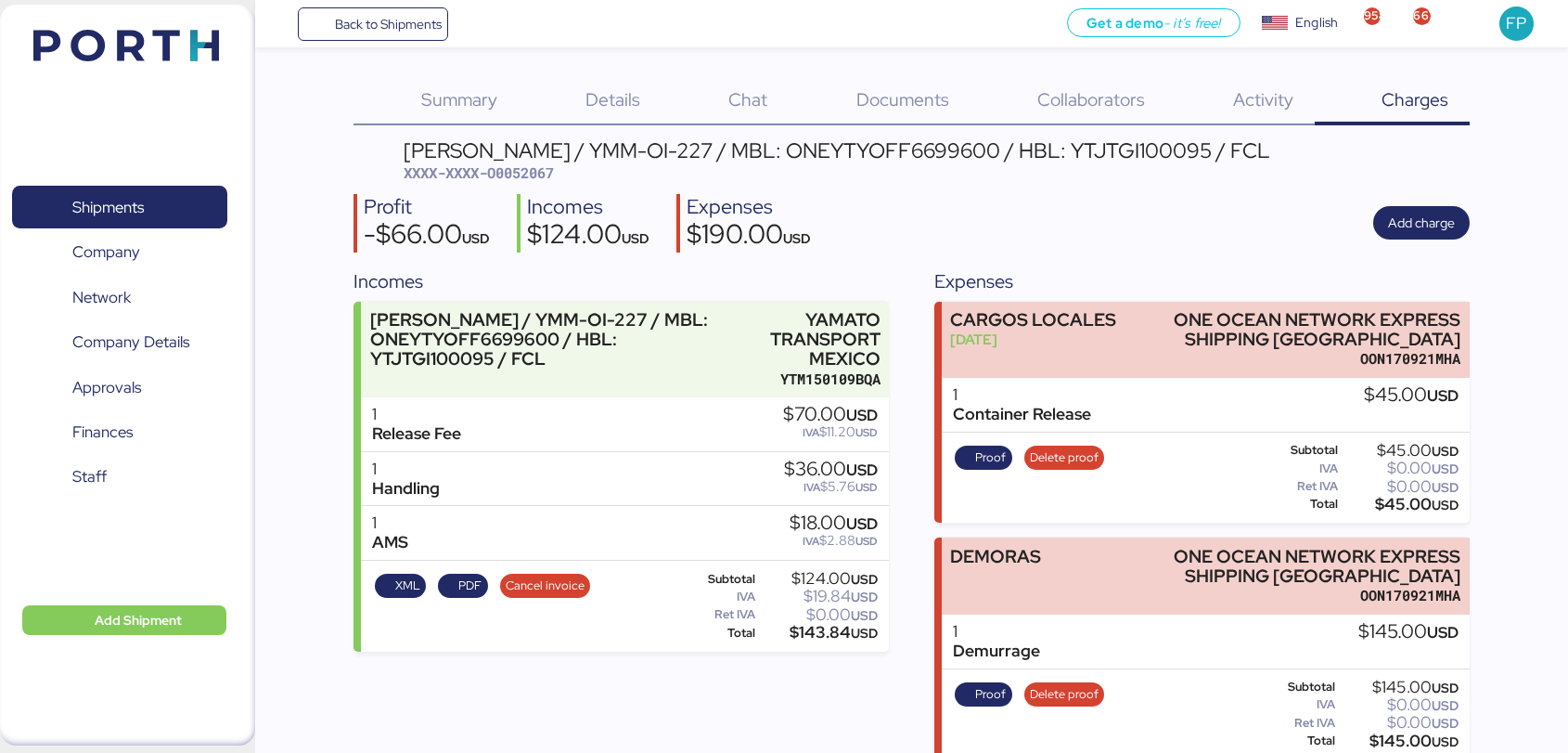
scroll to position [27, 0]
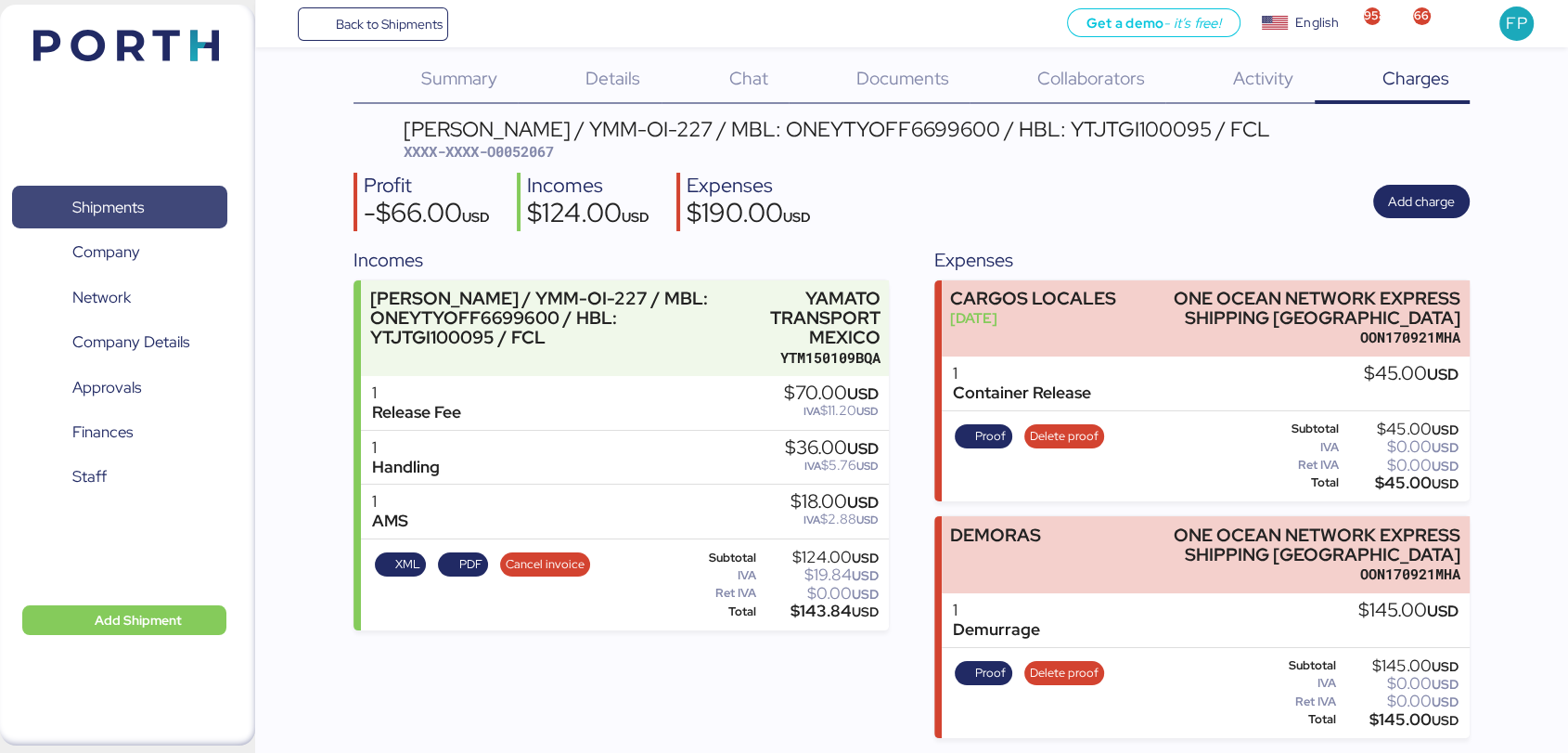
click at [132, 210] on span "Shipments" at bounding box center [107, 207] width 72 height 27
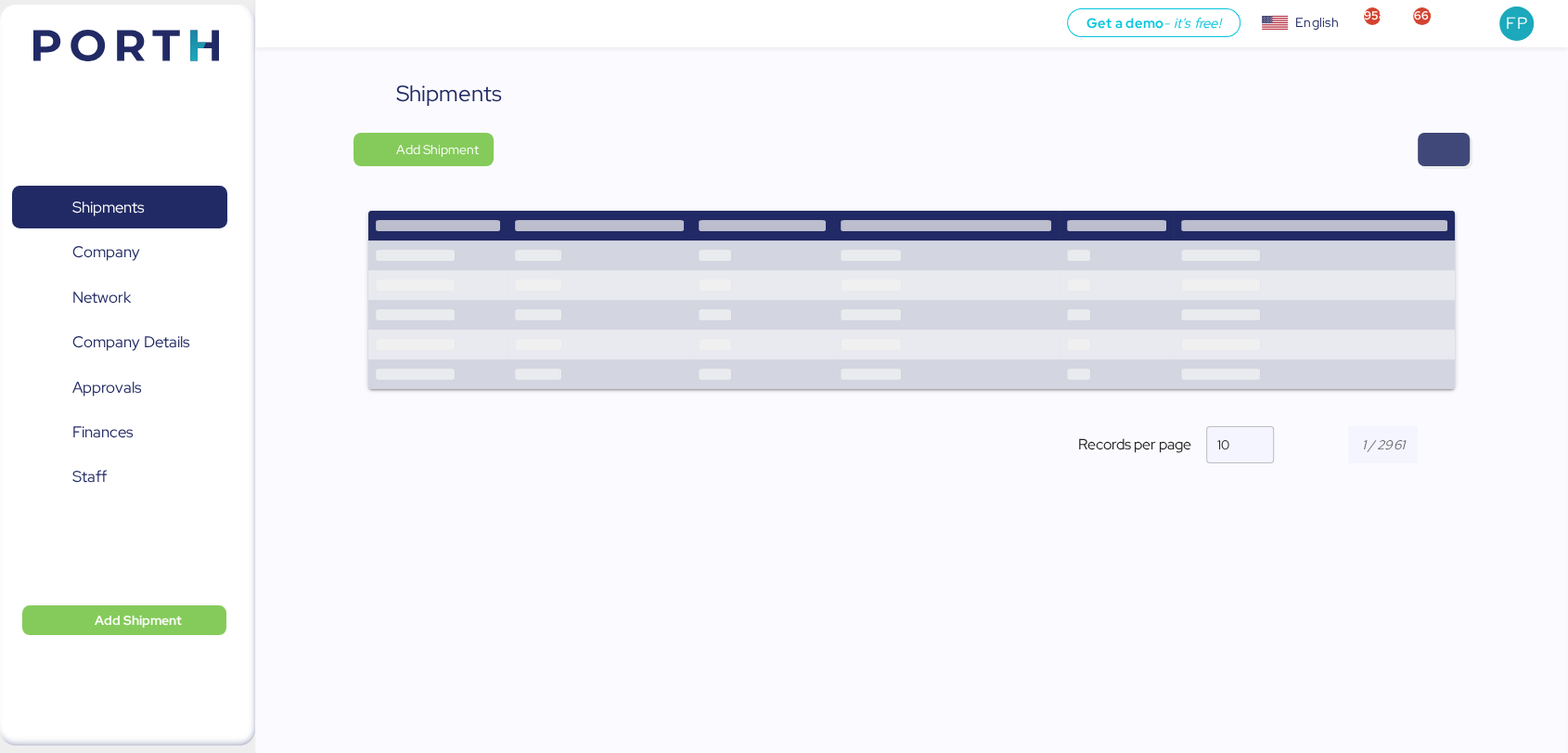
click at [1460, 158] on span "button" at bounding box center [1444, 150] width 52 height 34
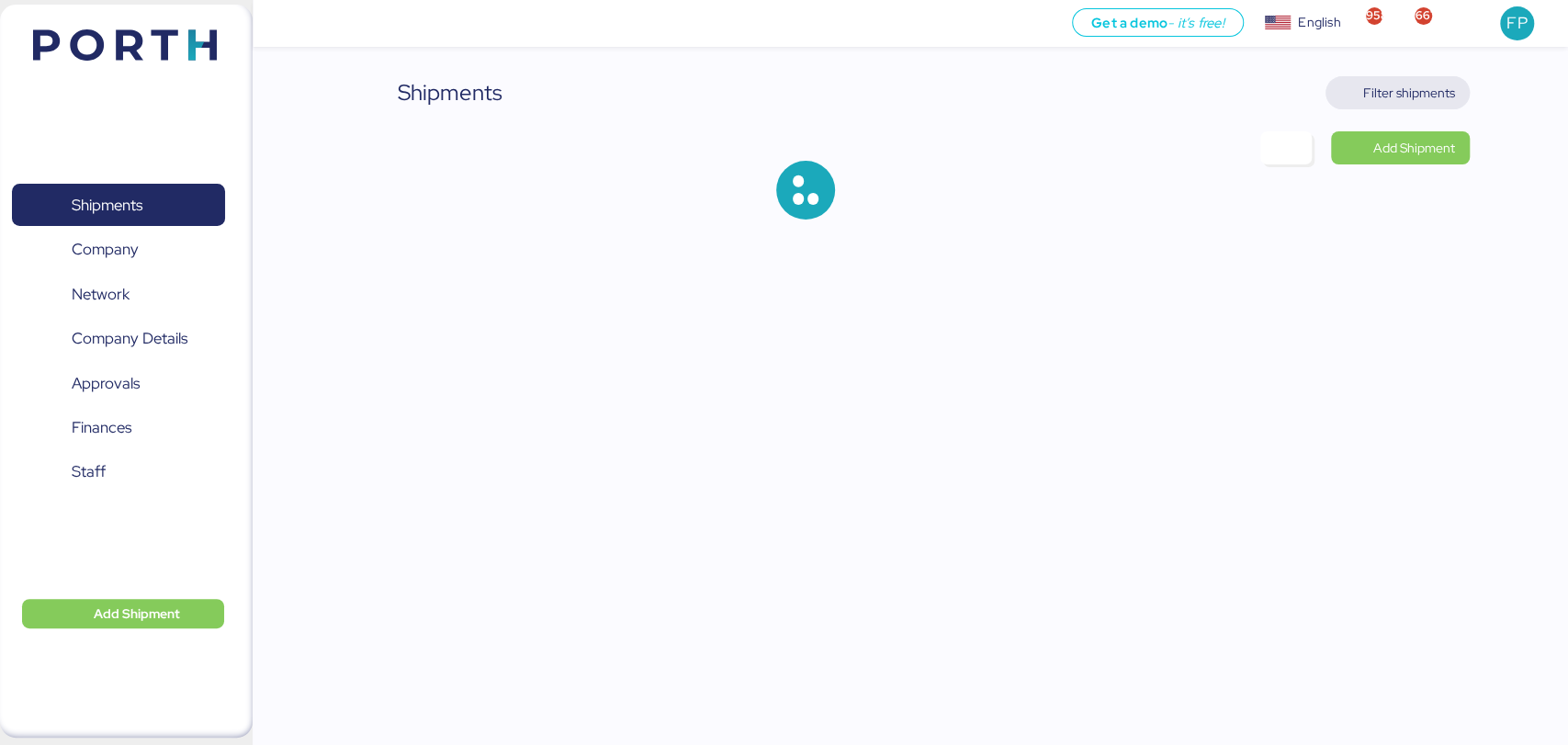
click at [1418, 104] on span "Filter shipments" at bounding box center [1397, 93] width 115 height 25
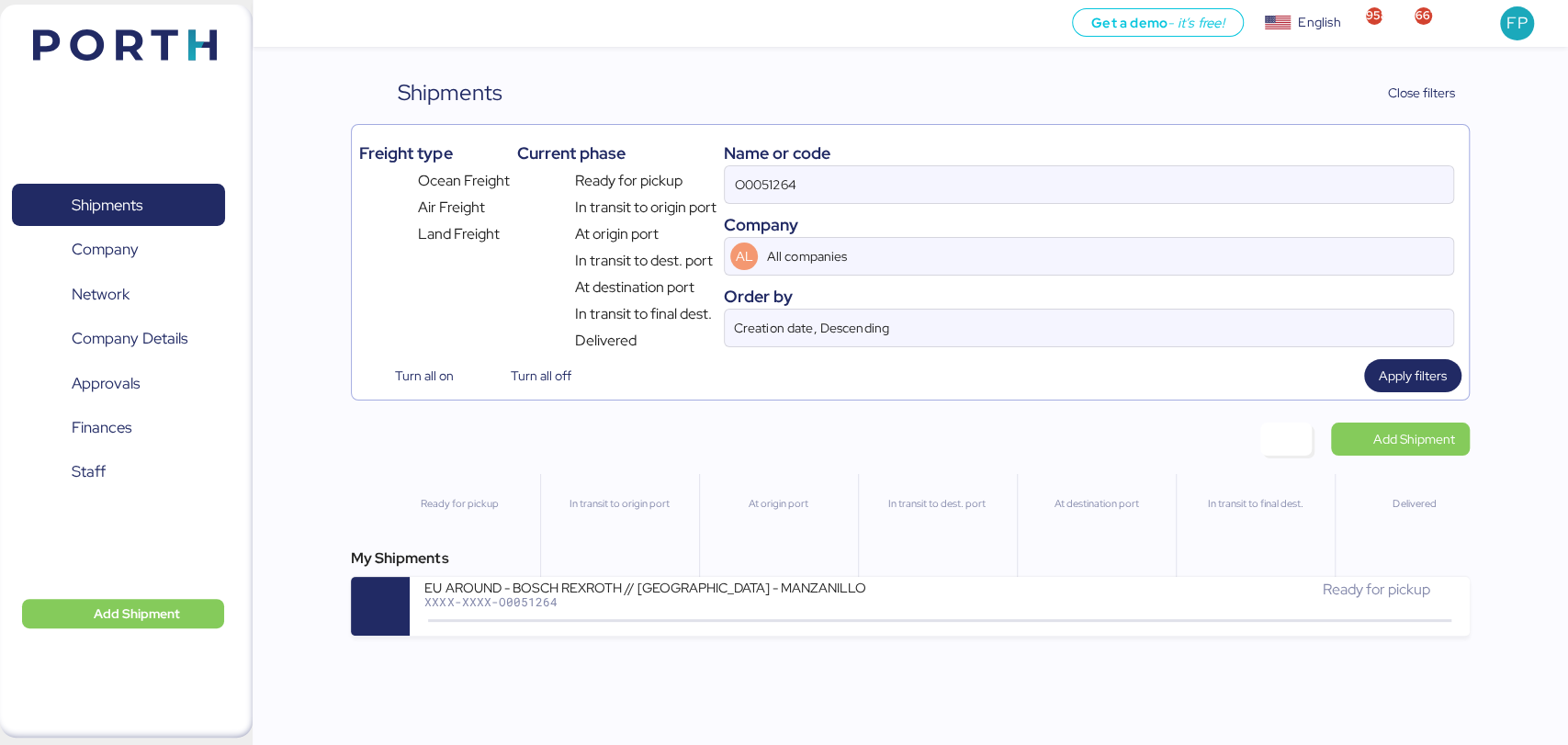
click at [762, 205] on div "Name or code O0051264 Company AL All companies Order by Creation date, Descendi…" at bounding box center [1088, 242] width 729 height 219
click at [764, 186] on input "O0051264" at bounding box center [1088, 184] width 727 height 37
paste input "977"
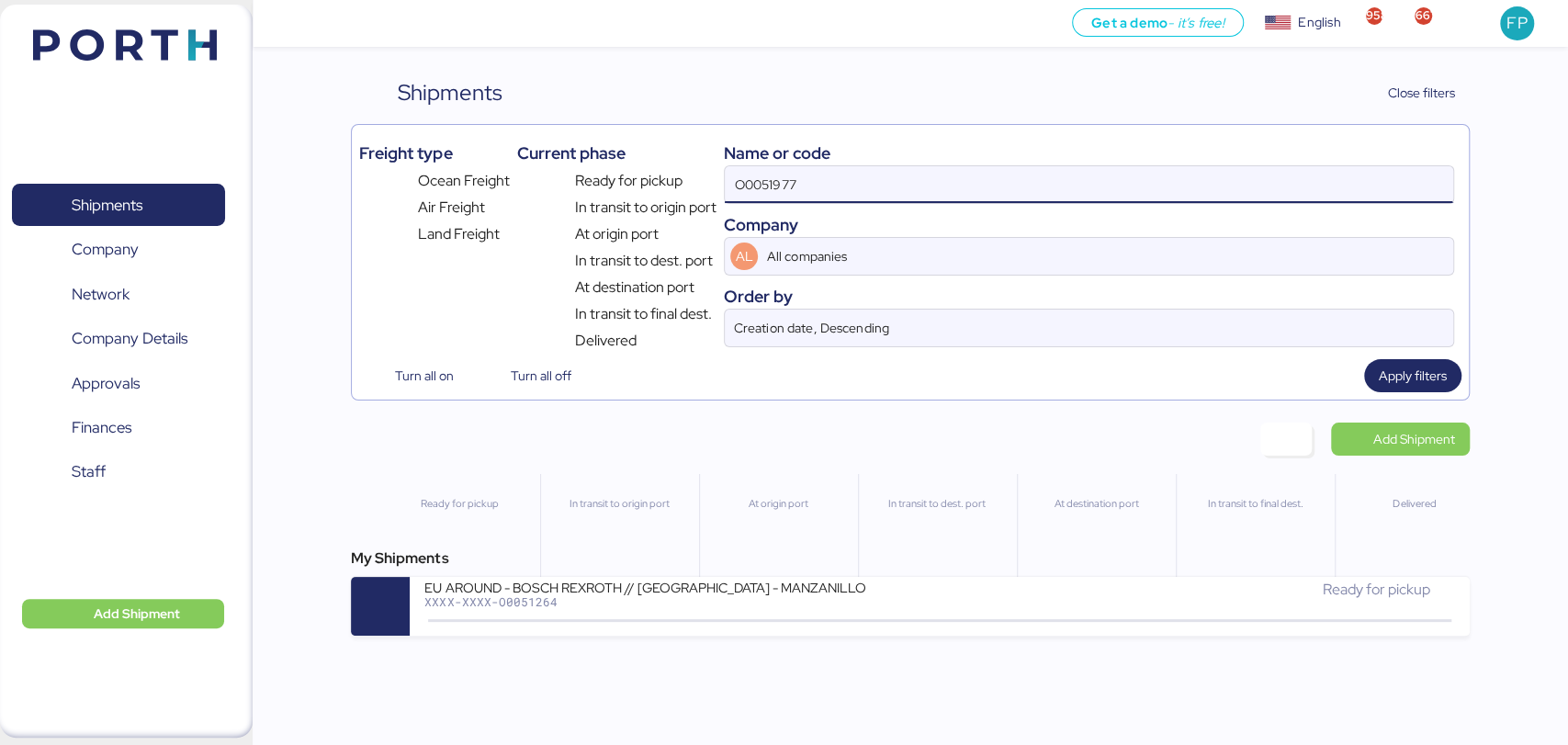
type input "O0051977"
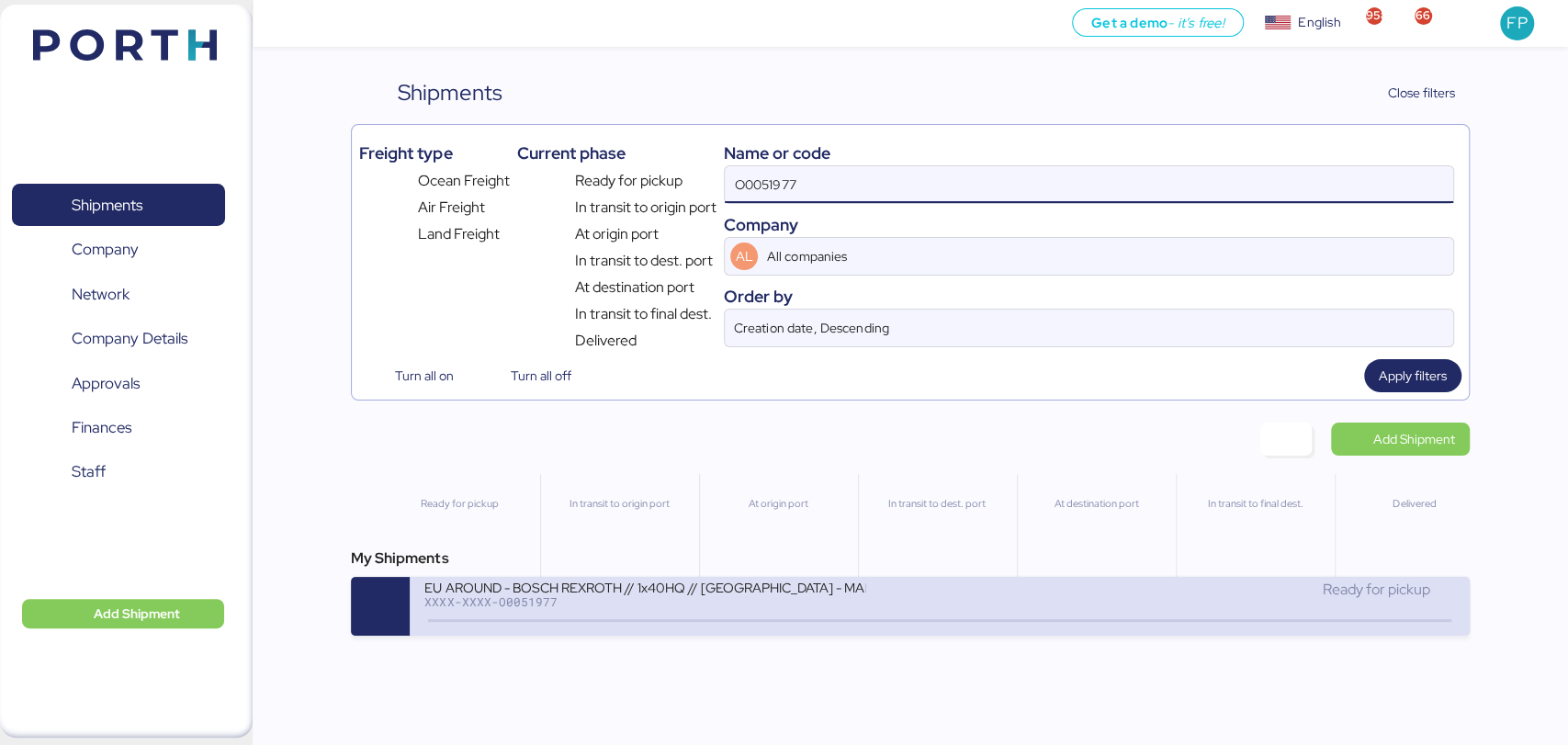
click at [698, 585] on div "EU AROUND - BOSCH REXROTH // 1x40HQ // [GEOGRAPHIC_DATA] - MANZANILLO // MBL: 7…" at bounding box center [645, 586] width 441 height 16
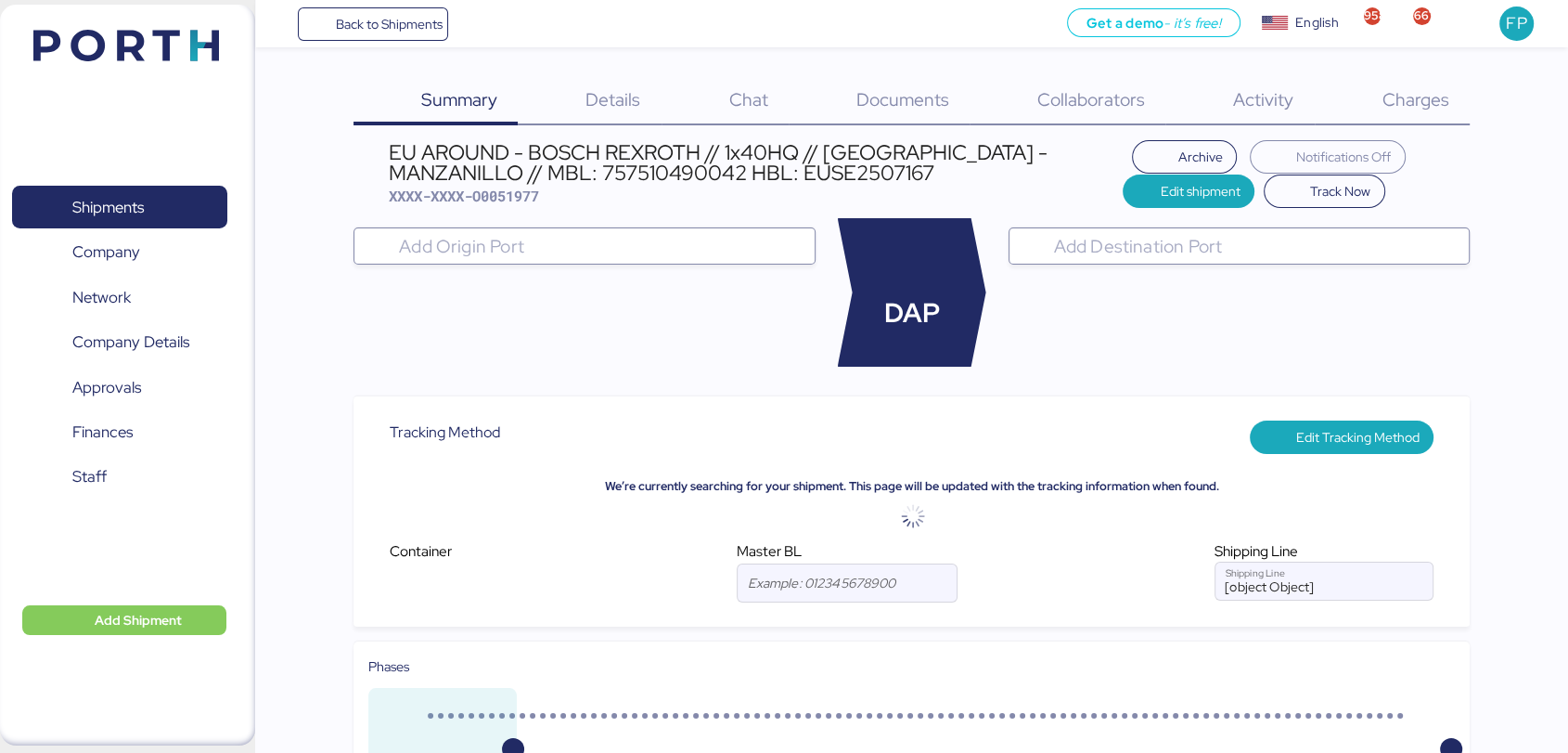
click at [1404, 107] on span "Charges" at bounding box center [1415, 100] width 67 height 24
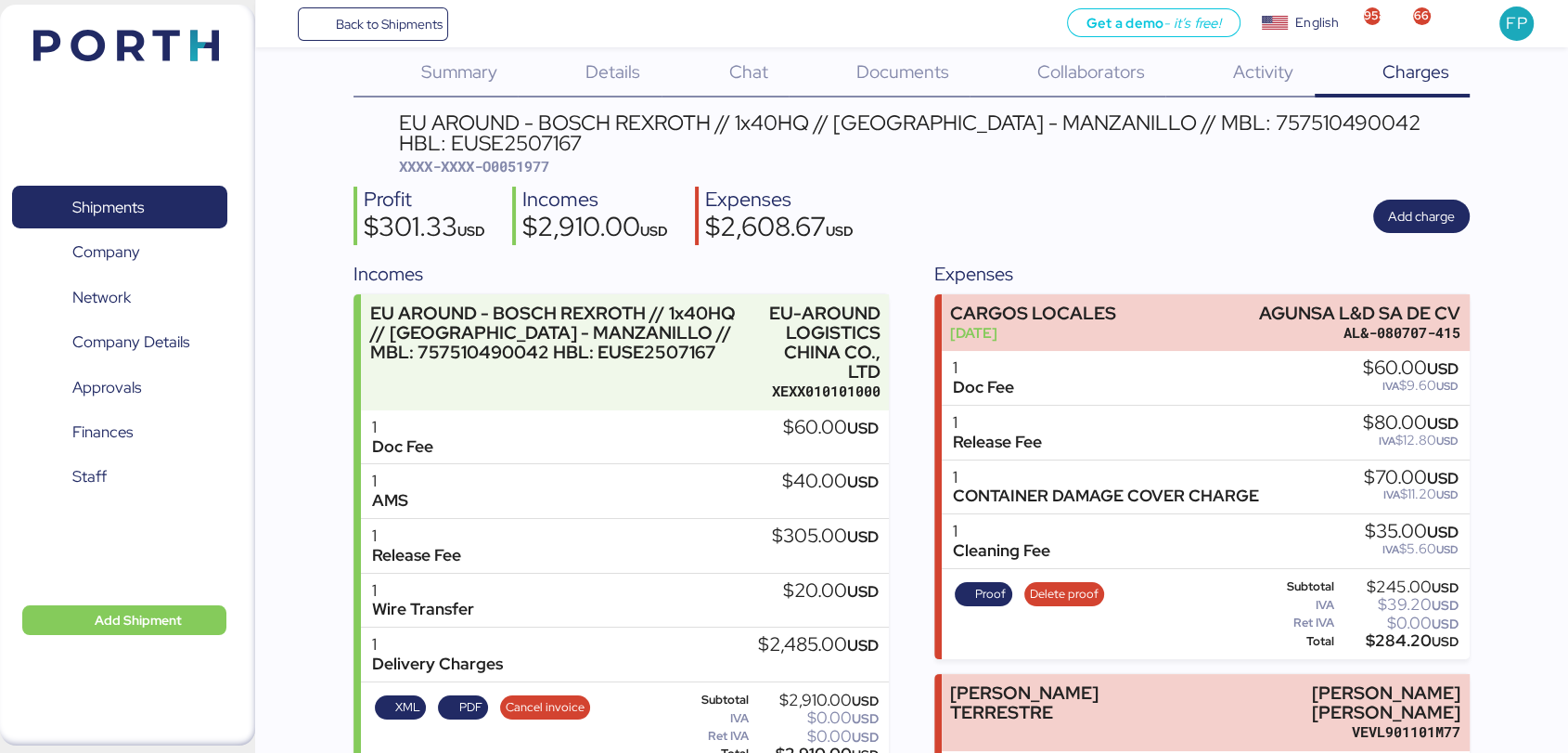
scroll to position [12, 0]
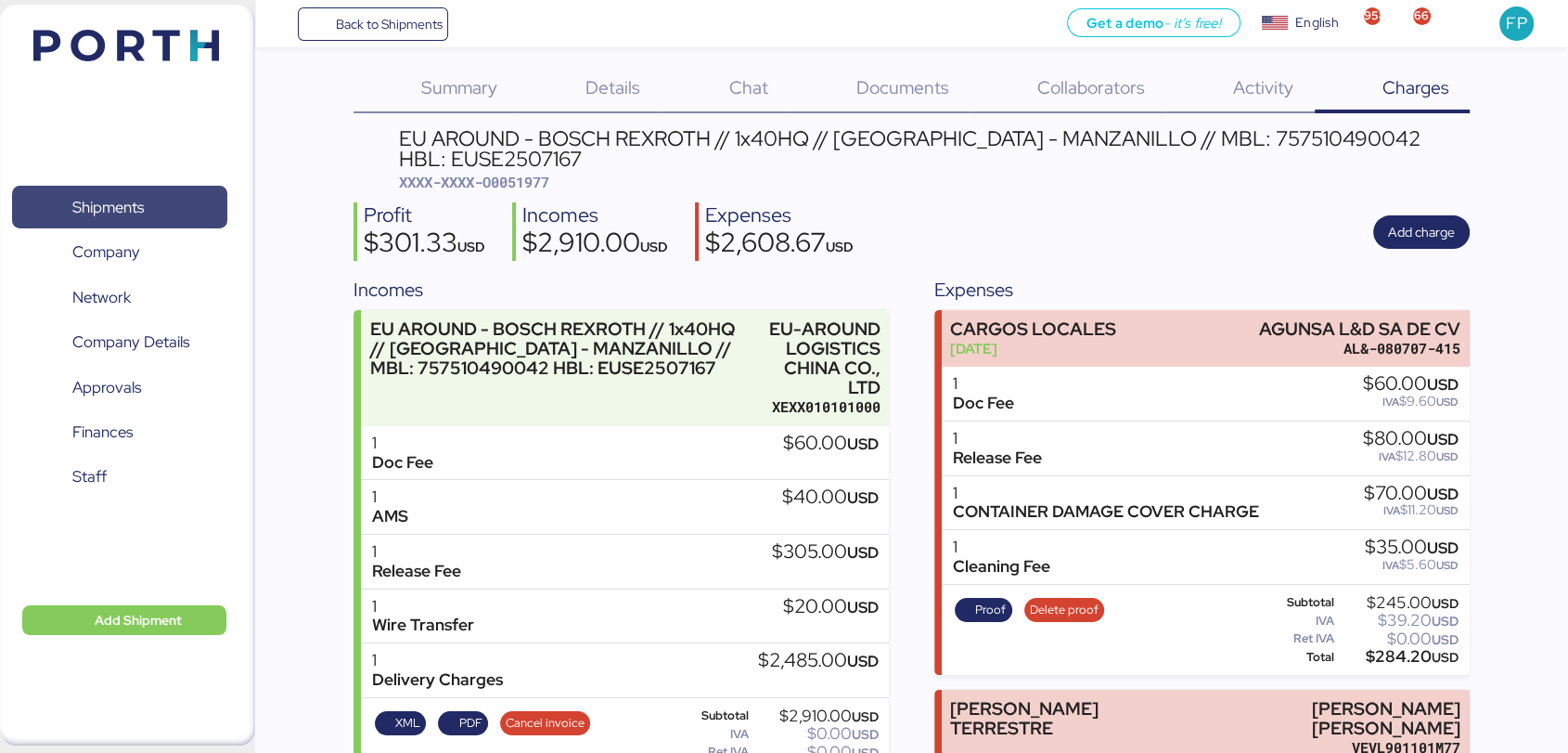
click at [193, 194] on span "Shipments" at bounding box center [119, 207] width 199 height 27
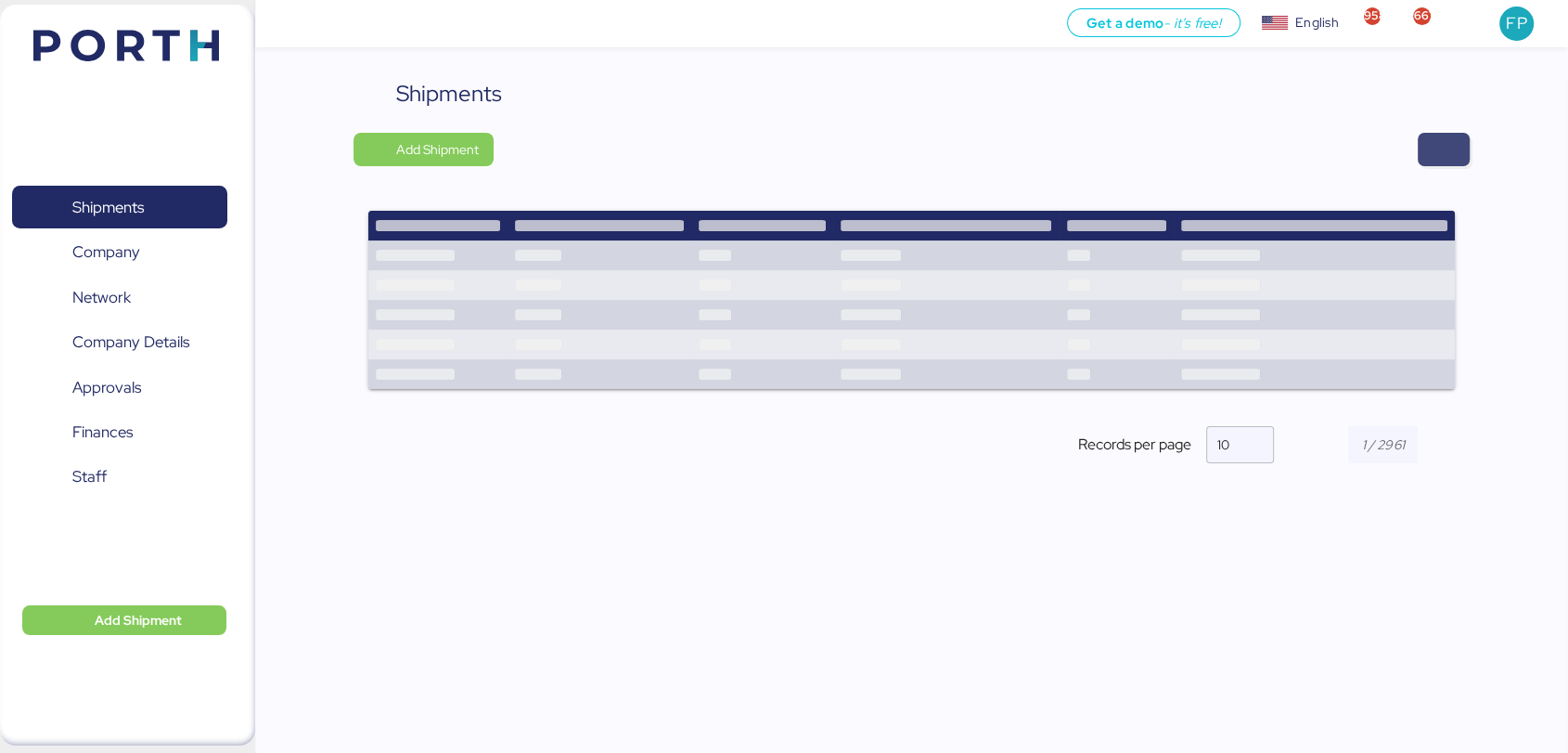
click at [1434, 138] on span "button" at bounding box center [1444, 149] width 23 height 26
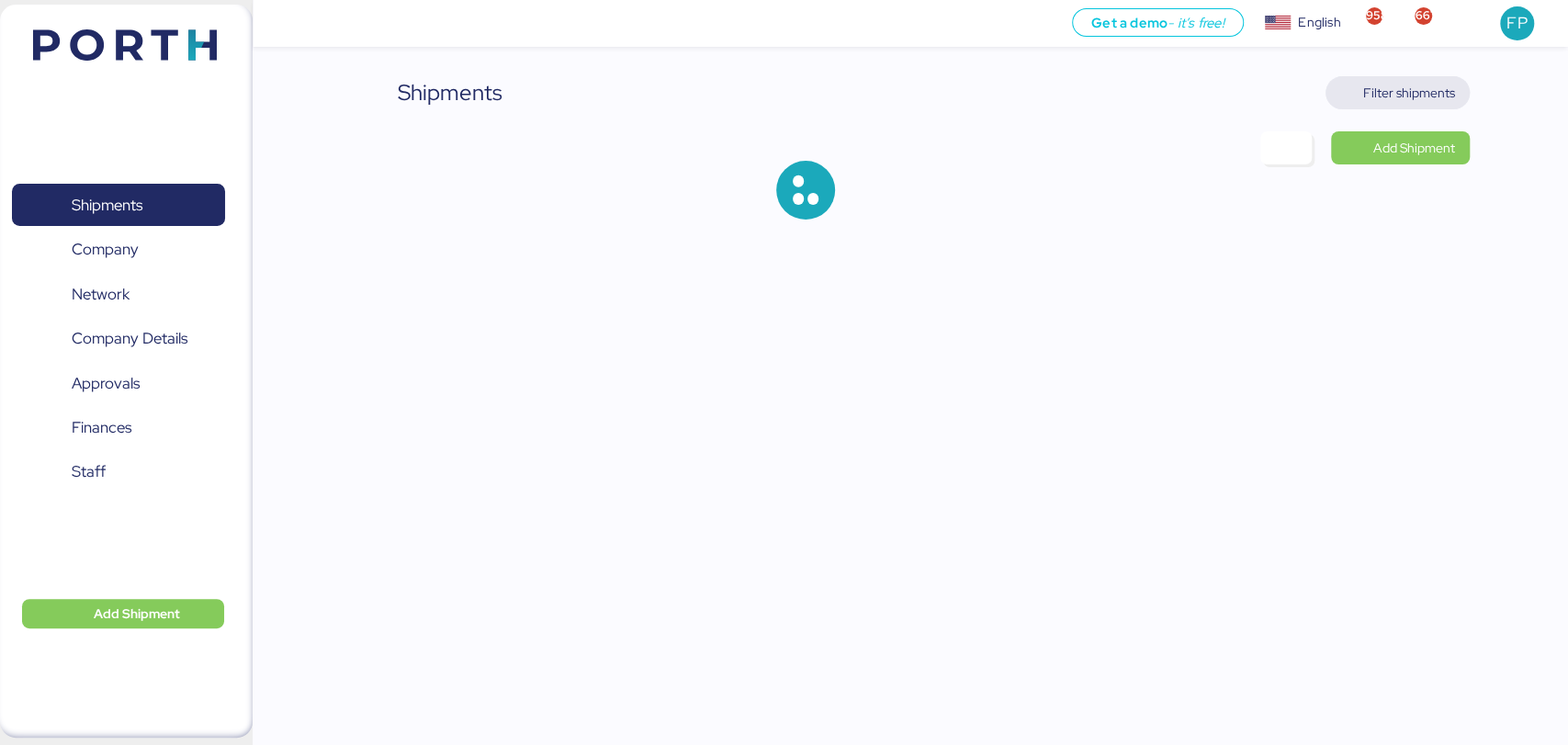
click at [1394, 85] on span "Filter shipments" at bounding box center [1409, 93] width 92 height 22
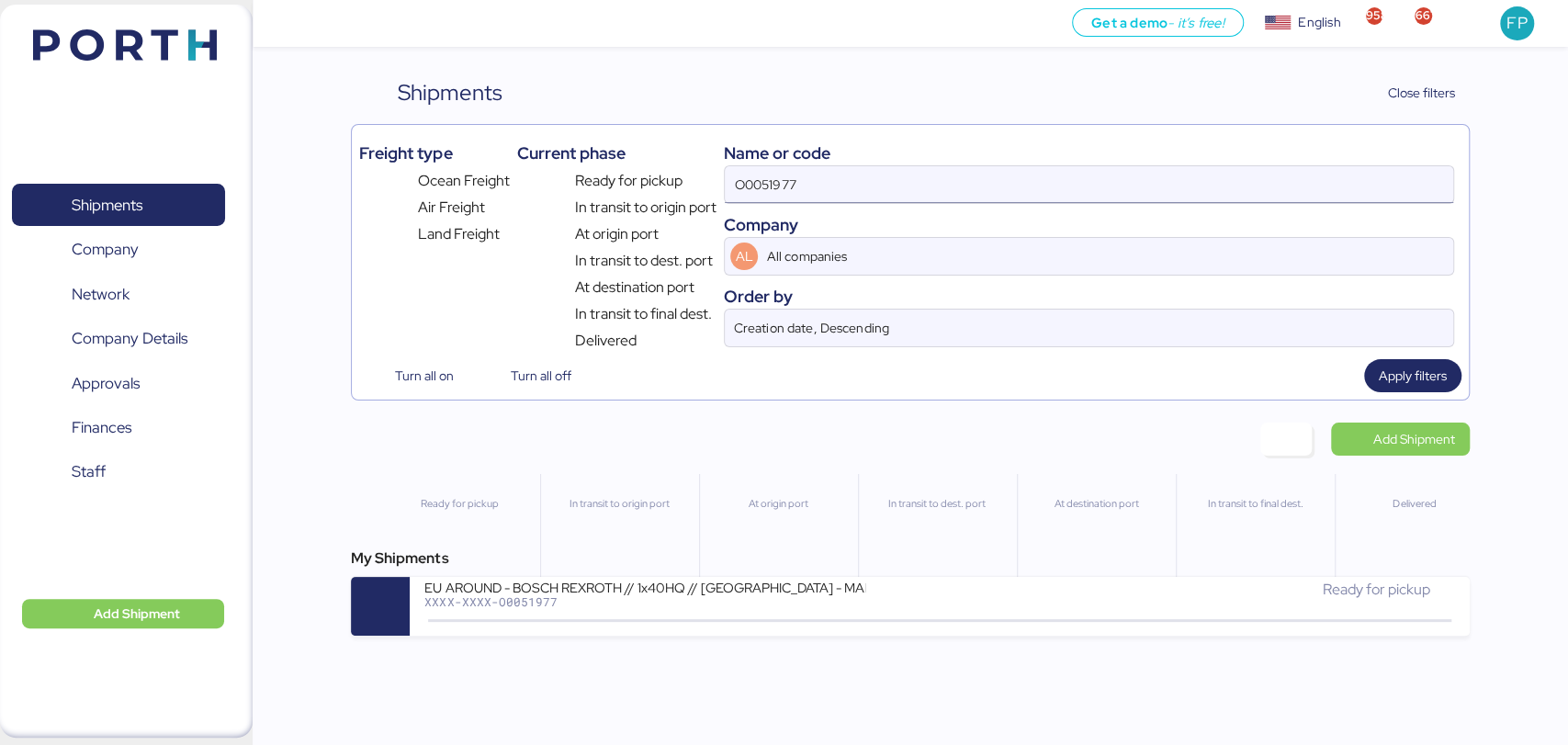
click at [746, 168] on input "O0051977" at bounding box center [1088, 184] width 727 height 37
paste input "WQSI2509X02"
type input "WQSI2509X02"
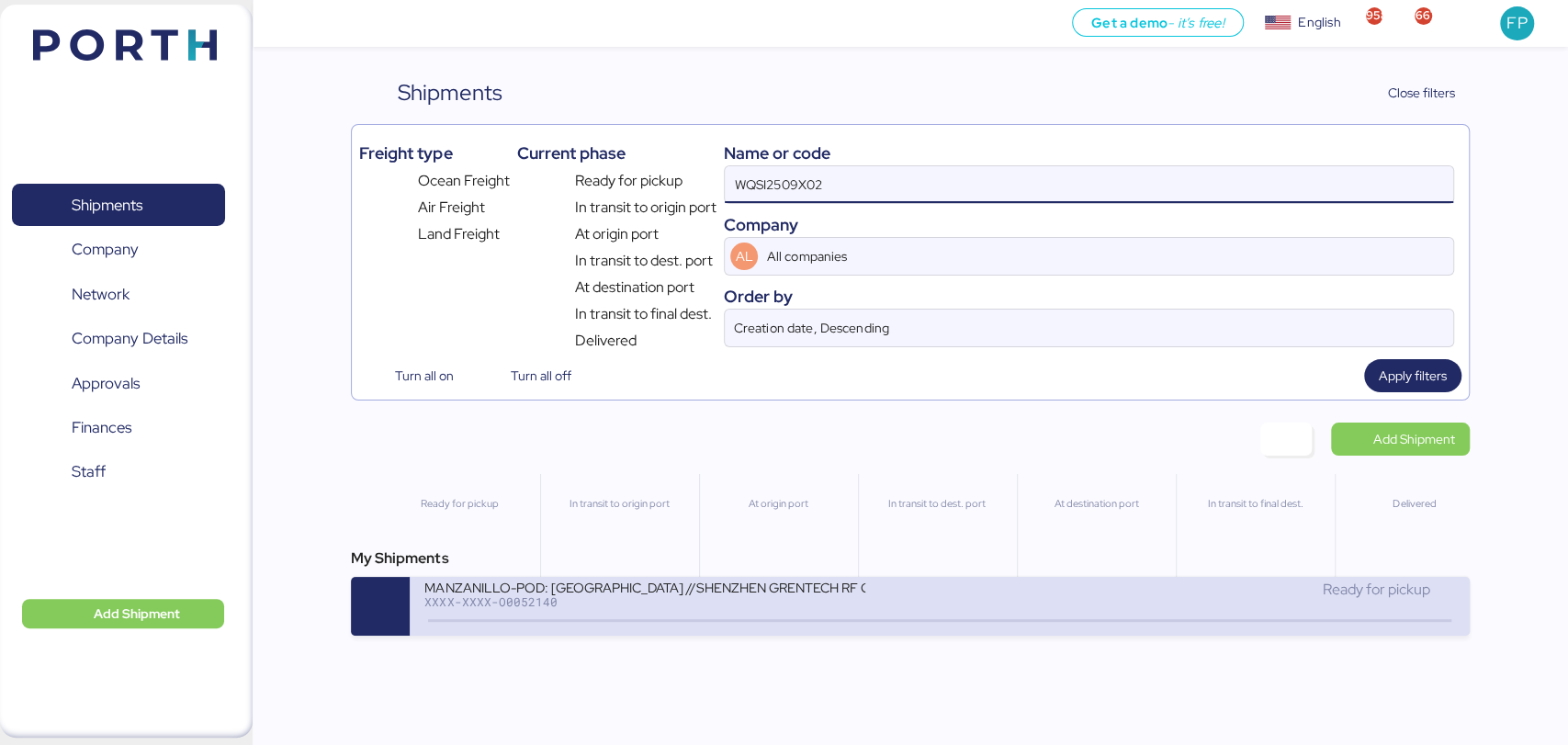
click at [732, 604] on div "XXXX-XXXX-O0052140" at bounding box center [645, 601] width 441 height 13
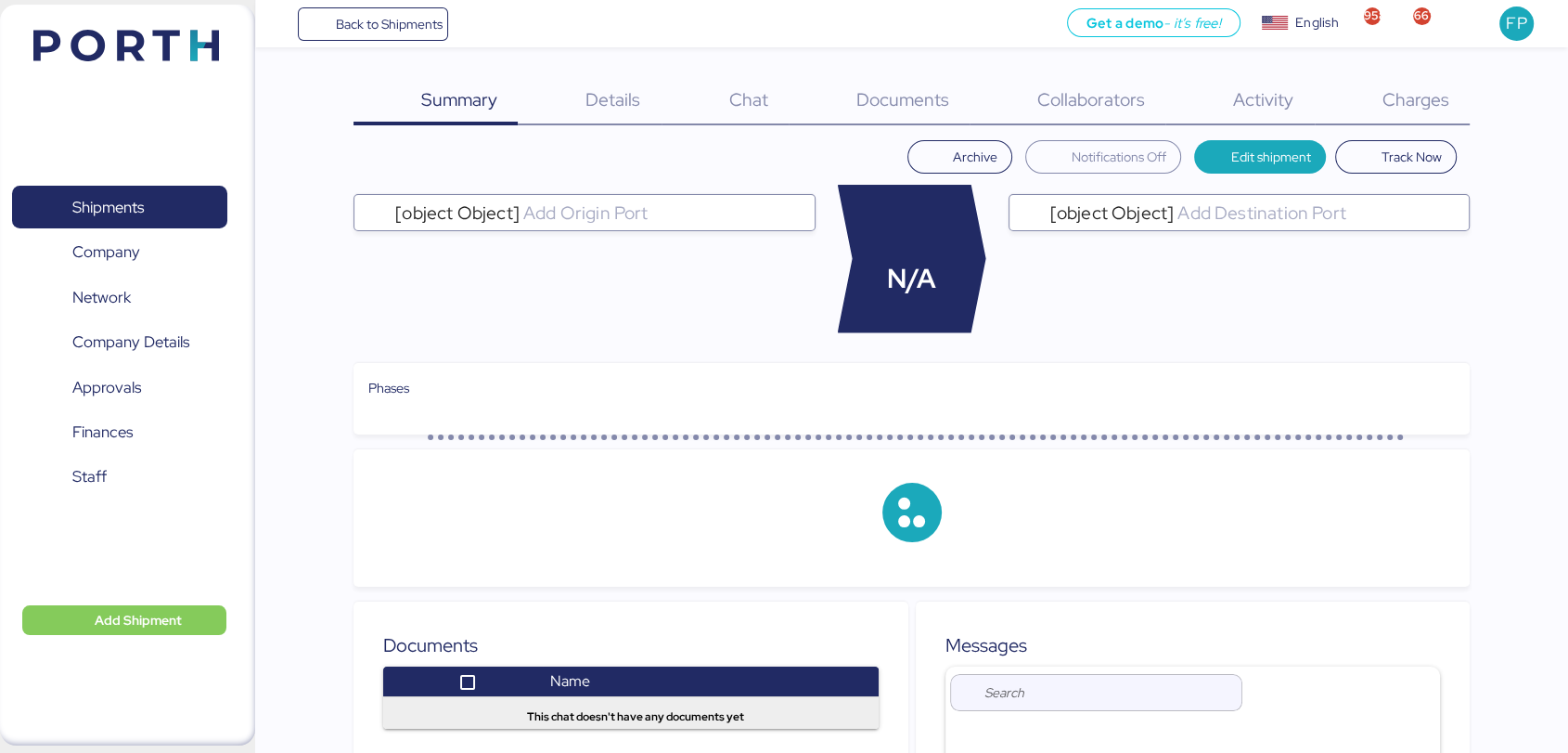
click at [1406, 84] on div "Charges 0" at bounding box center [1392, 101] width 155 height 48
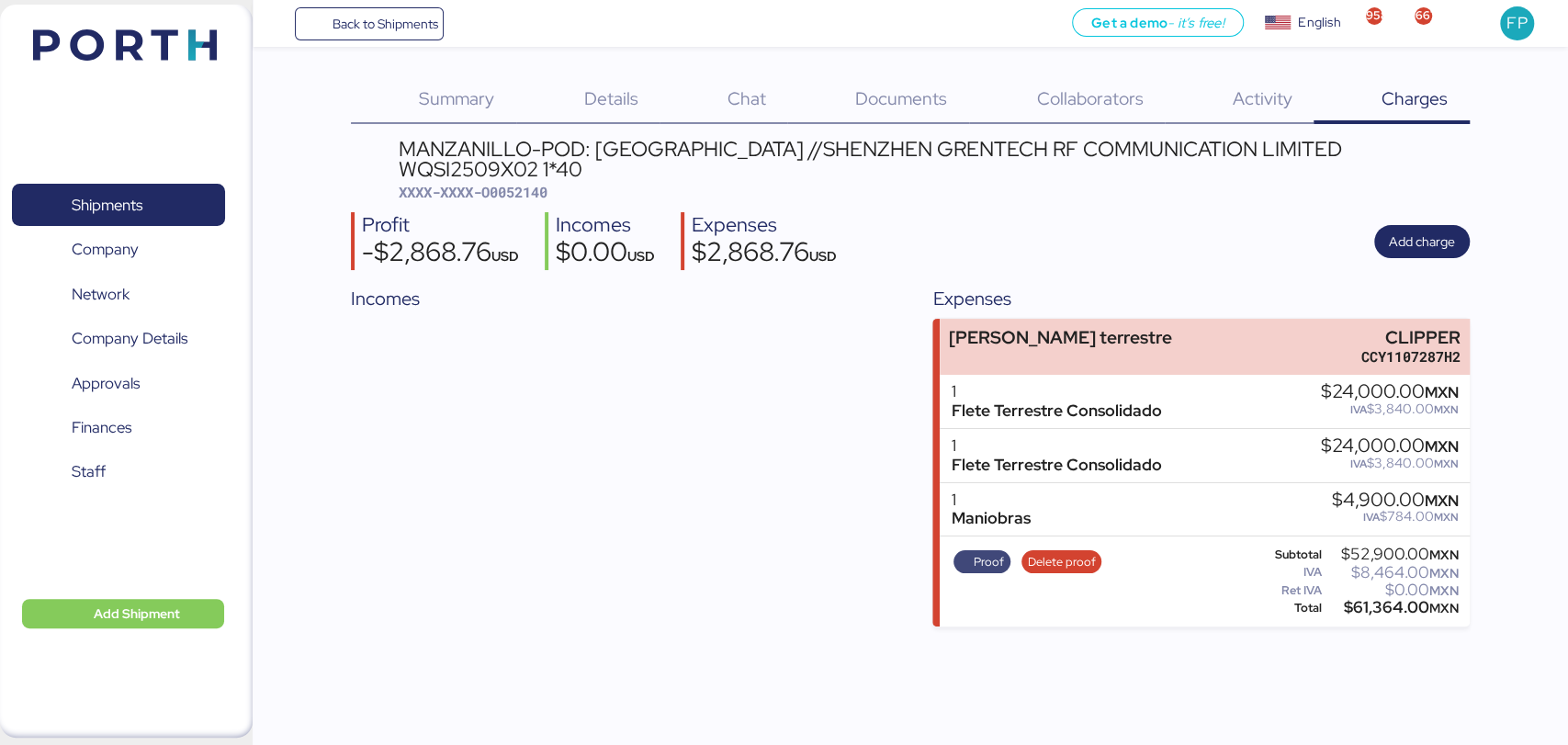
click at [990, 552] on span "Proof" at bounding box center [988, 562] width 30 height 20
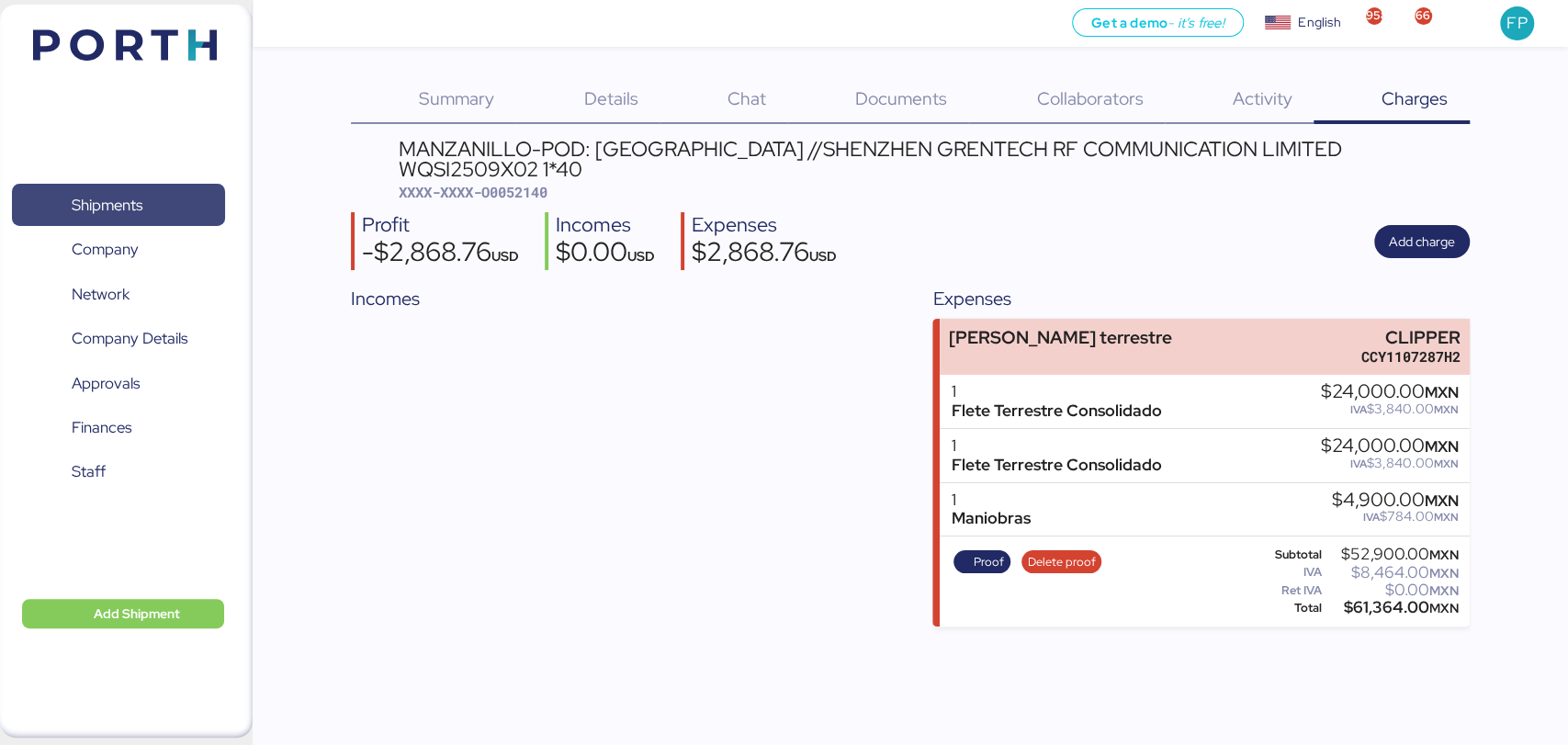
click at [150, 214] on span "Shipments" at bounding box center [118, 205] width 197 height 26
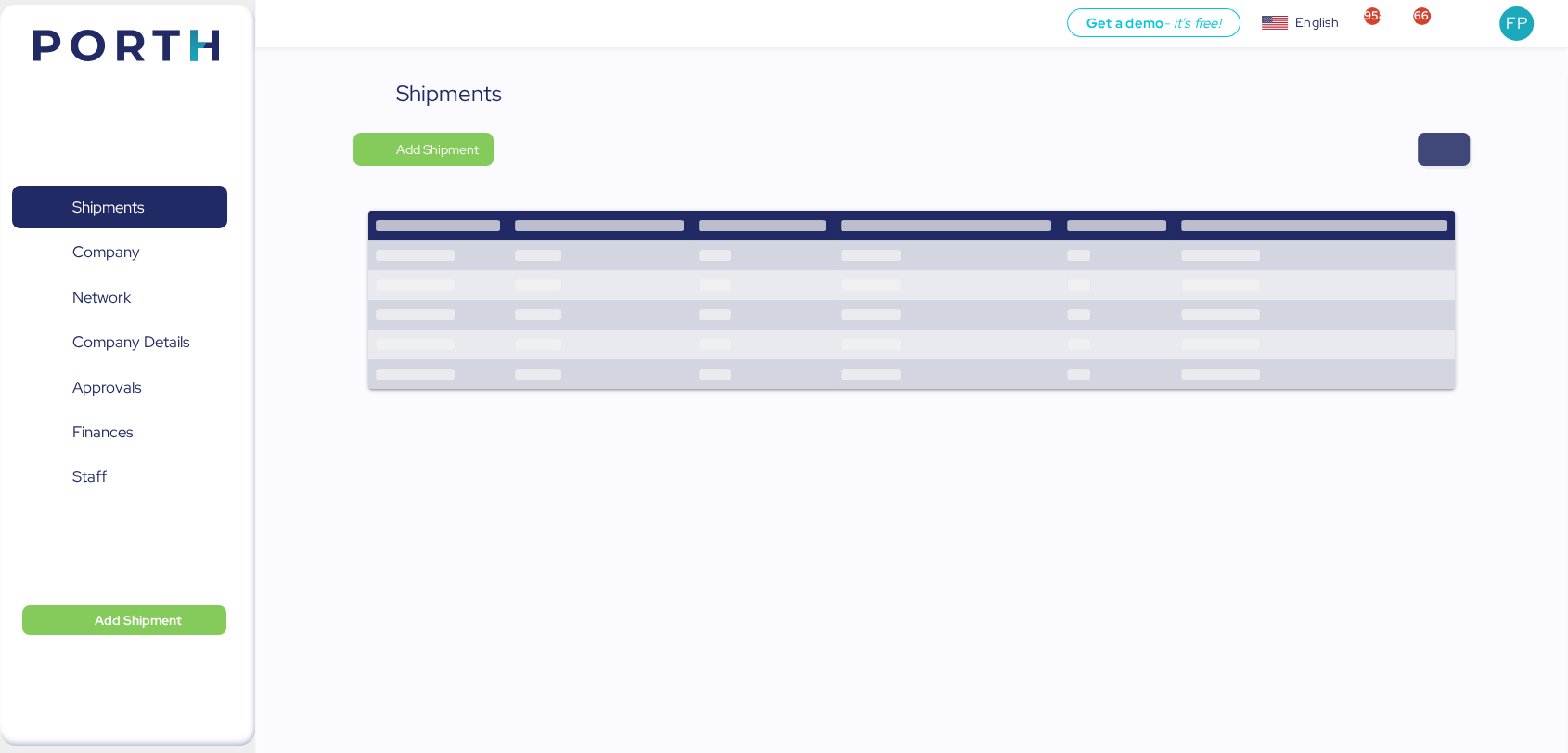
click at [1441, 152] on span "button" at bounding box center [1444, 149] width 23 height 26
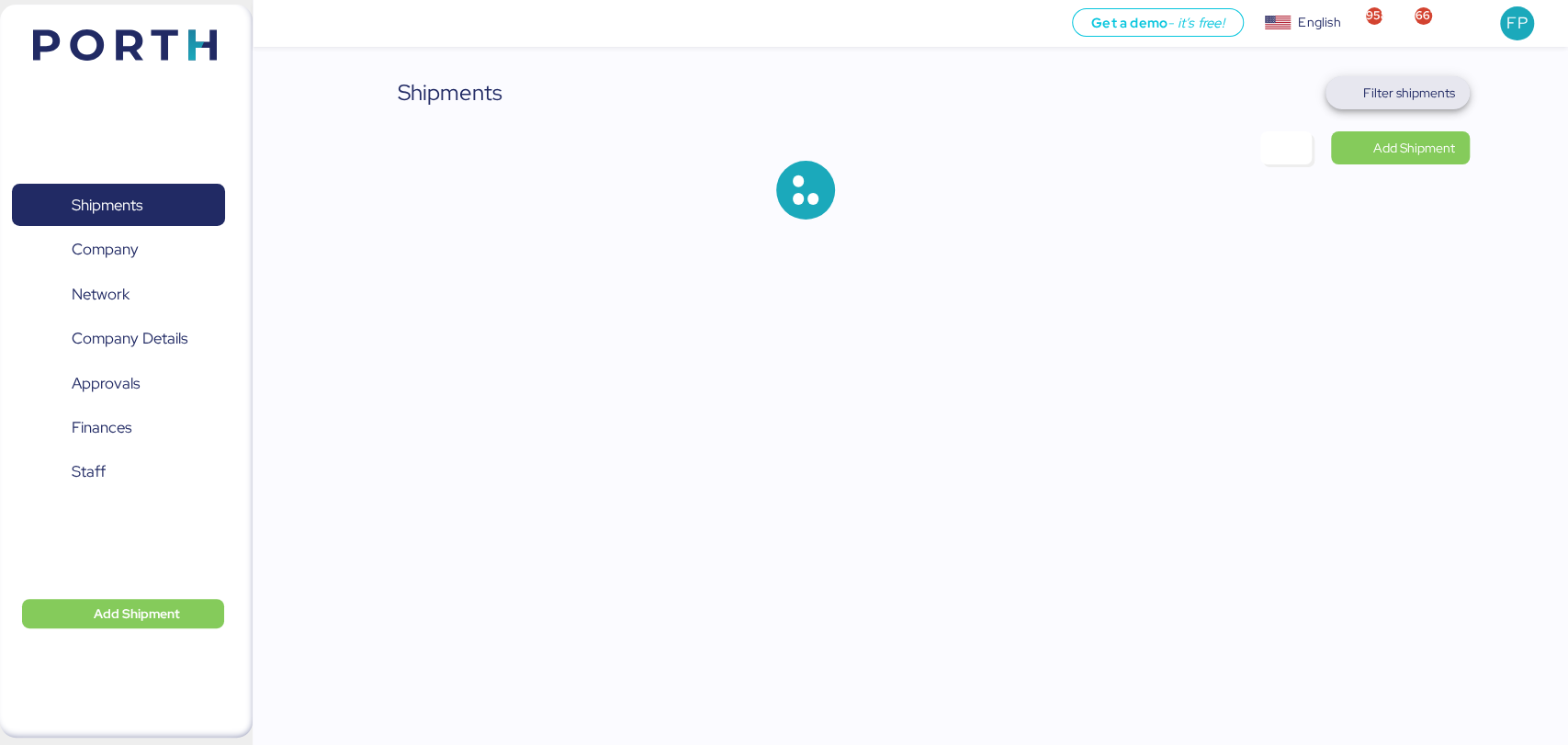
click at [1392, 90] on span "Filter shipments" at bounding box center [1409, 93] width 92 height 22
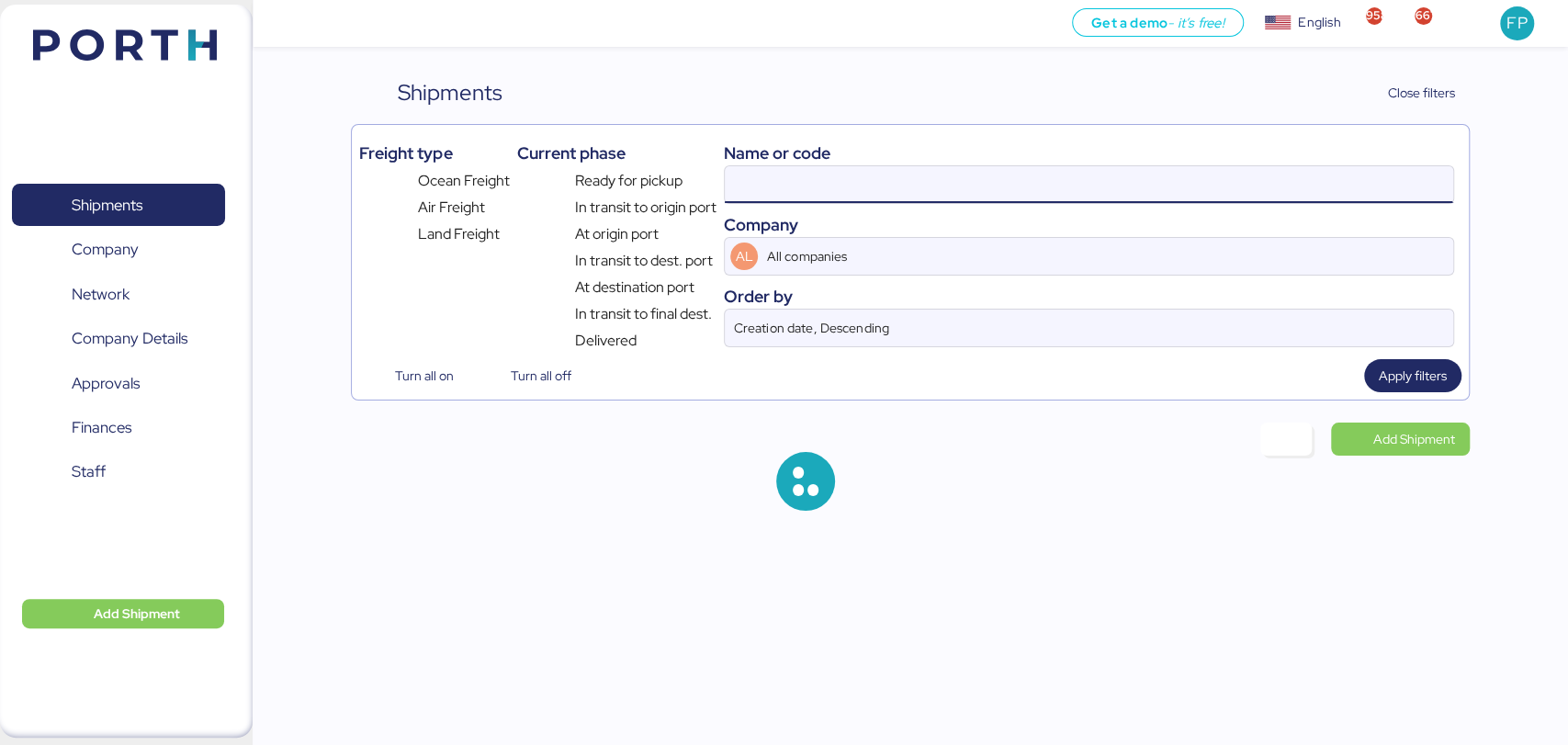
click at [776, 176] on input at bounding box center [1088, 184] width 727 height 37
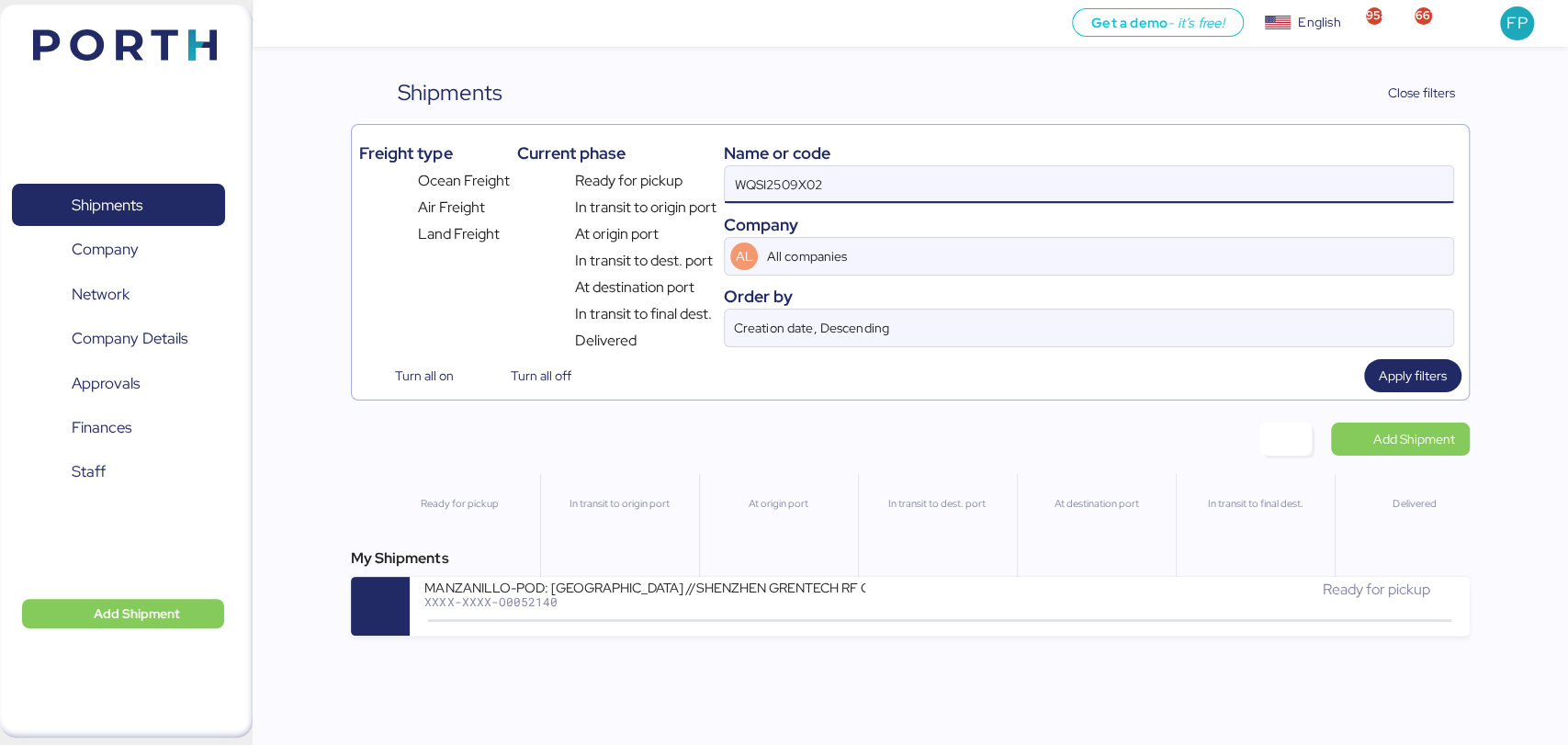
click at [776, 176] on input "WQSI2509X02" at bounding box center [1088, 184] width 727 height 37
paste input "O0051688"
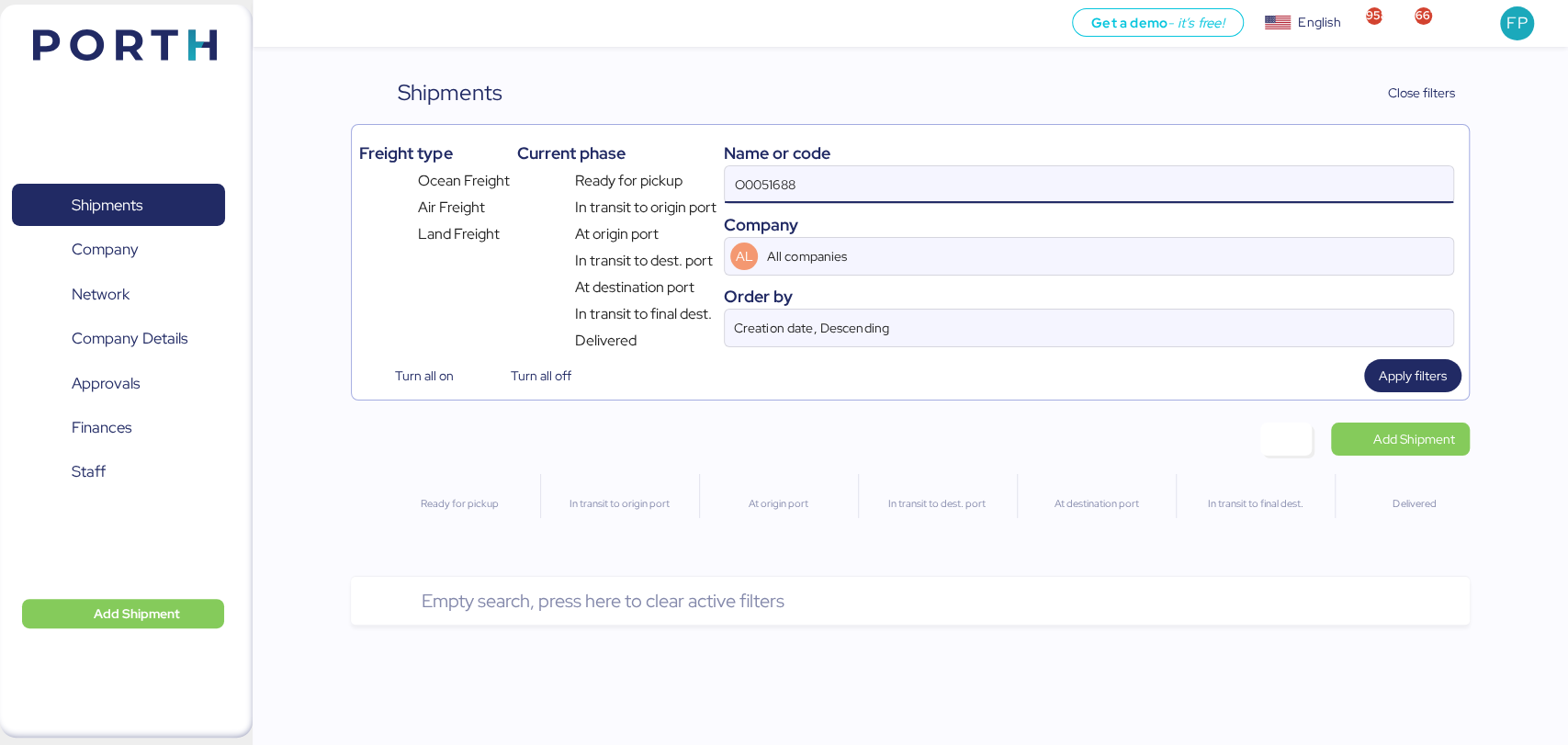
type input "O0051688"
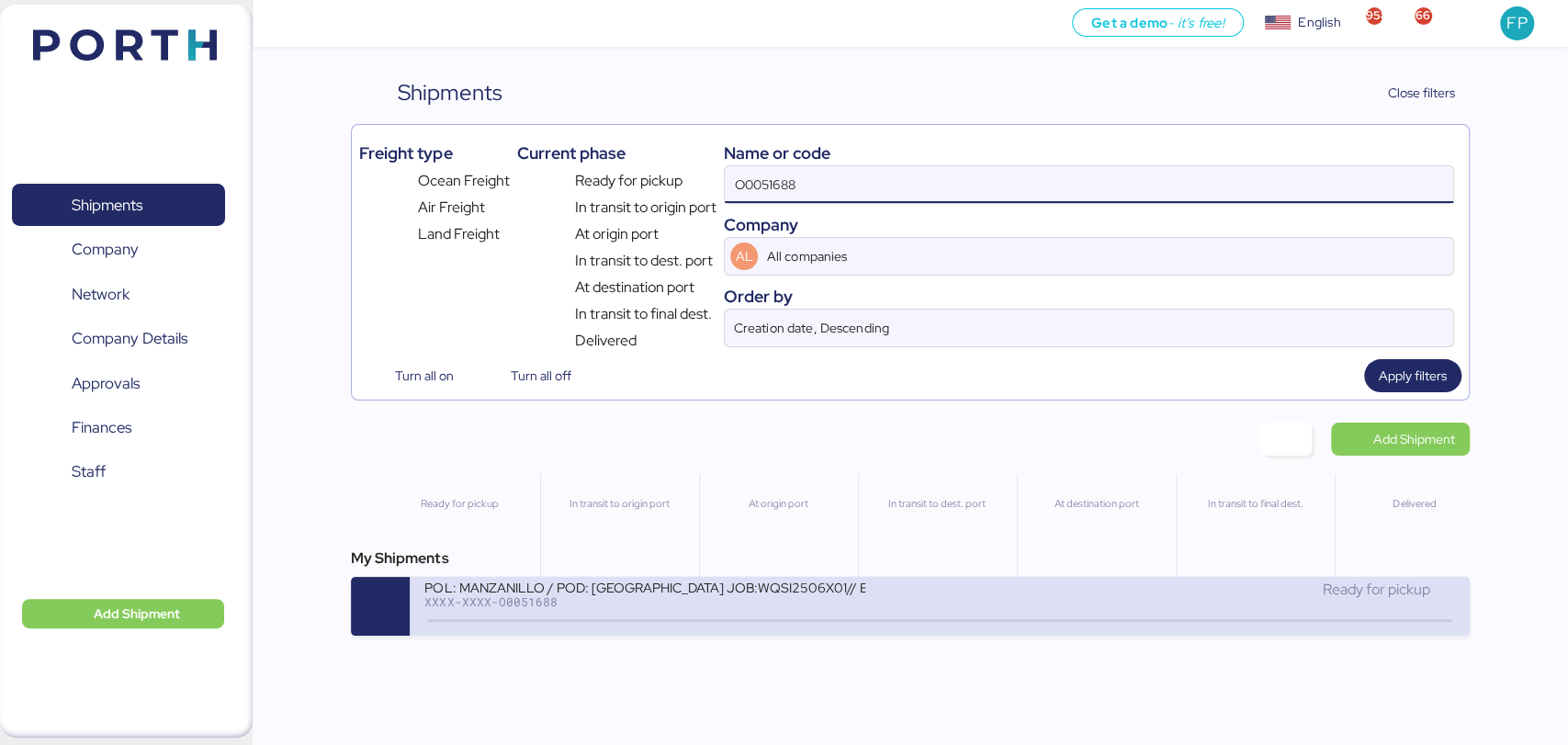
click at [702, 614] on div "POL: MANZANILLO / POD: Hong Kong JOB:WQSI2506X01// EXW *40Hc XXXX-XXXX-O0051688" at bounding box center [682, 598] width 515 height 39
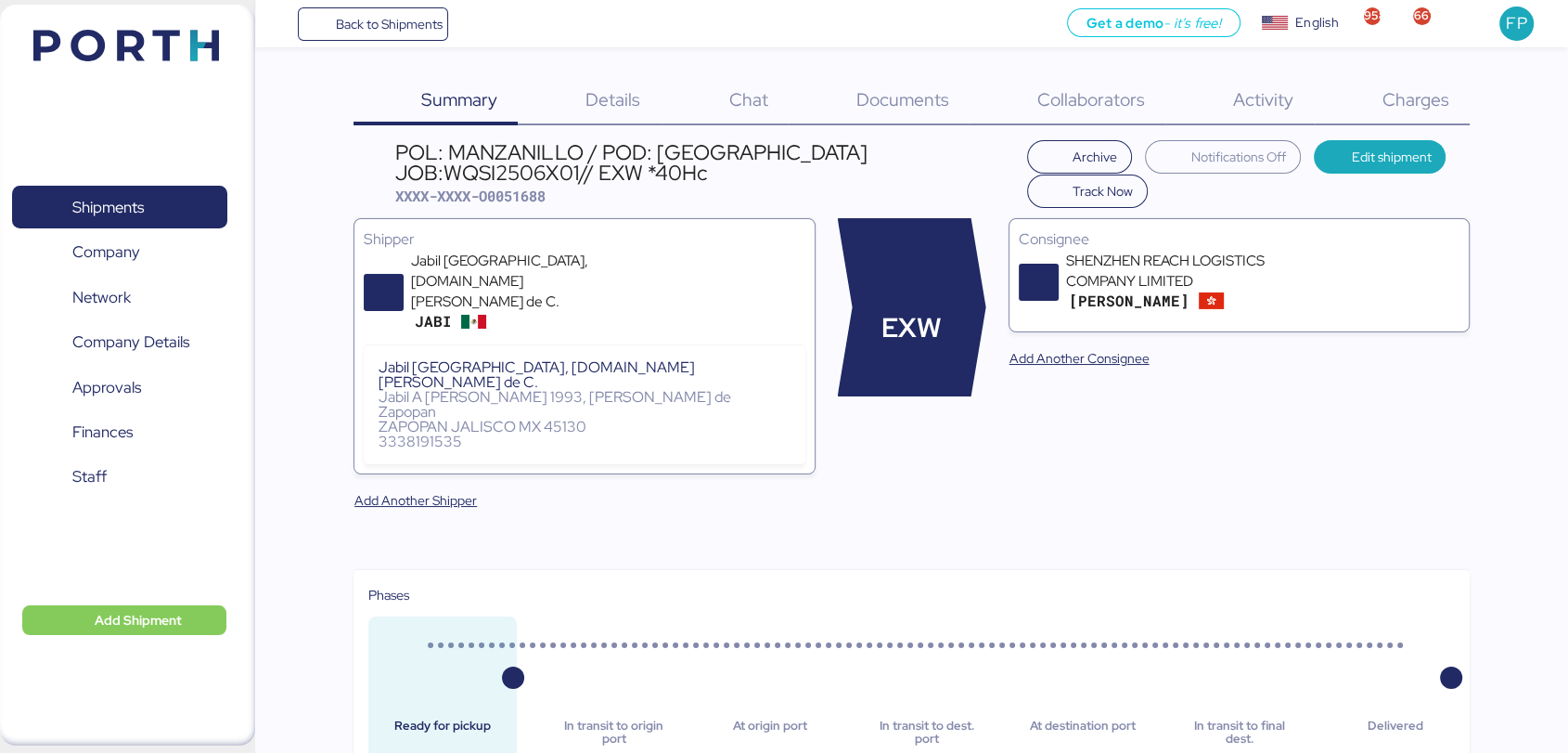
click at [1384, 113] on div "Charges 0" at bounding box center [1392, 101] width 155 height 48
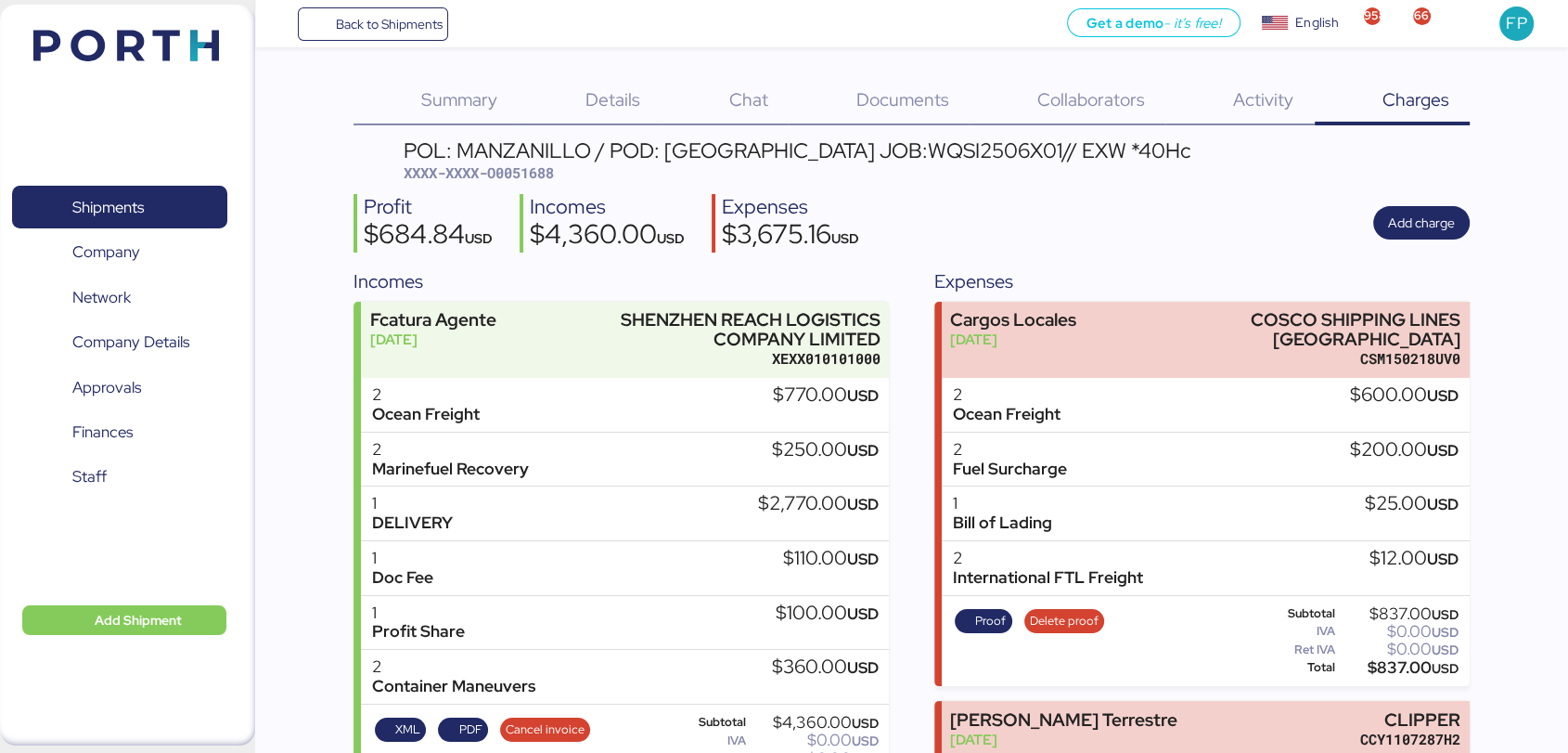
scroll to position [210, 0]
